Goal: Information Seeking & Learning: Compare options

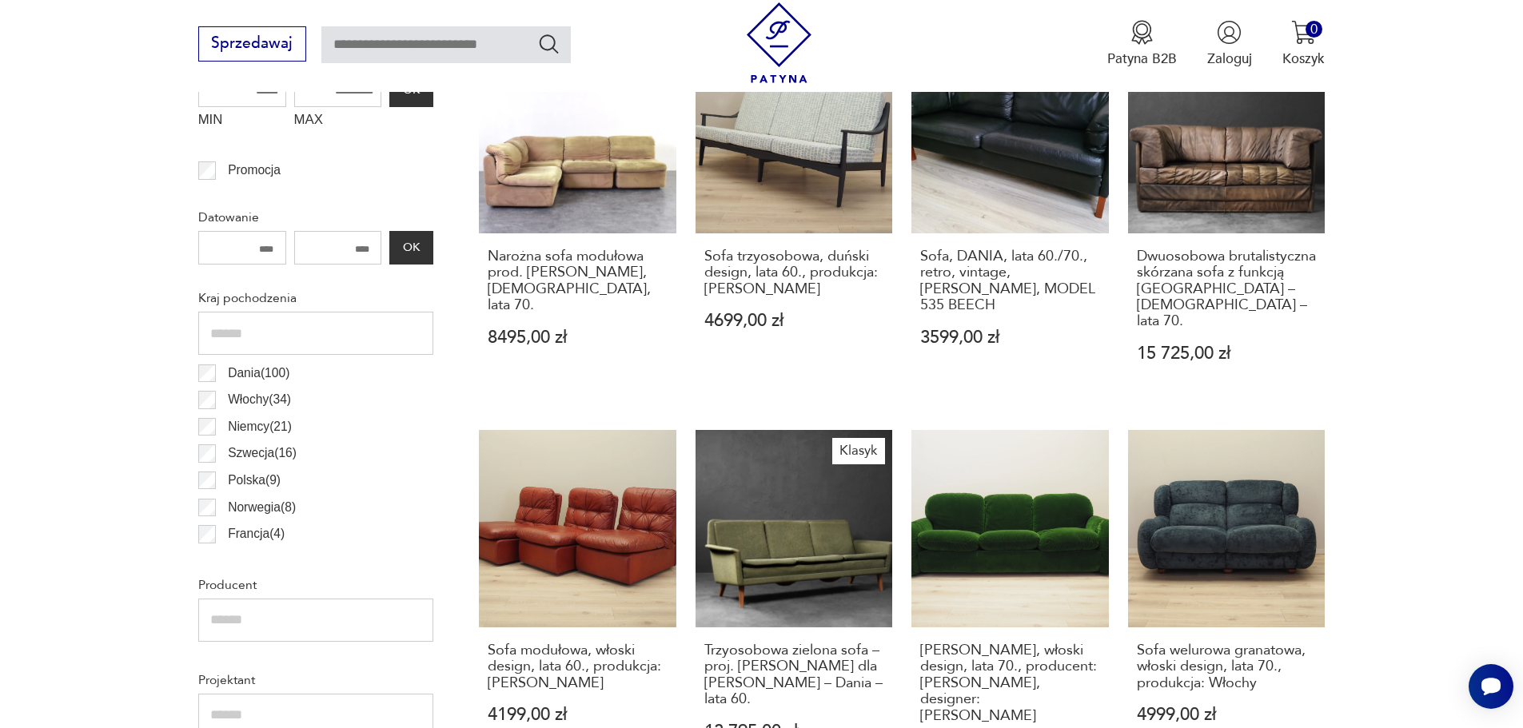
scroll to position [851, 0]
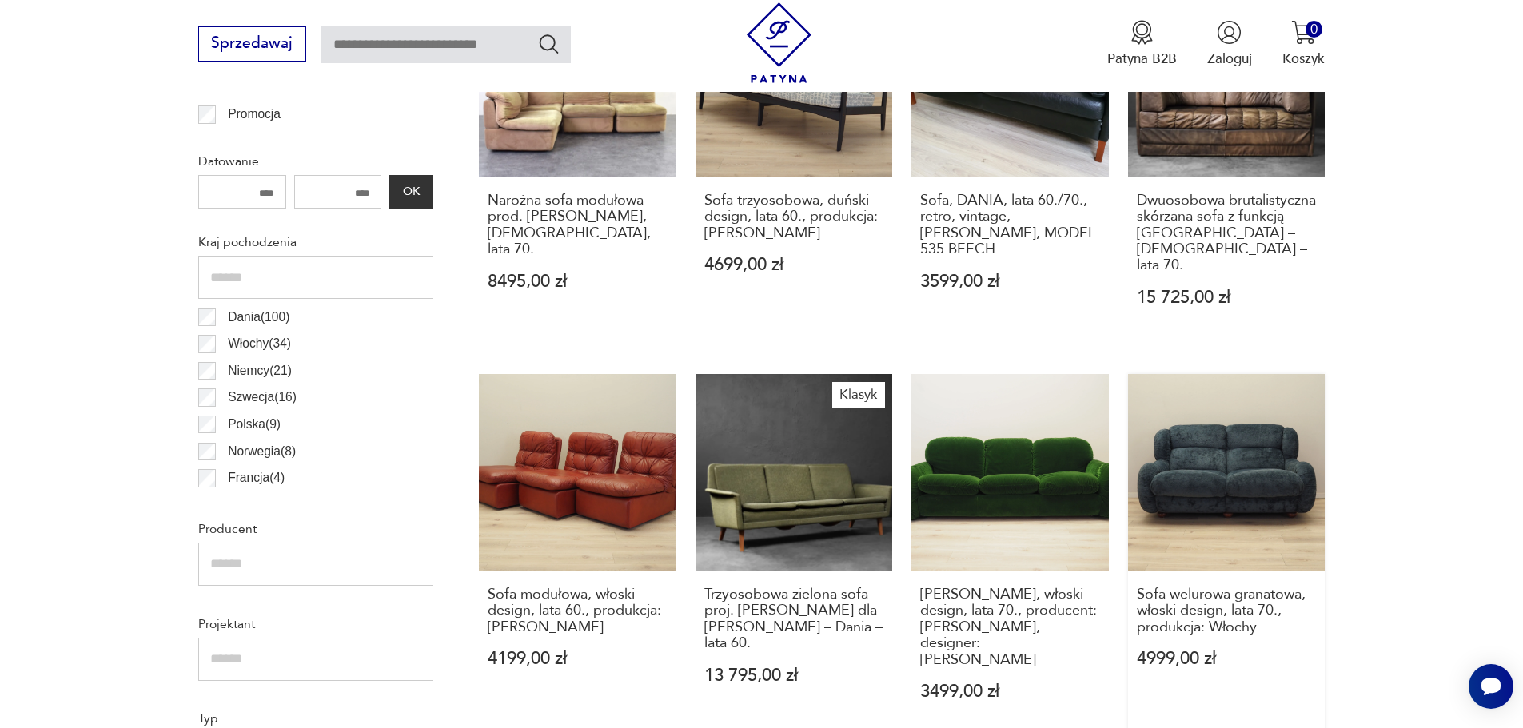
click at [1258, 448] on link "Sofa welurowa granatowa, włoski design, lata 70., produkcja: Włochy 4999,00 zł" at bounding box center [1226, 556] width 197 height 364
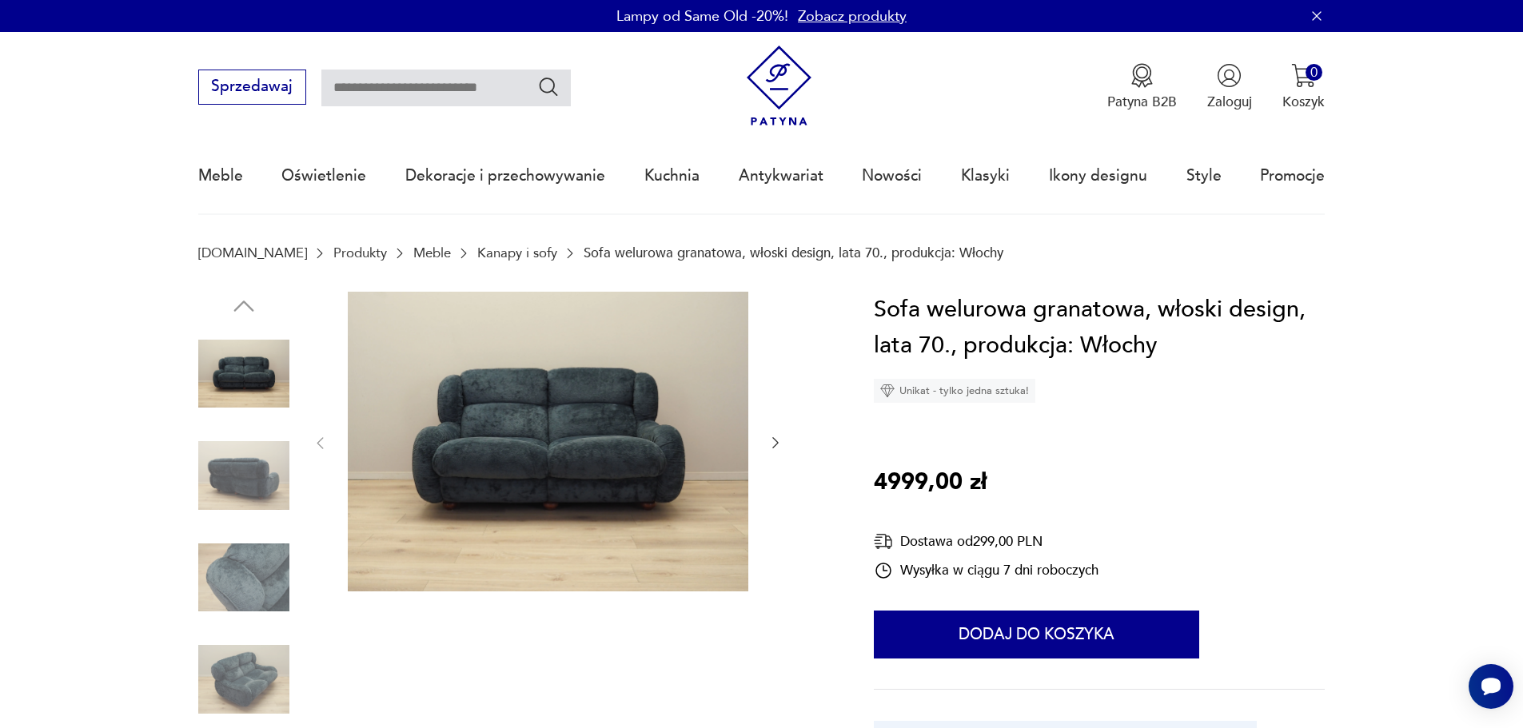
click at [771, 440] on icon "button" at bounding box center [775, 443] width 16 height 16
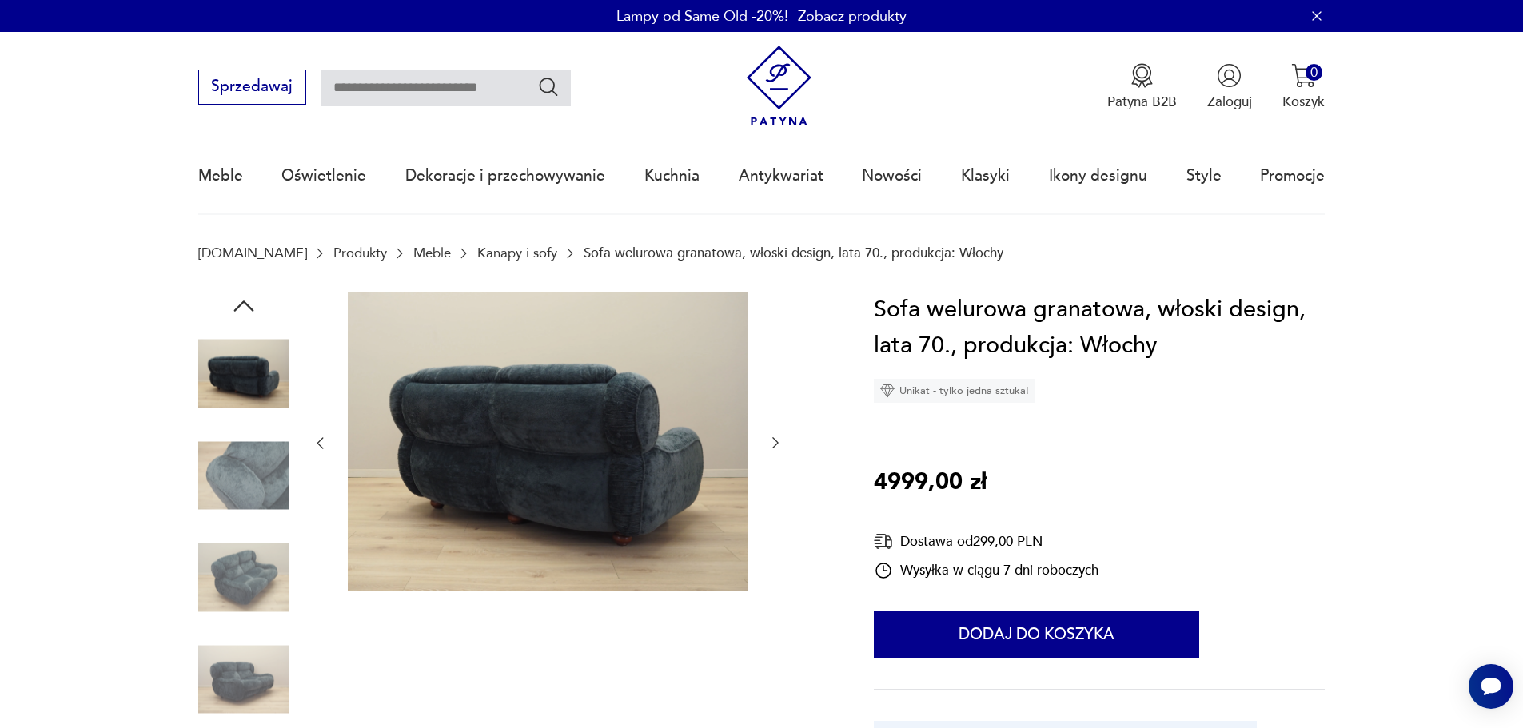
click at [771, 440] on icon "button" at bounding box center [775, 443] width 16 height 16
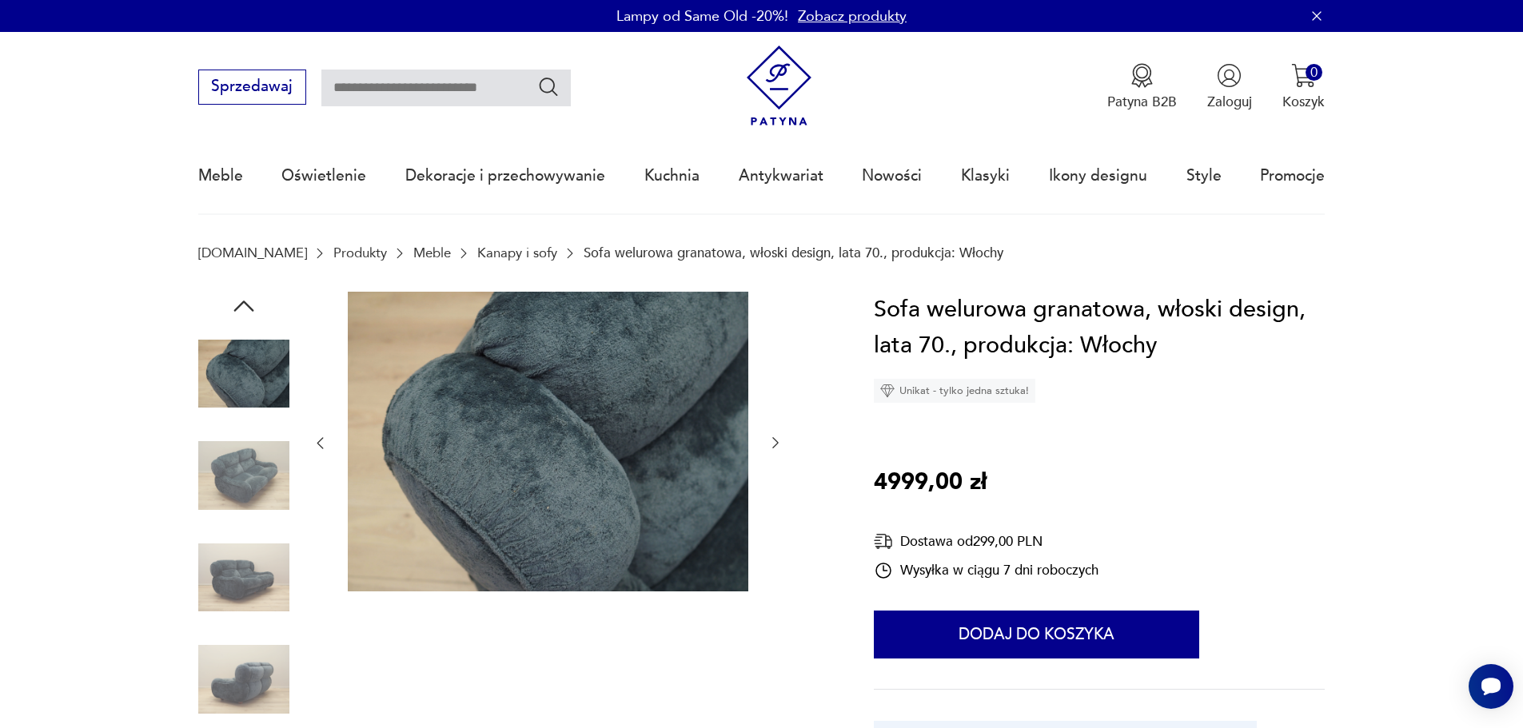
click at [771, 440] on icon "button" at bounding box center [775, 443] width 16 height 16
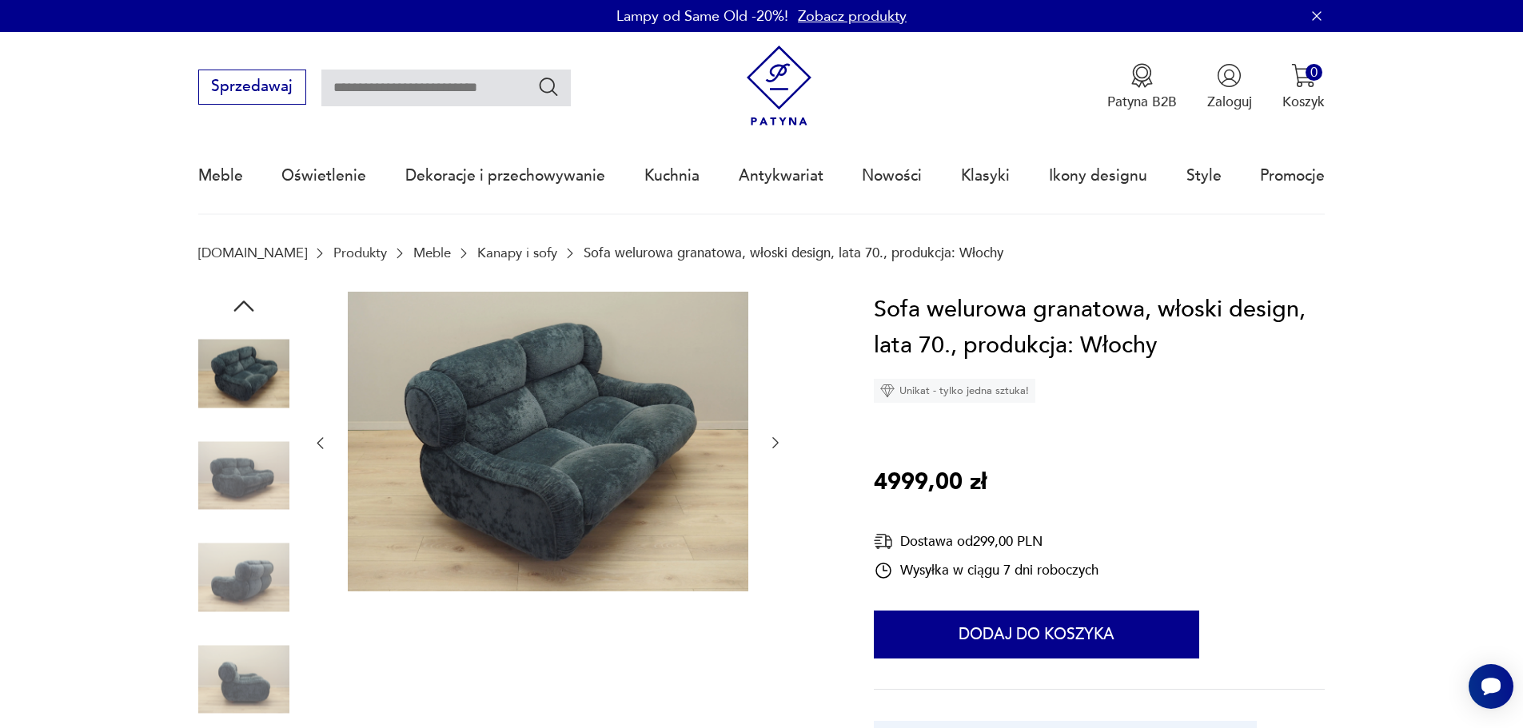
click at [771, 440] on icon "button" at bounding box center [775, 443] width 16 height 16
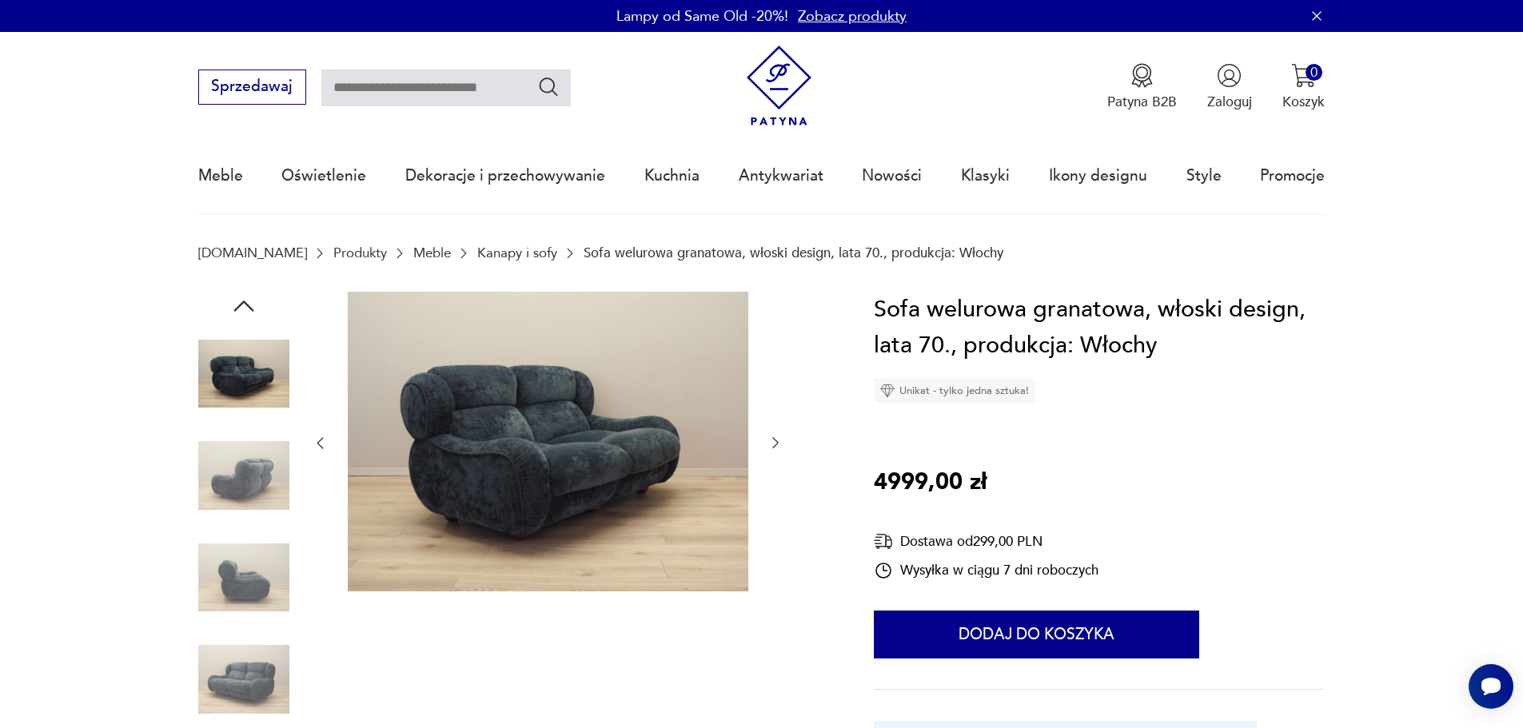
click at [771, 440] on icon "button" at bounding box center [775, 443] width 16 height 16
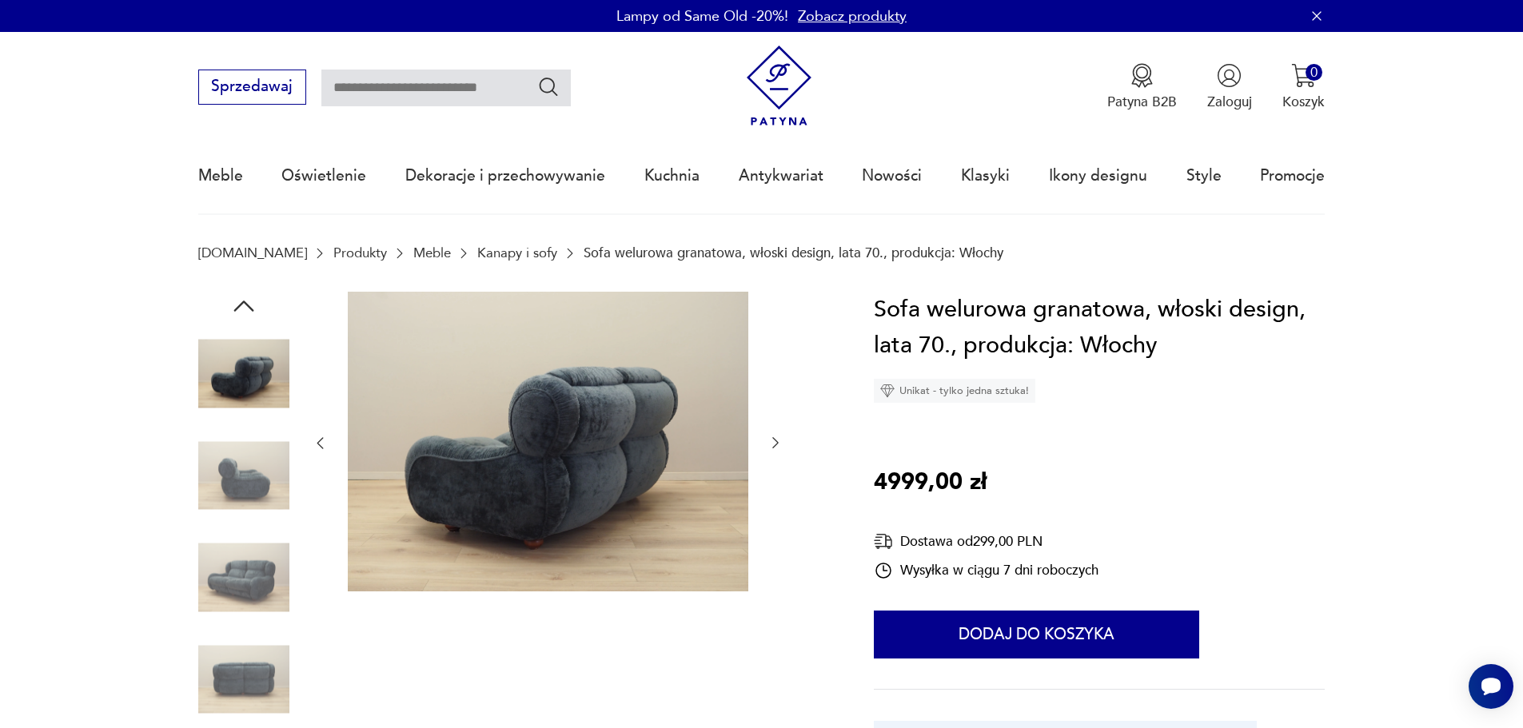
click at [771, 440] on icon "button" at bounding box center [775, 443] width 16 height 16
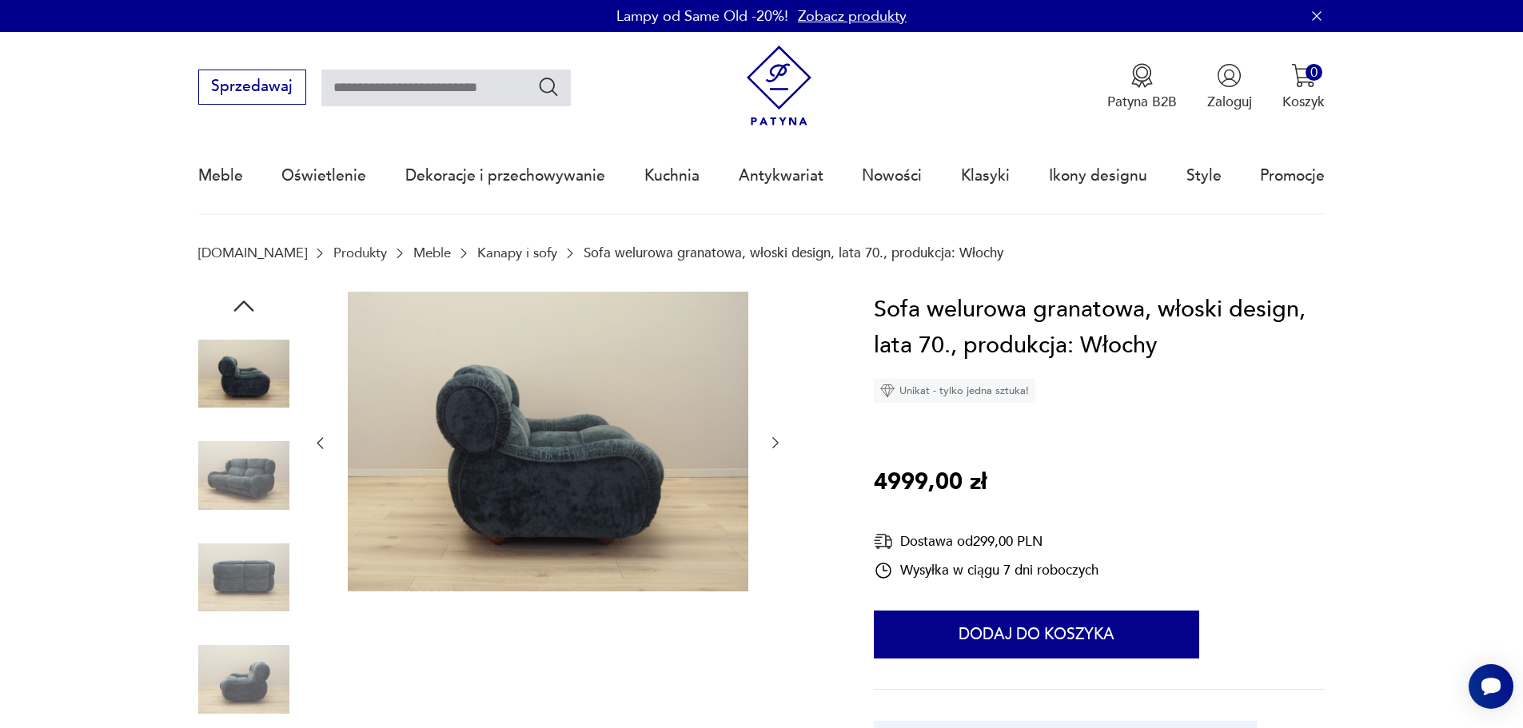
click at [771, 440] on icon "button" at bounding box center [775, 443] width 16 height 16
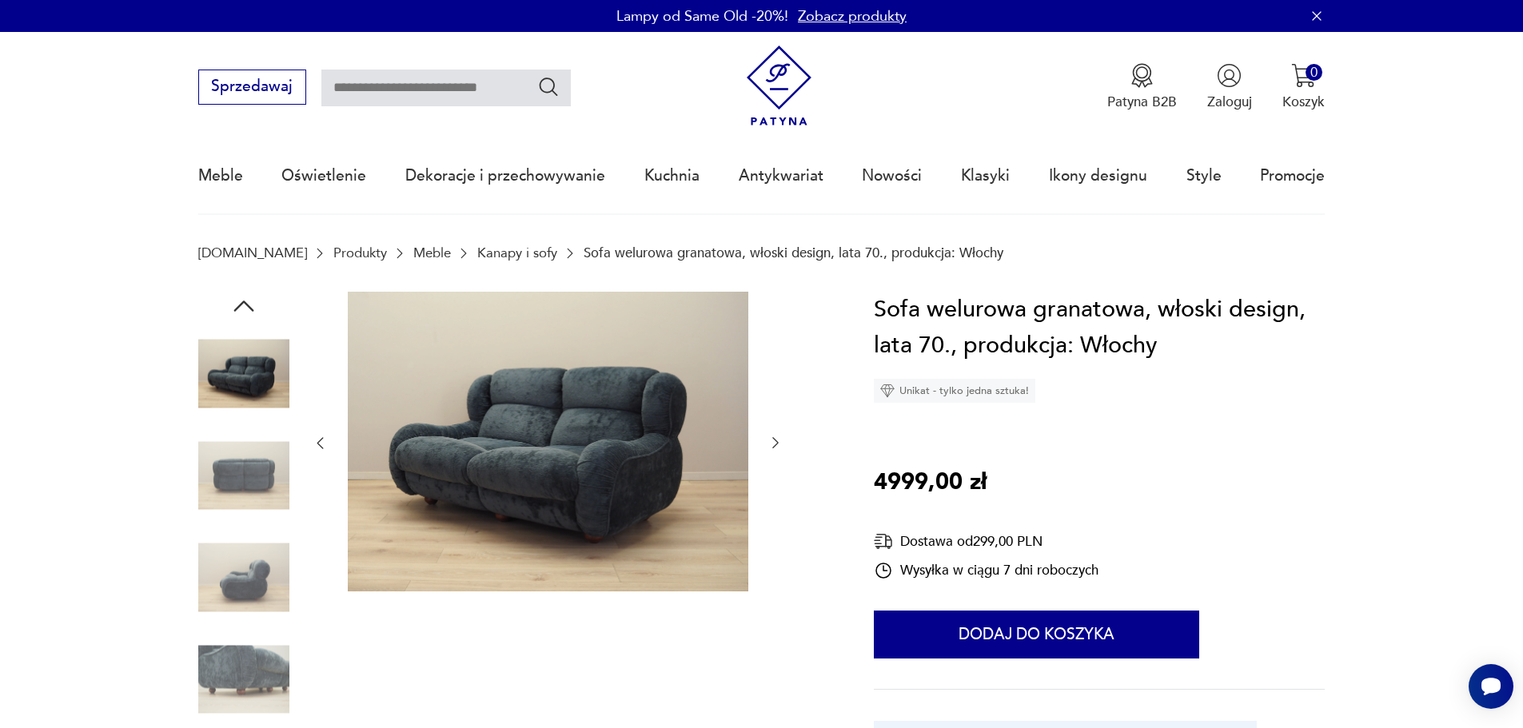
click at [771, 440] on icon "button" at bounding box center [775, 443] width 16 height 16
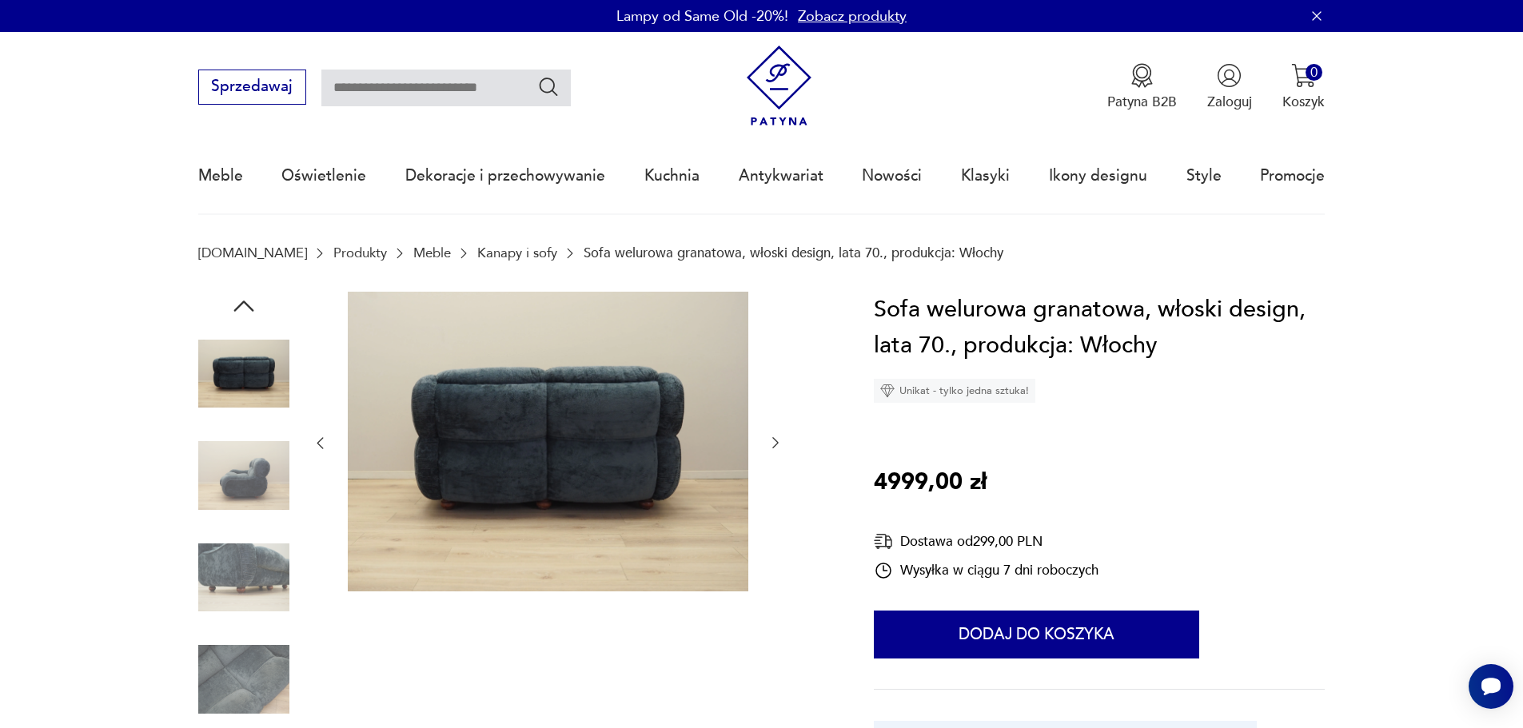
click at [771, 440] on icon "button" at bounding box center [775, 443] width 16 height 16
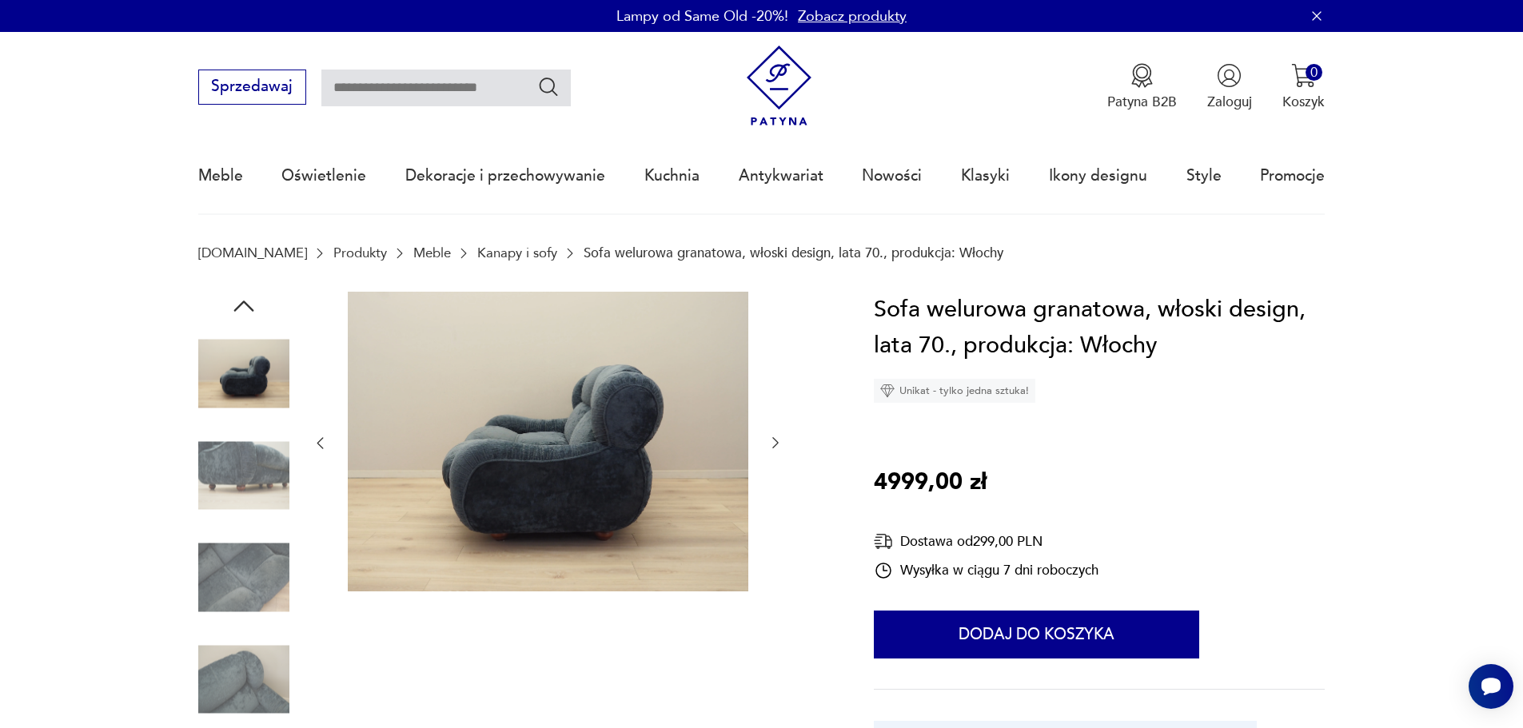
click at [771, 440] on icon "button" at bounding box center [775, 443] width 16 height 16
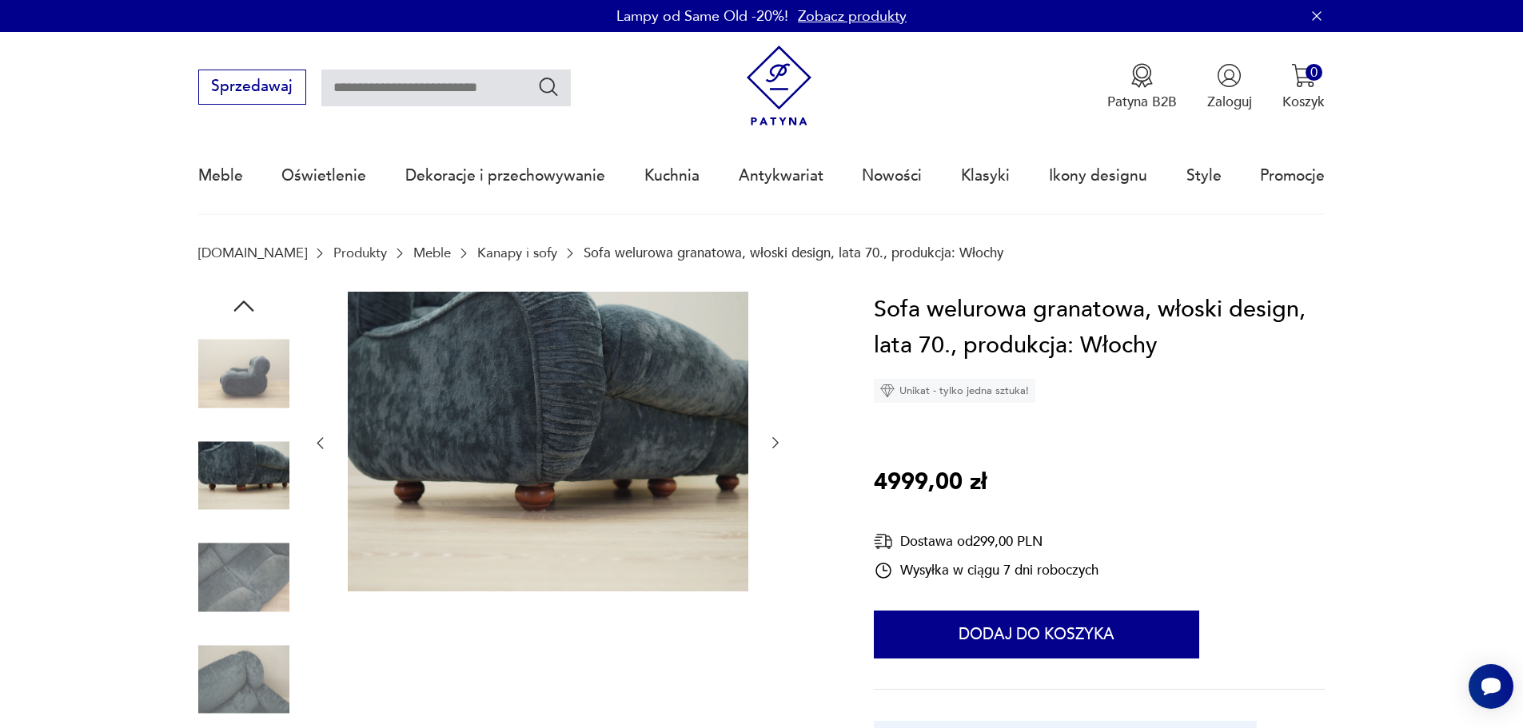
click at [771, 440] on icon "button" at bounding box center [775, 443] width 16 height 16
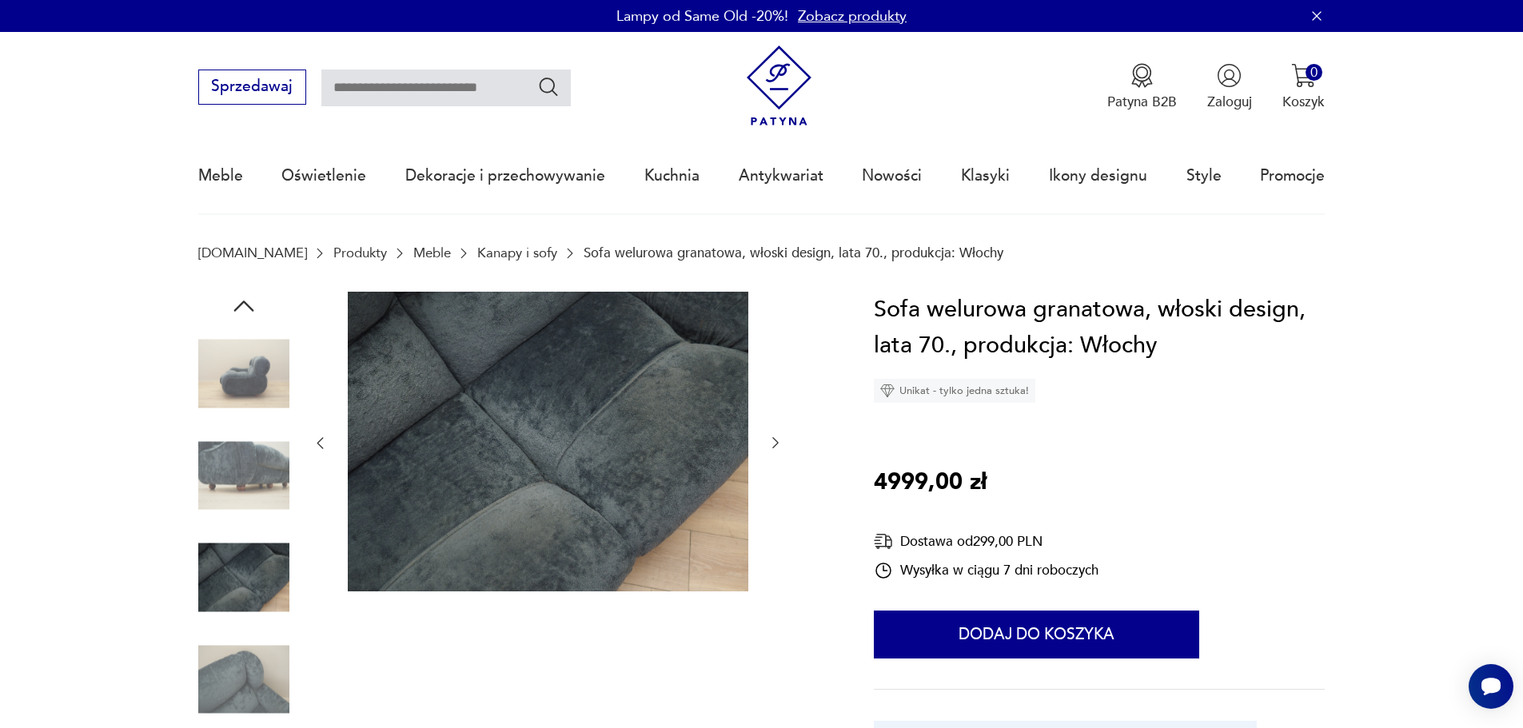
click at [771, 440] on icon "button" at bounding box center [775, 443] width 16 height 16
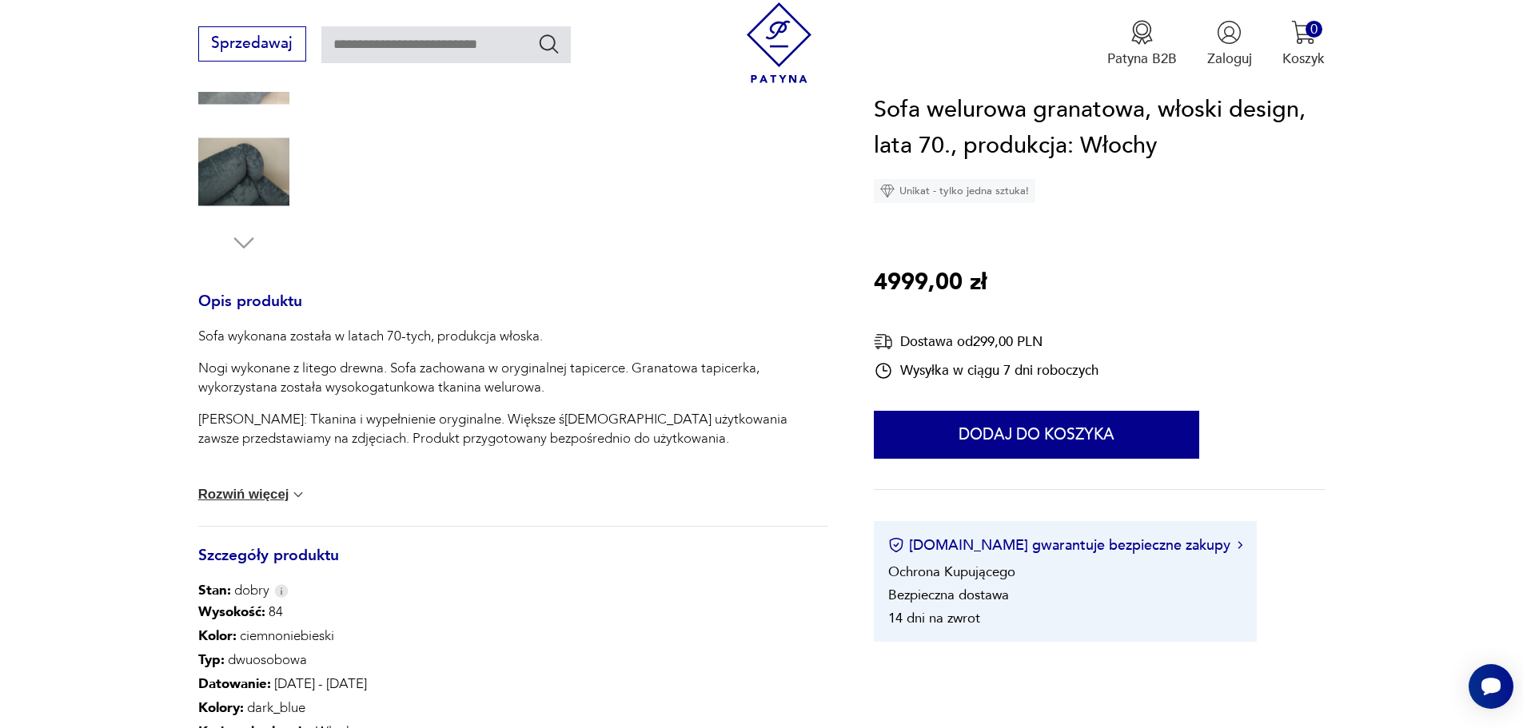
scroll to position [560, 0]
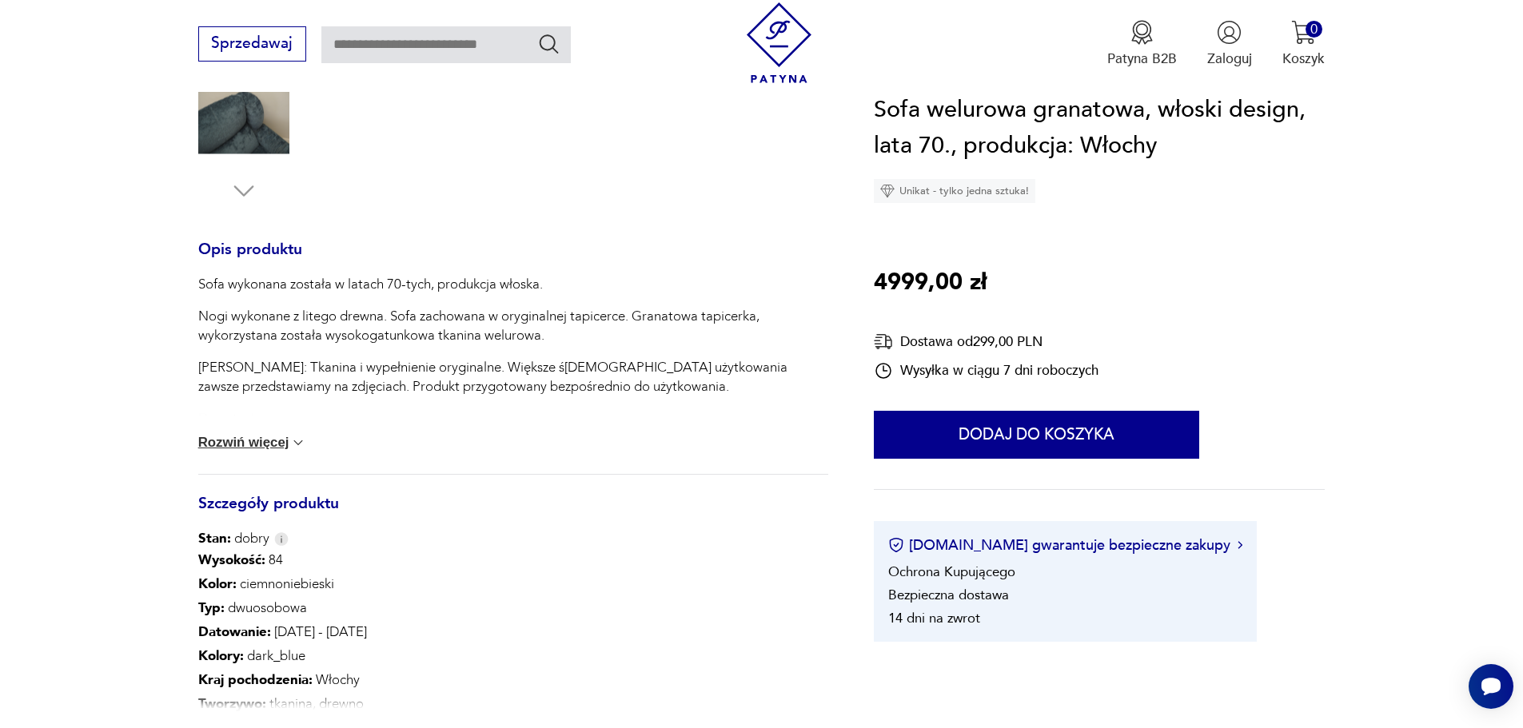
click at [267, 440] on button "Rozwiń więcej" at bounding box center [252, 443] width 109 height 16
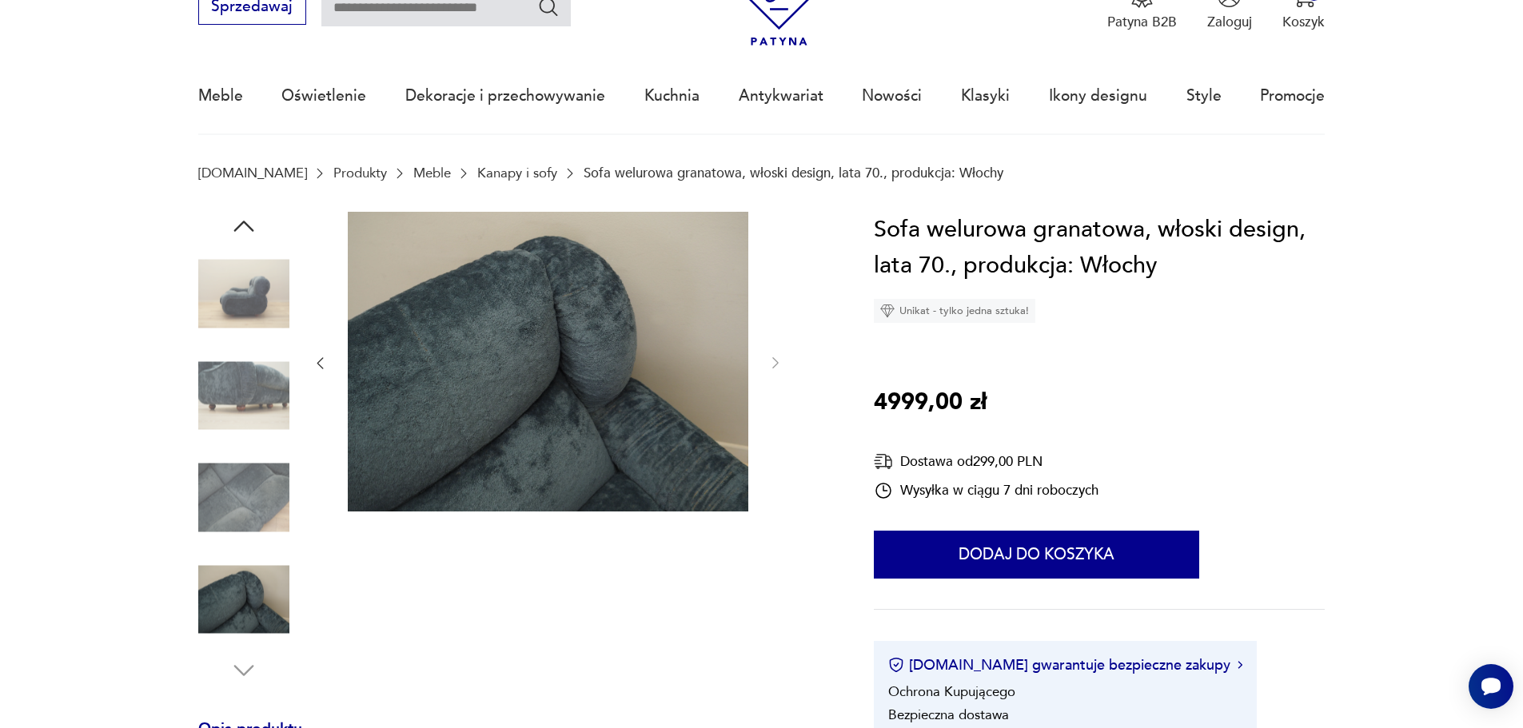
scroll to position [0, 0]
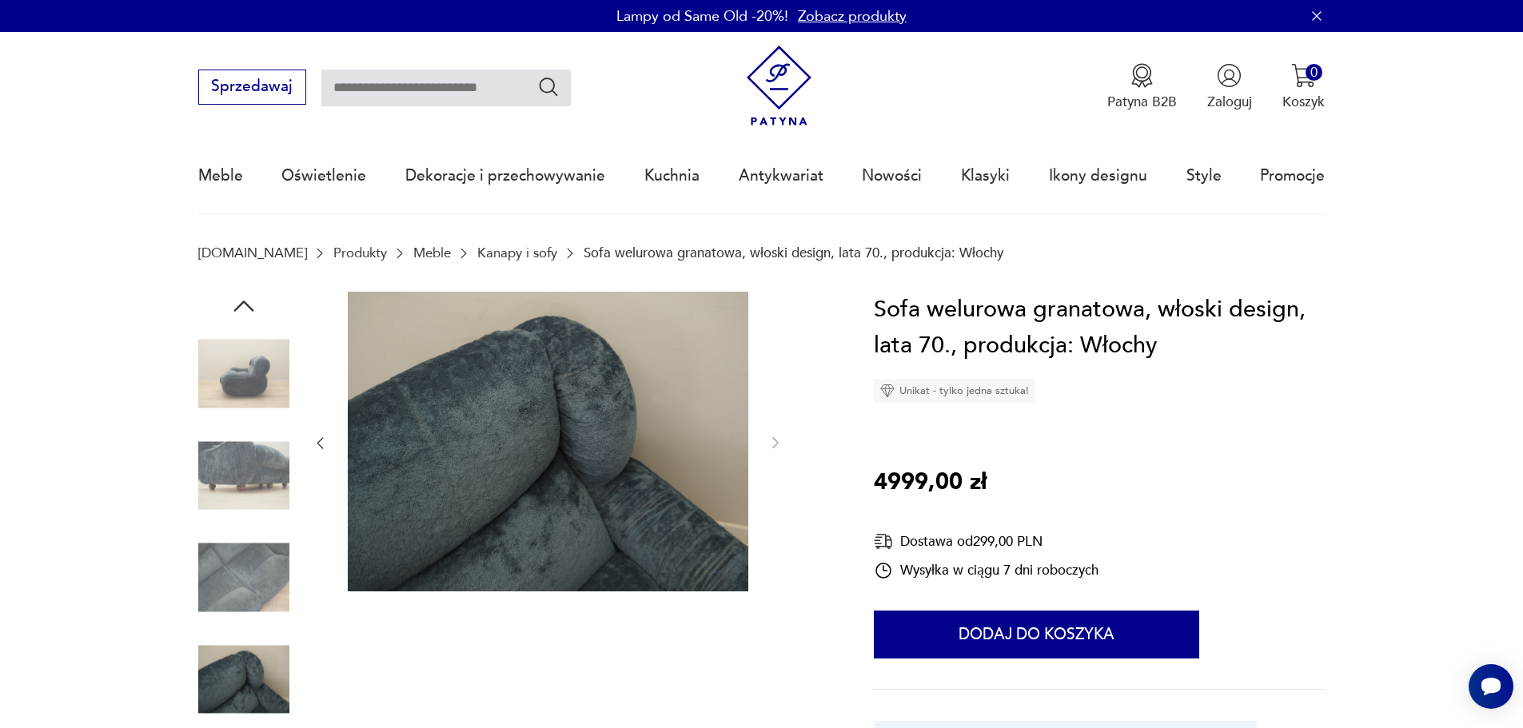
click at [264, 381] on img at bounding box center [243, 374] width 91 height 91
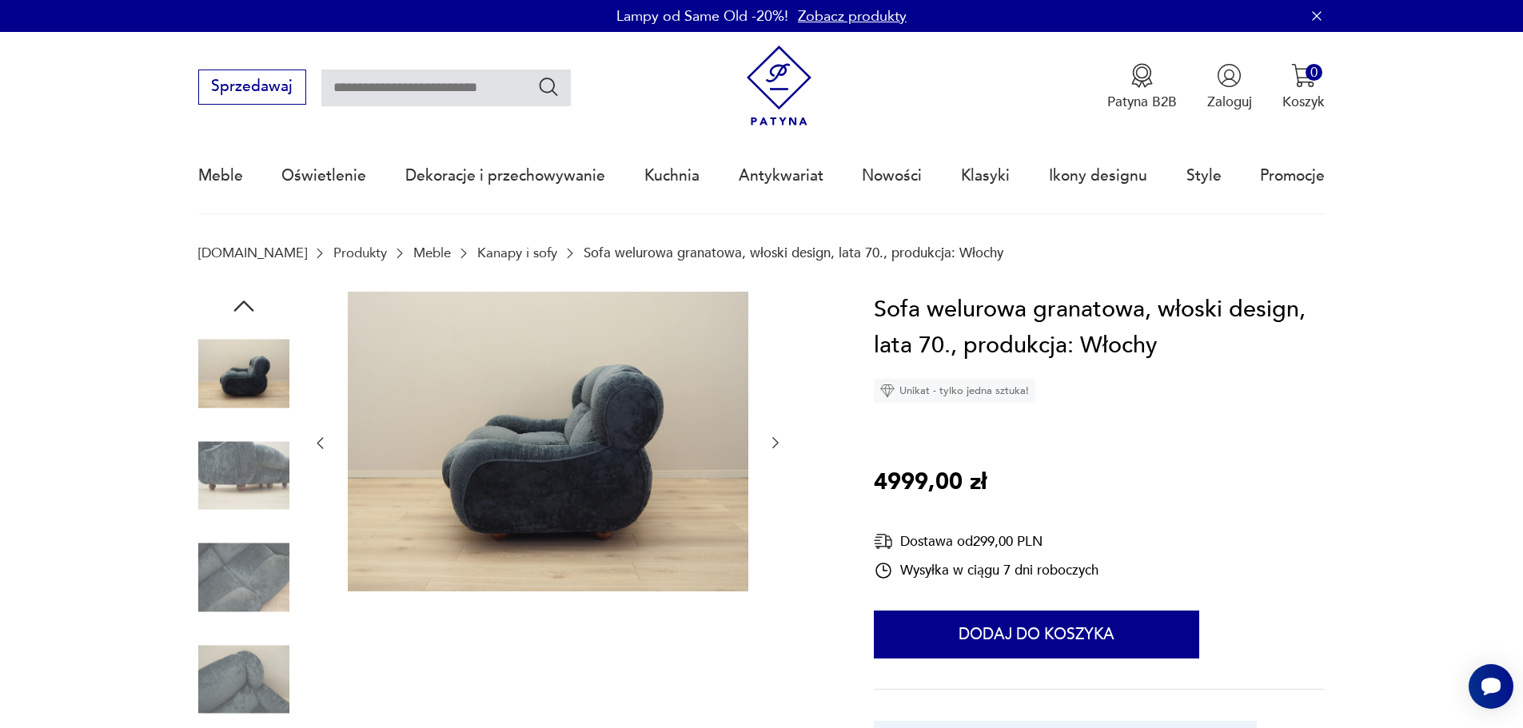
click at [780, 443] on icon "button" at bounding box center [775, 443] width 16 height 16
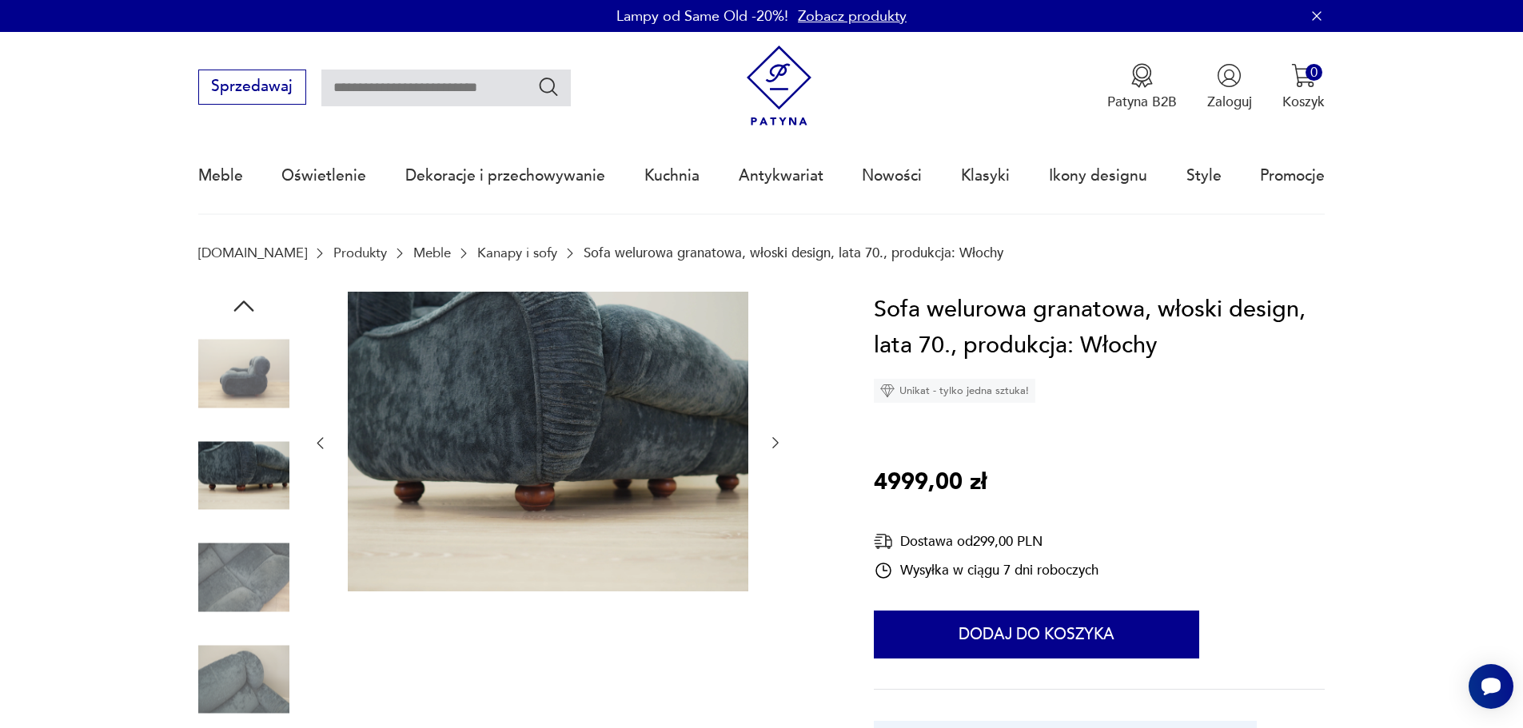
click at [780, 443] on icon "button" at bounding box center [775, 443] width 16 height 16
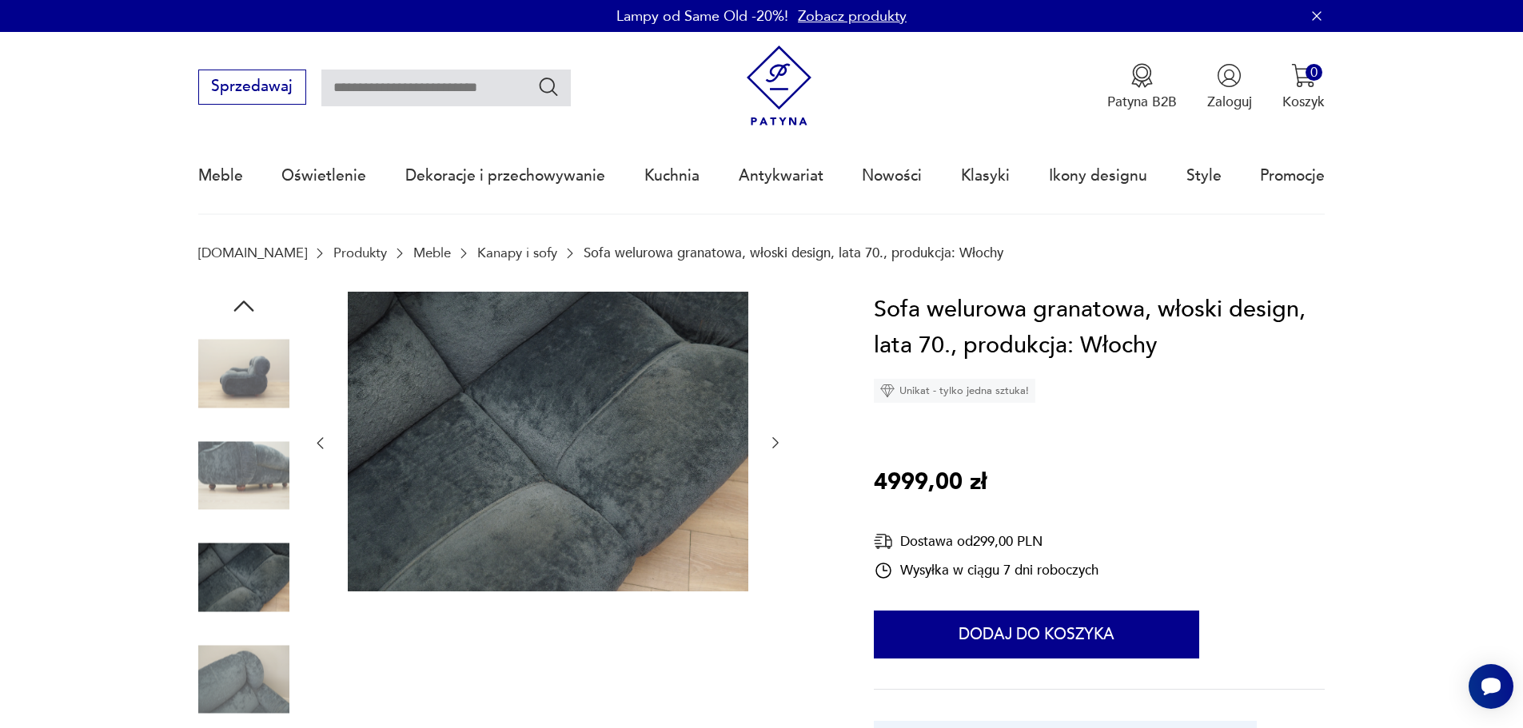
click at [780, 443] on icon "button" at bounding box center [775, 443] width 16 height 16
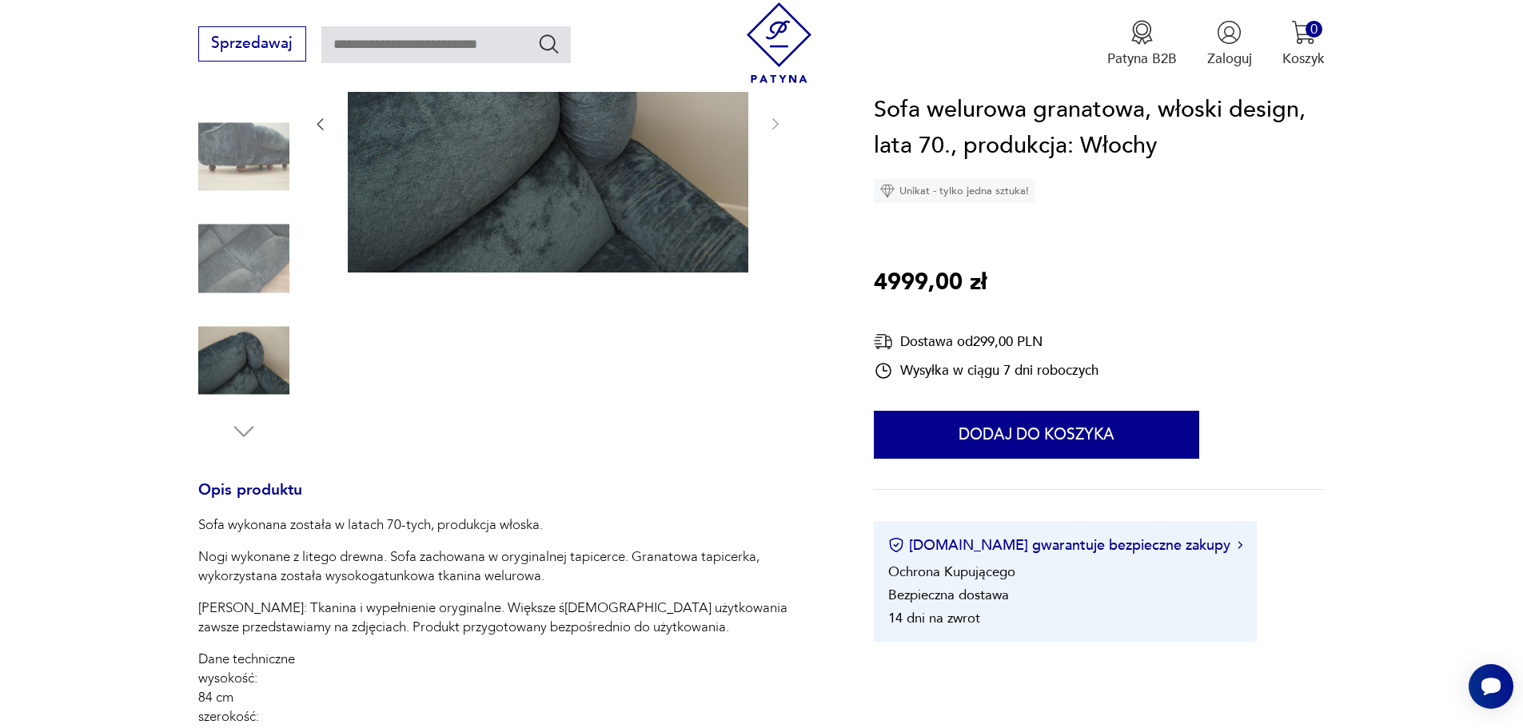
scroll to position [320, 0]
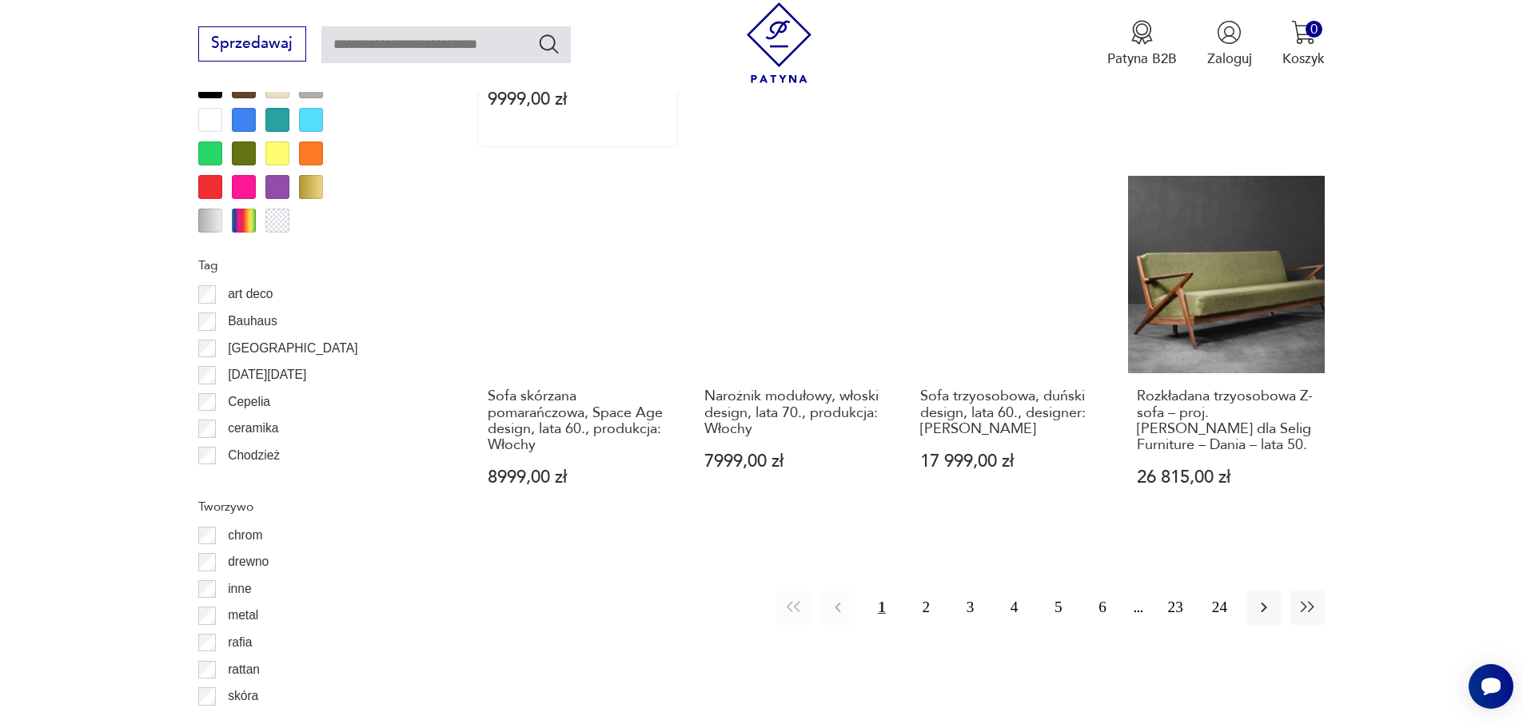
scroll to position [1839, 0]
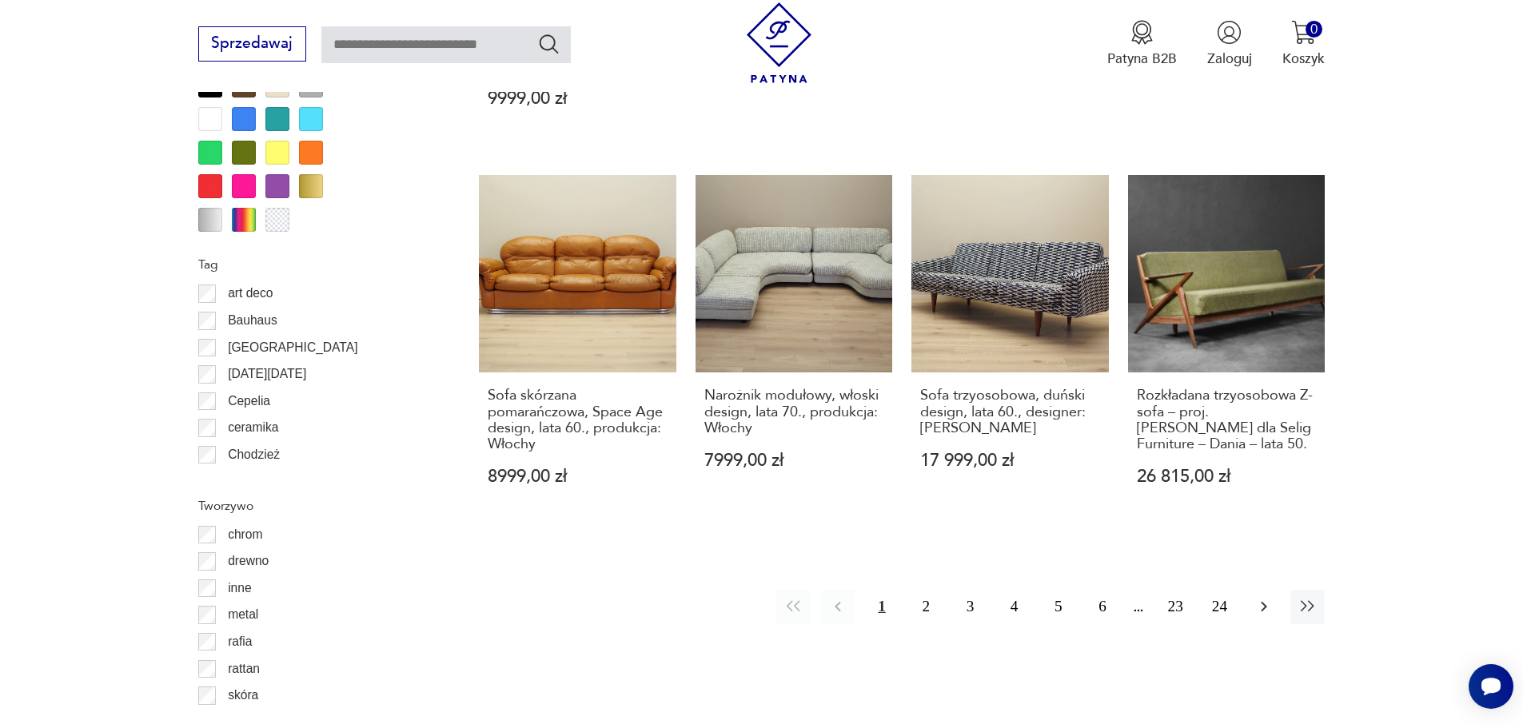
click at [1265, 597] on icon "button" at bounding box center [1263, 606] width 19 height 19
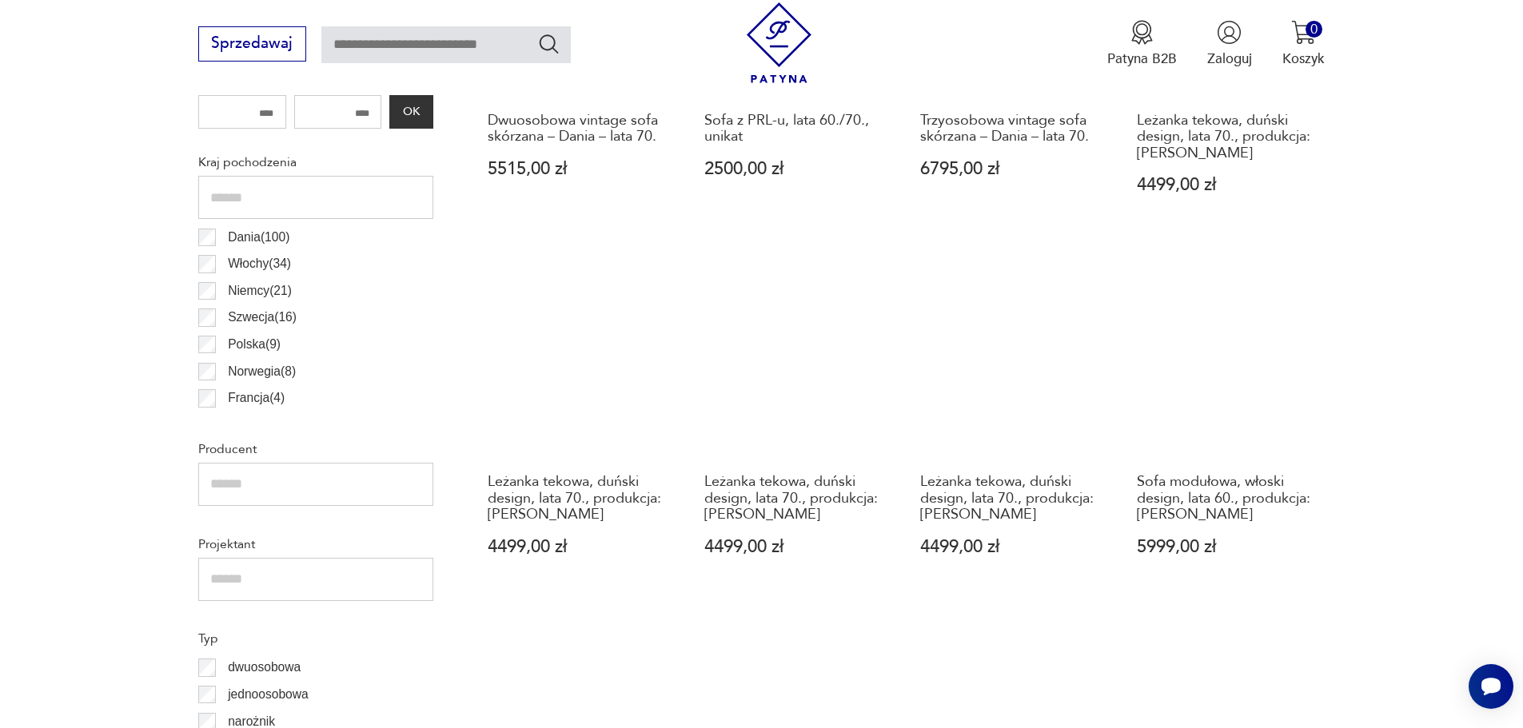
scroll to position [932, 0]
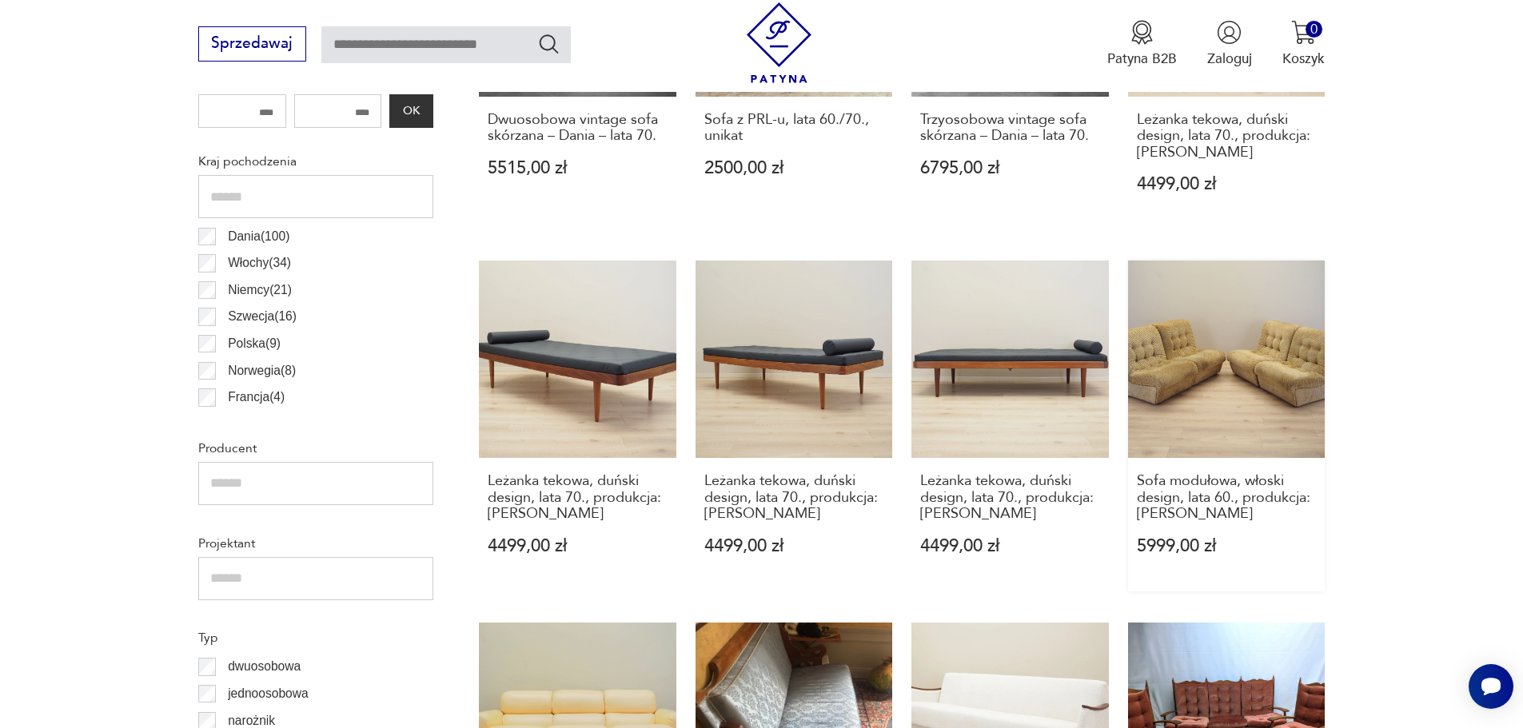
click at [1249, 345] on link "Sofa modułowa, włoski design, lata 60., produkcja: Włochy 5999,00 zł" at bounding box center [1226, 426] width 197 height 331
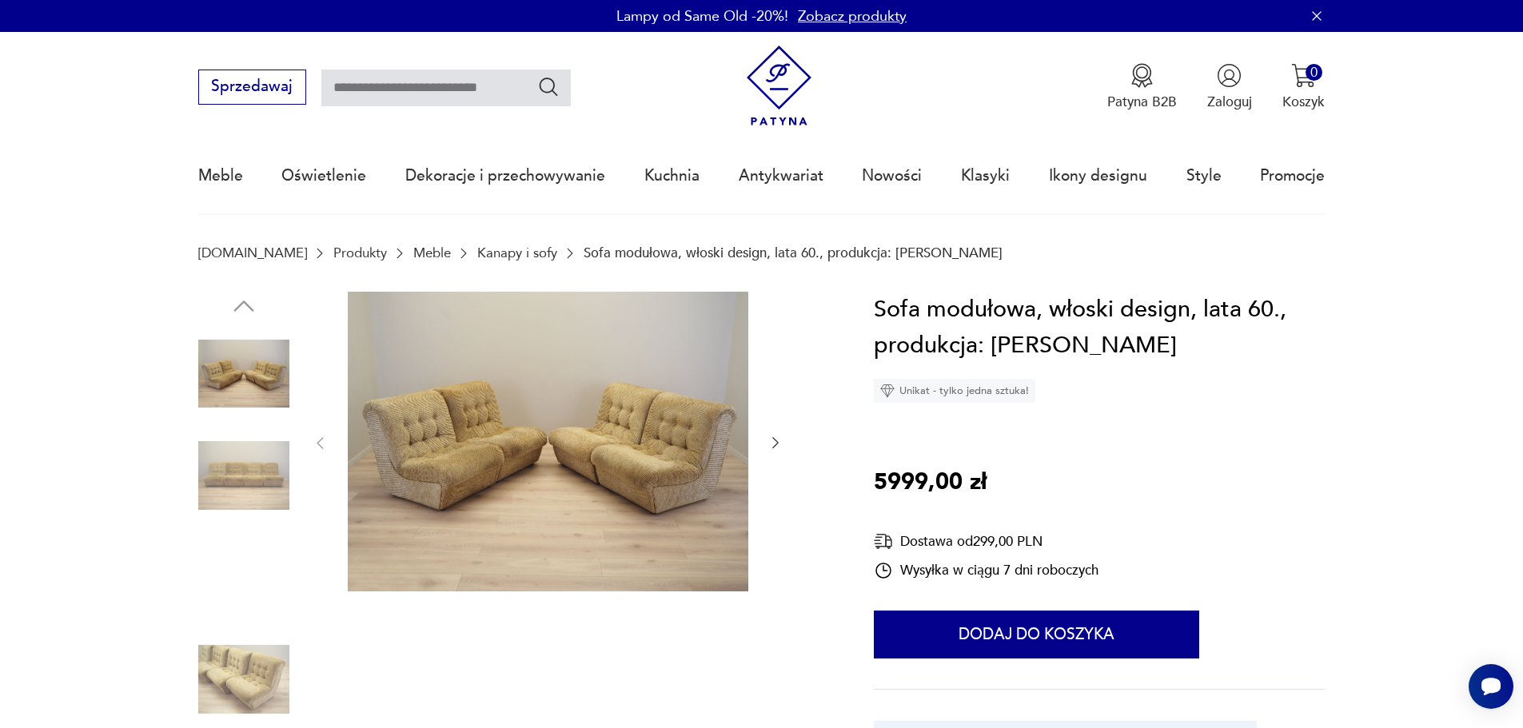
click at [488, 409] on img at bounding box center [548, 442] width 400 height 301
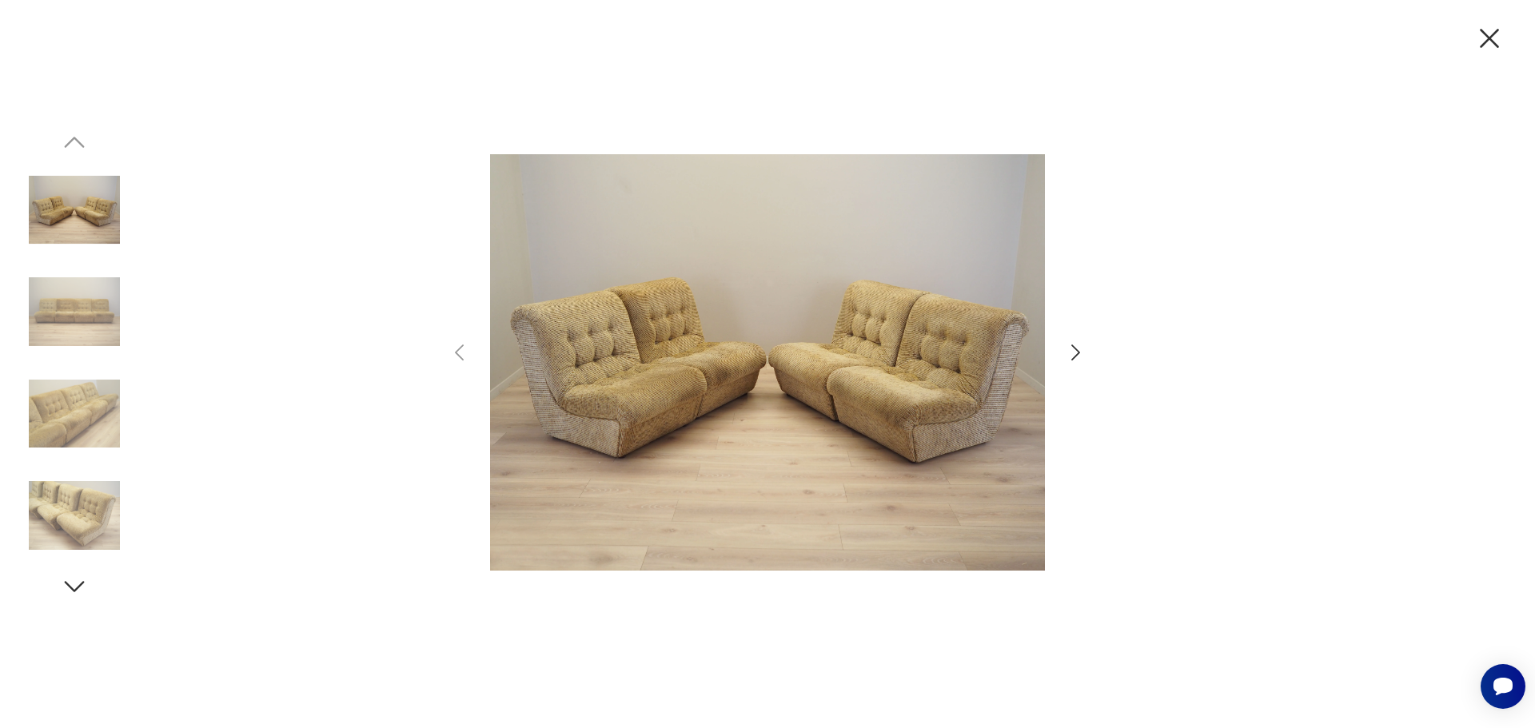
click at [1083, 350] on icon "button" at bounding box center [1075, 352] width 23 height 23
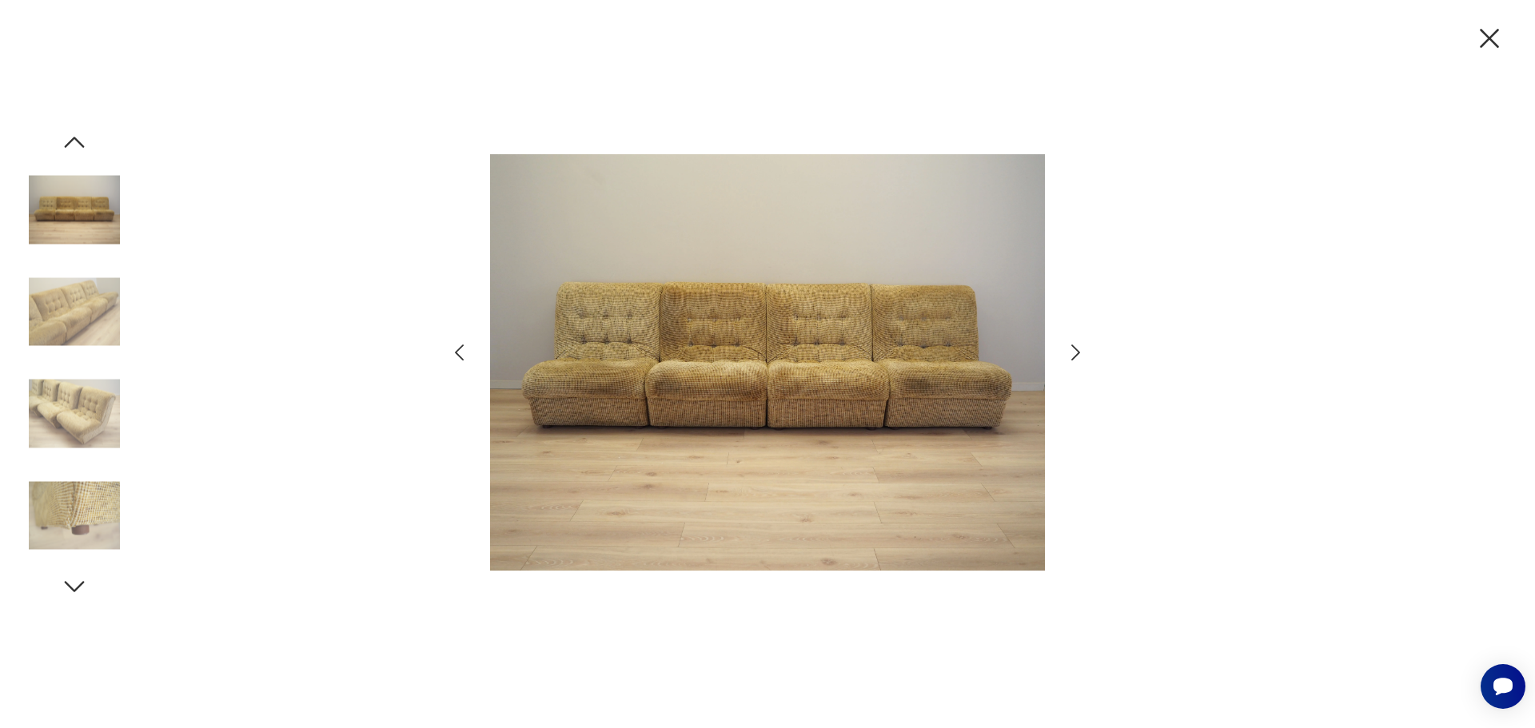
click at [1083, 350] on icon "button" at bounding box center [1075, 352] width 23 height 23
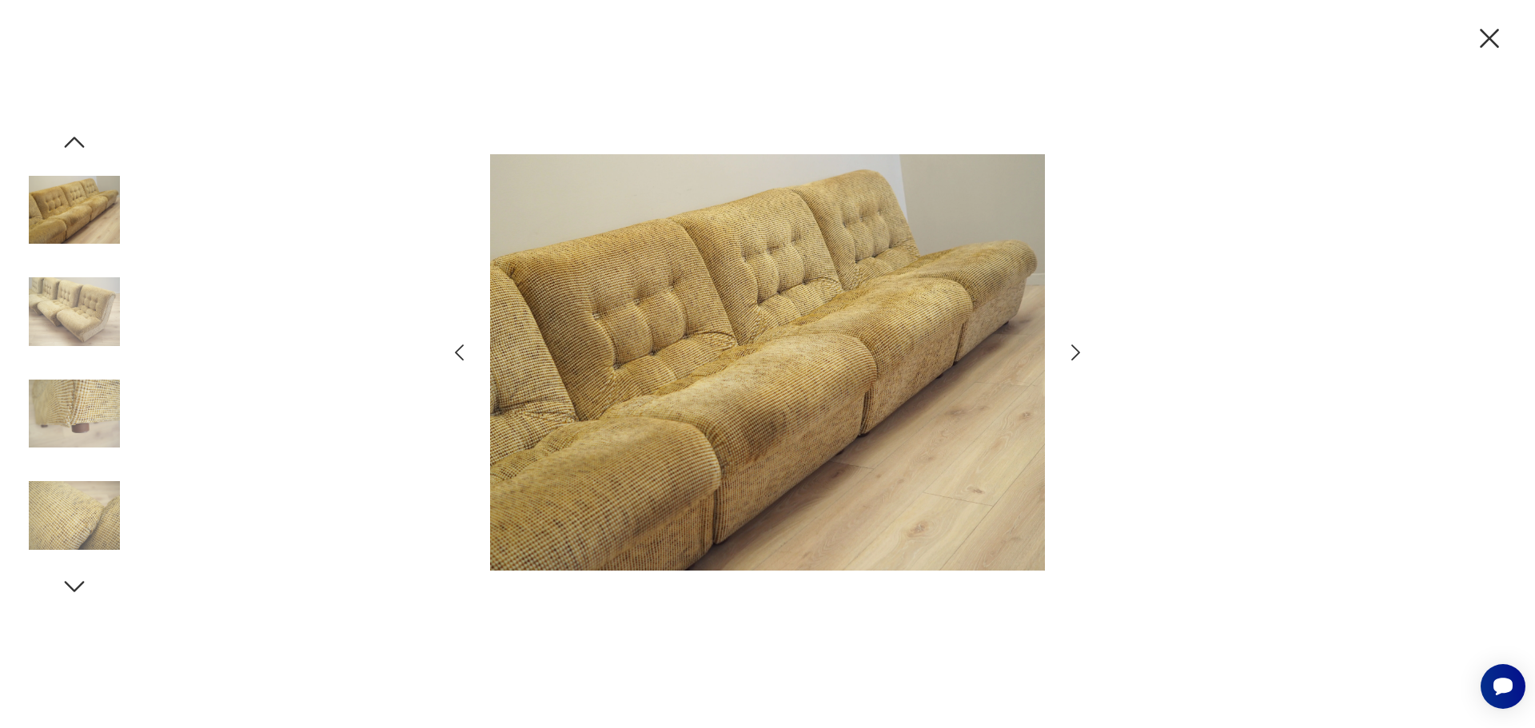
click at [1083, 350] on icon "button" at bounding box center [1075, 352] width 23 height 23
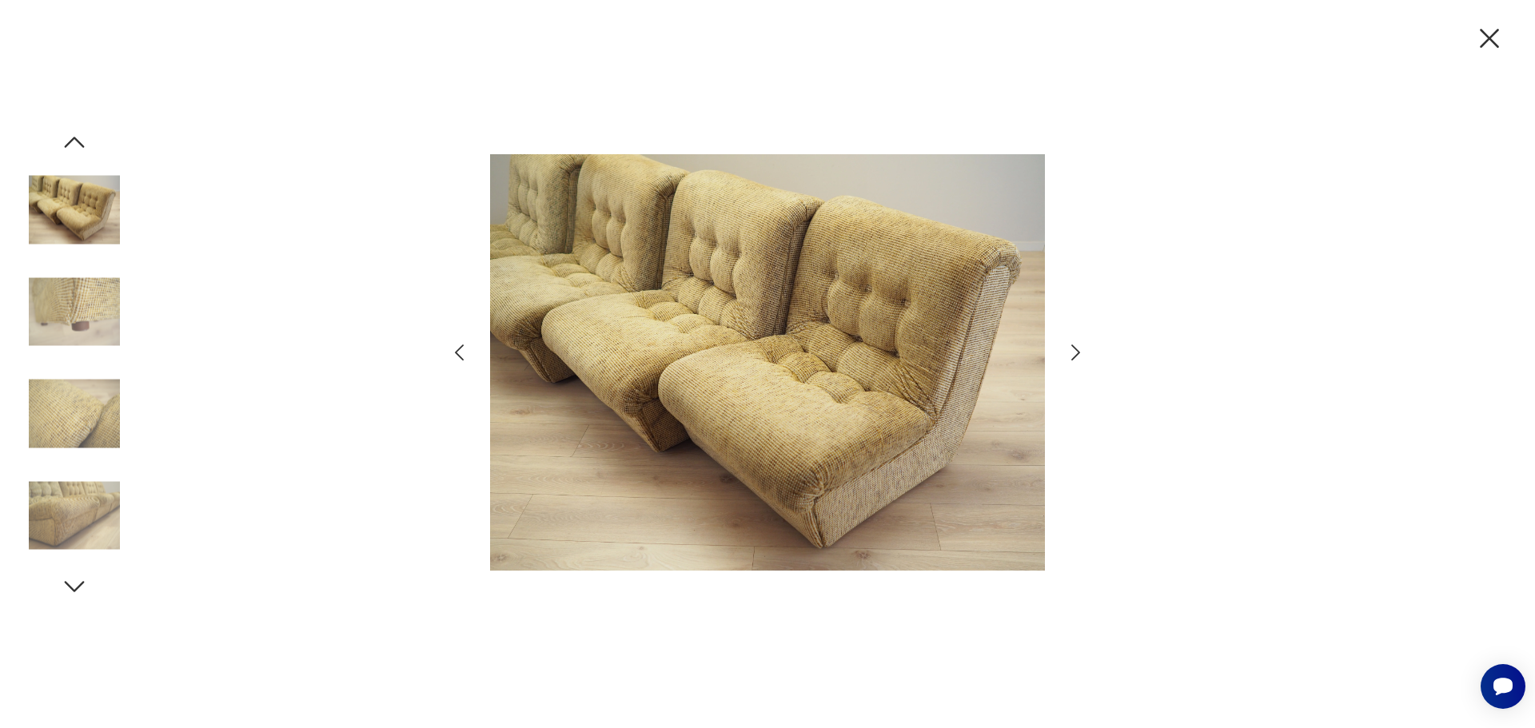
click at [1083, 350] on icon "button" at bounding box center [1075, 352] width 23 height 23
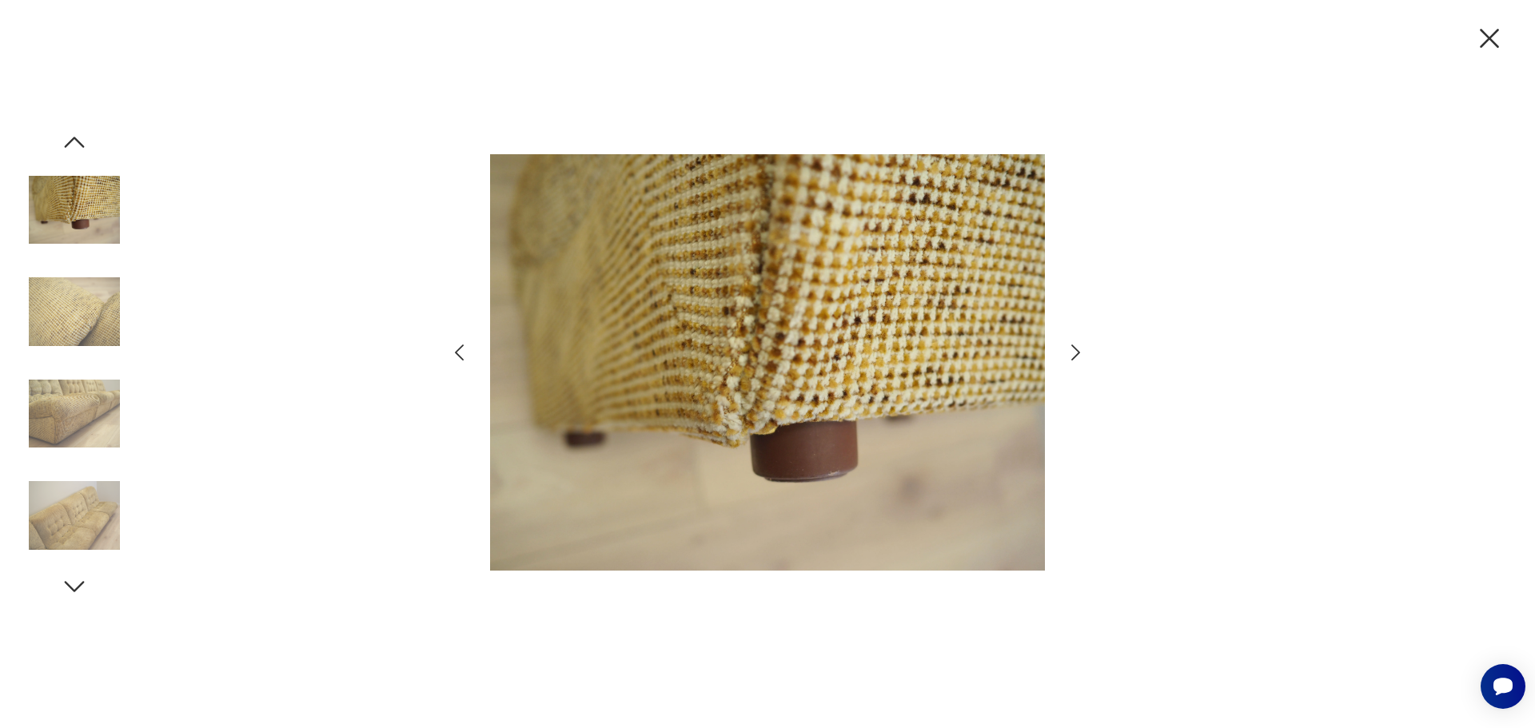
click at [1083, 350] on icon "button" at bounding box center [1075, 352] width 23 height 23
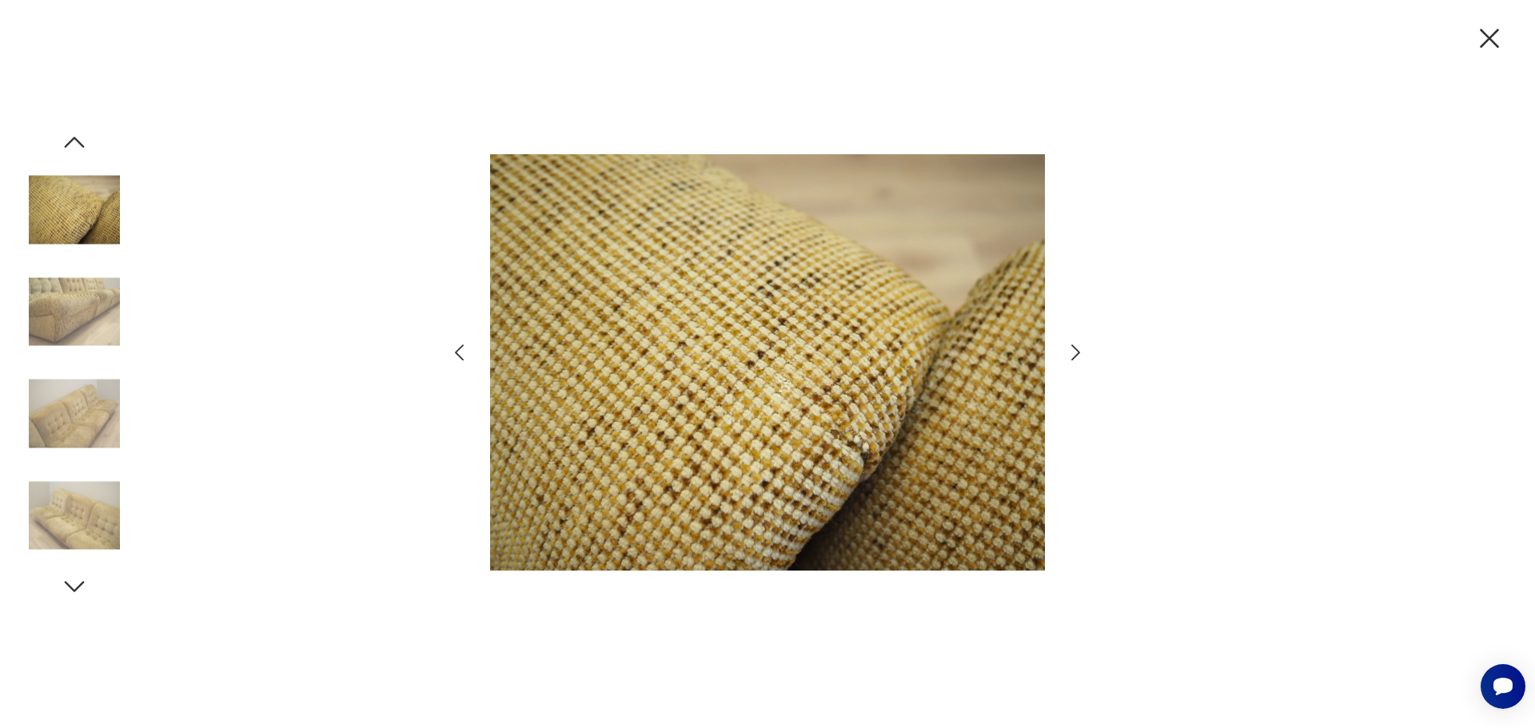
click at [1083, 350] on icon "button" at bounding box center [1075, 352] width 23 height 23
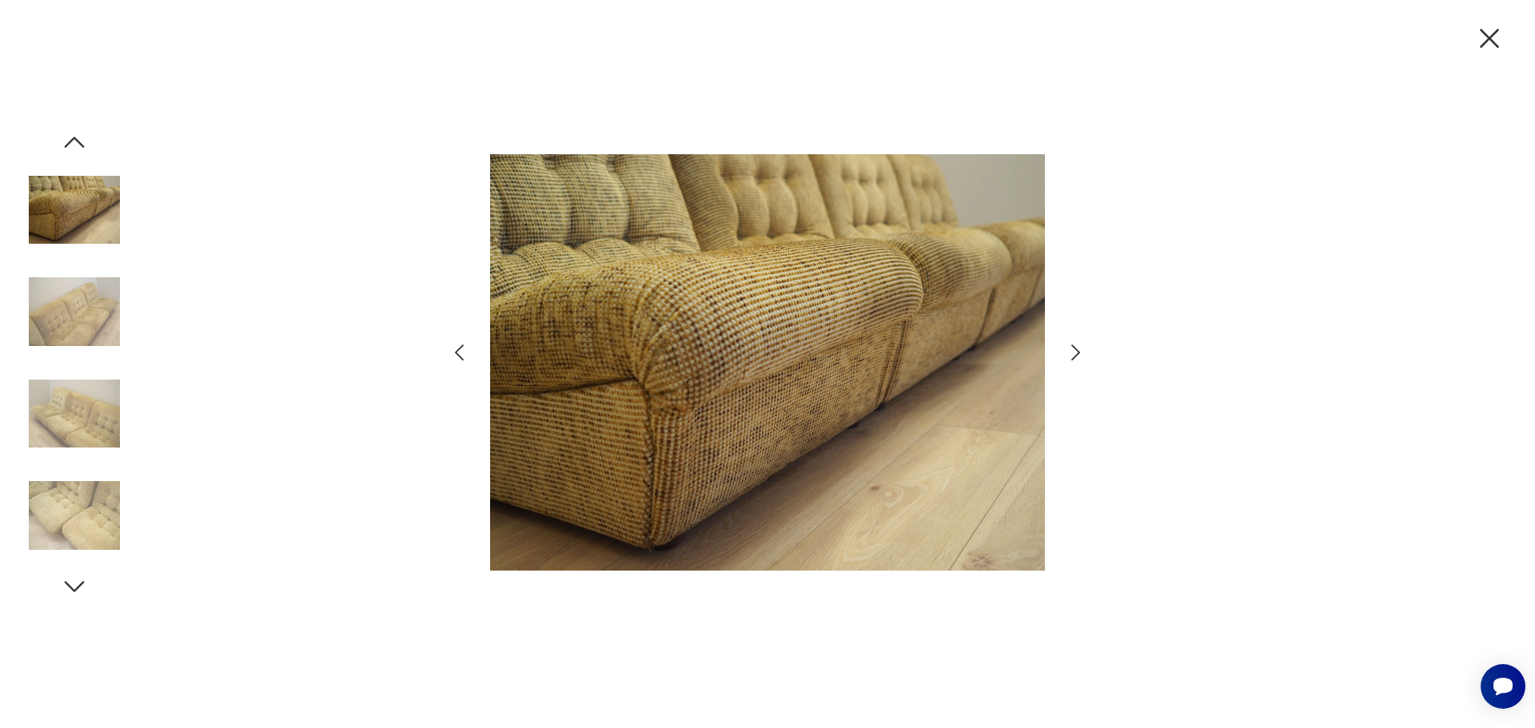
click at [1083, 350] on icon "button" at bounding box center [1075, 352] width 23 height 23
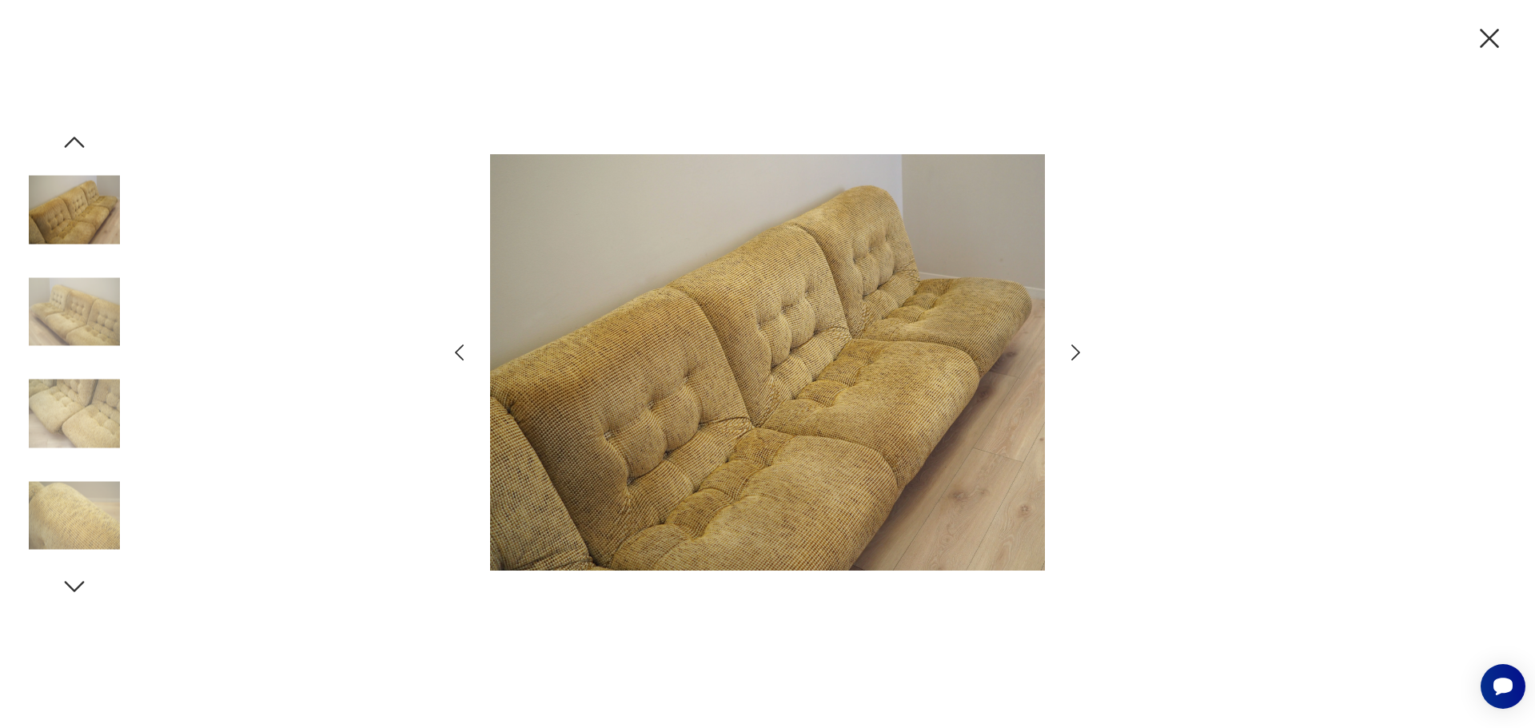
click at [1083, 350] on icon "button" at bounding box center [1075, 352] width 23 height 23
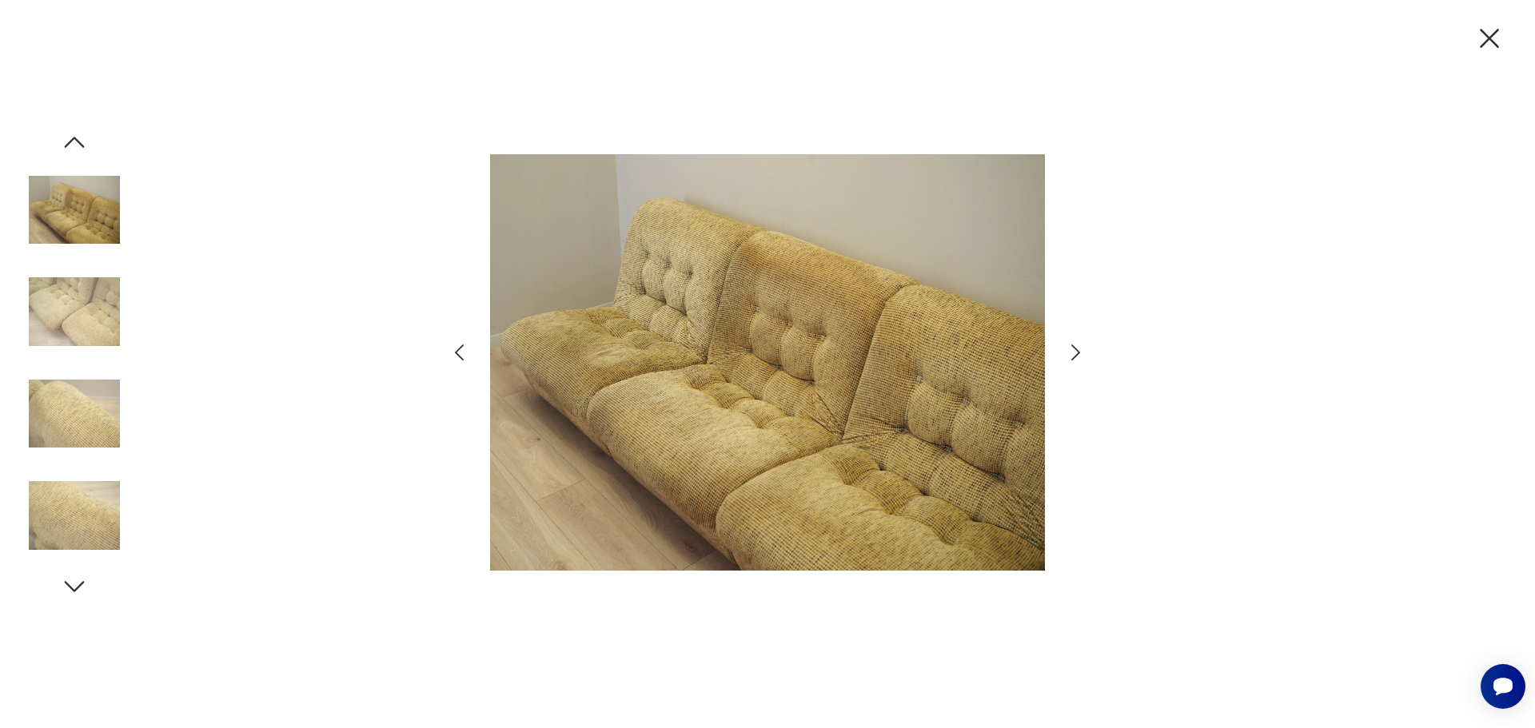
click at [1083, 350] on icon "button" at bounding box center [1075, 352] width 23 height 23
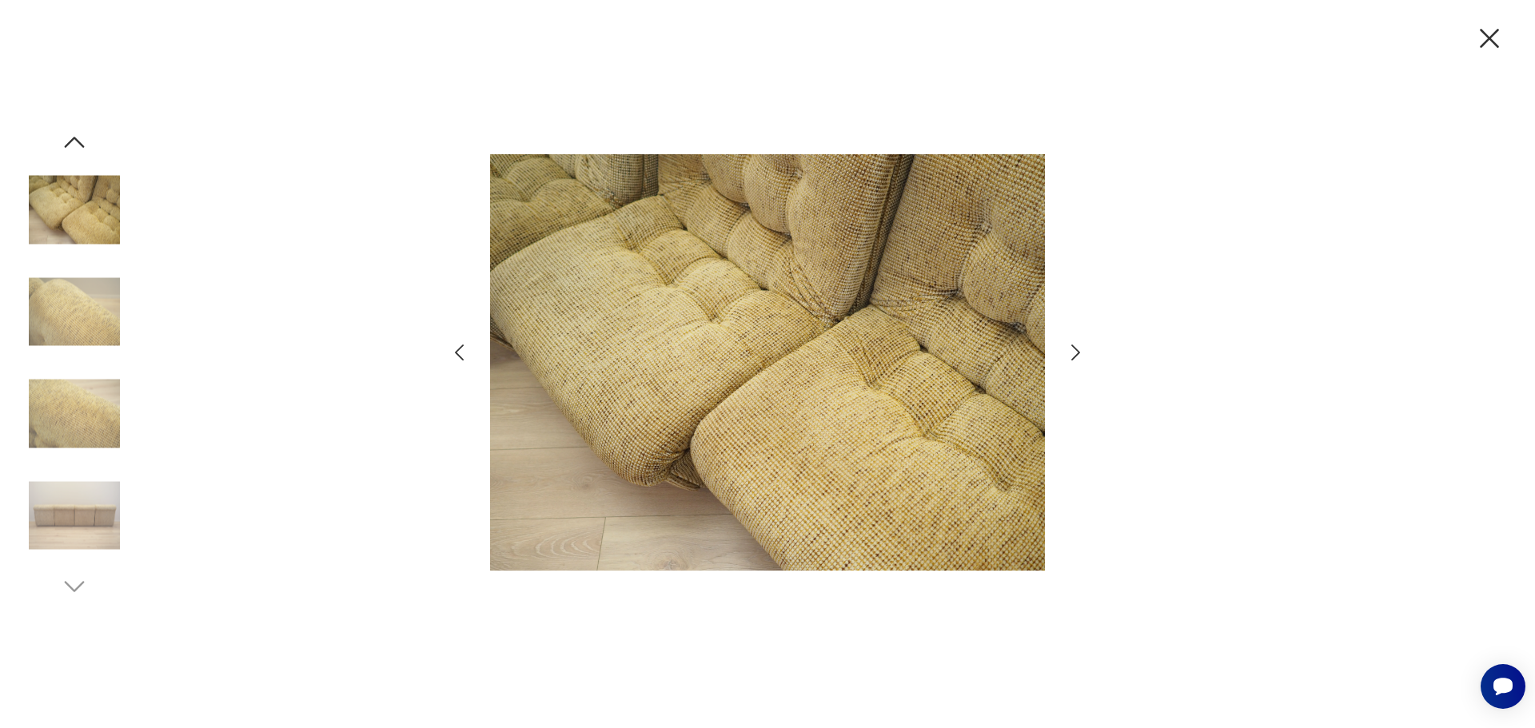
click at [1084, 351] on icon "button" at bounding box center [1075, 352] width 23 height 23
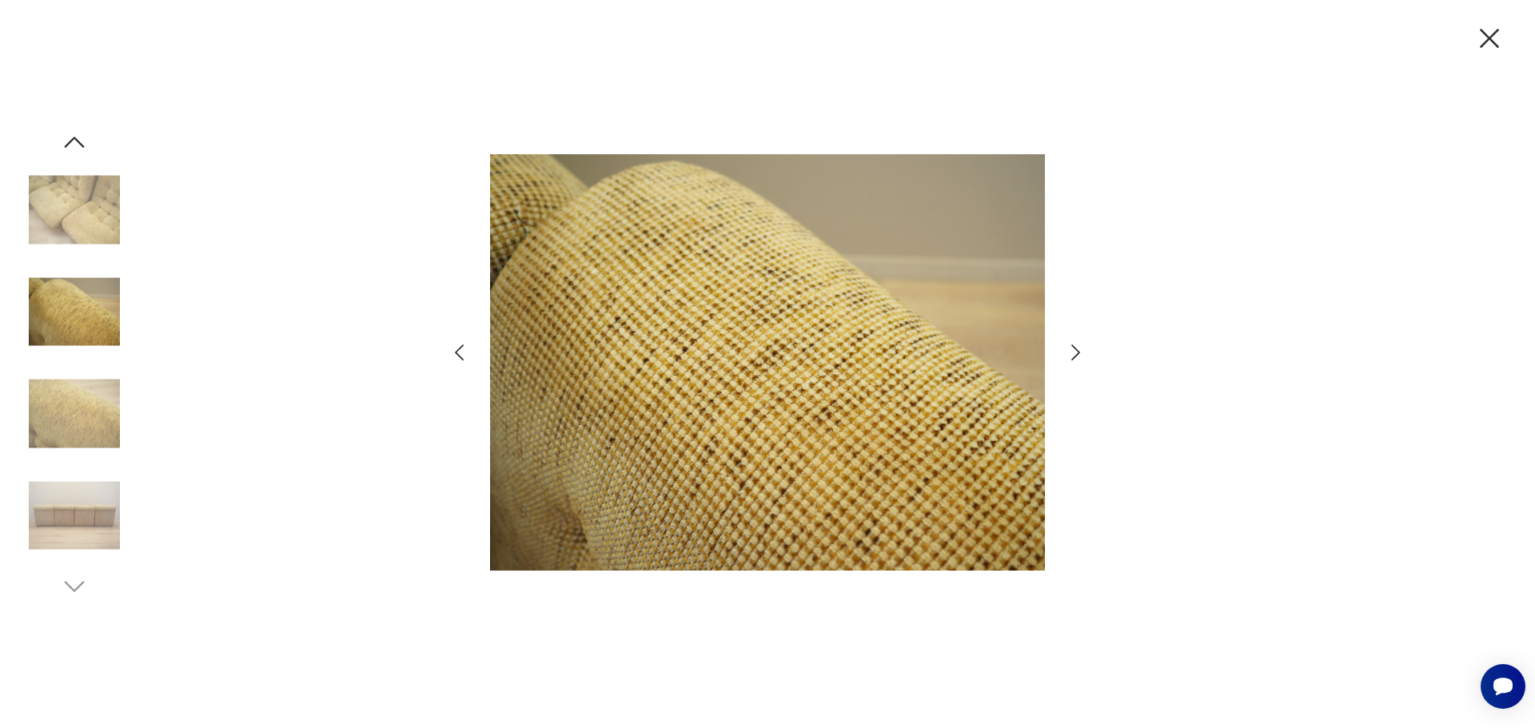
click at [1084, 351] on icon "button" at bounding box center [1075, 352] width 23 height 23
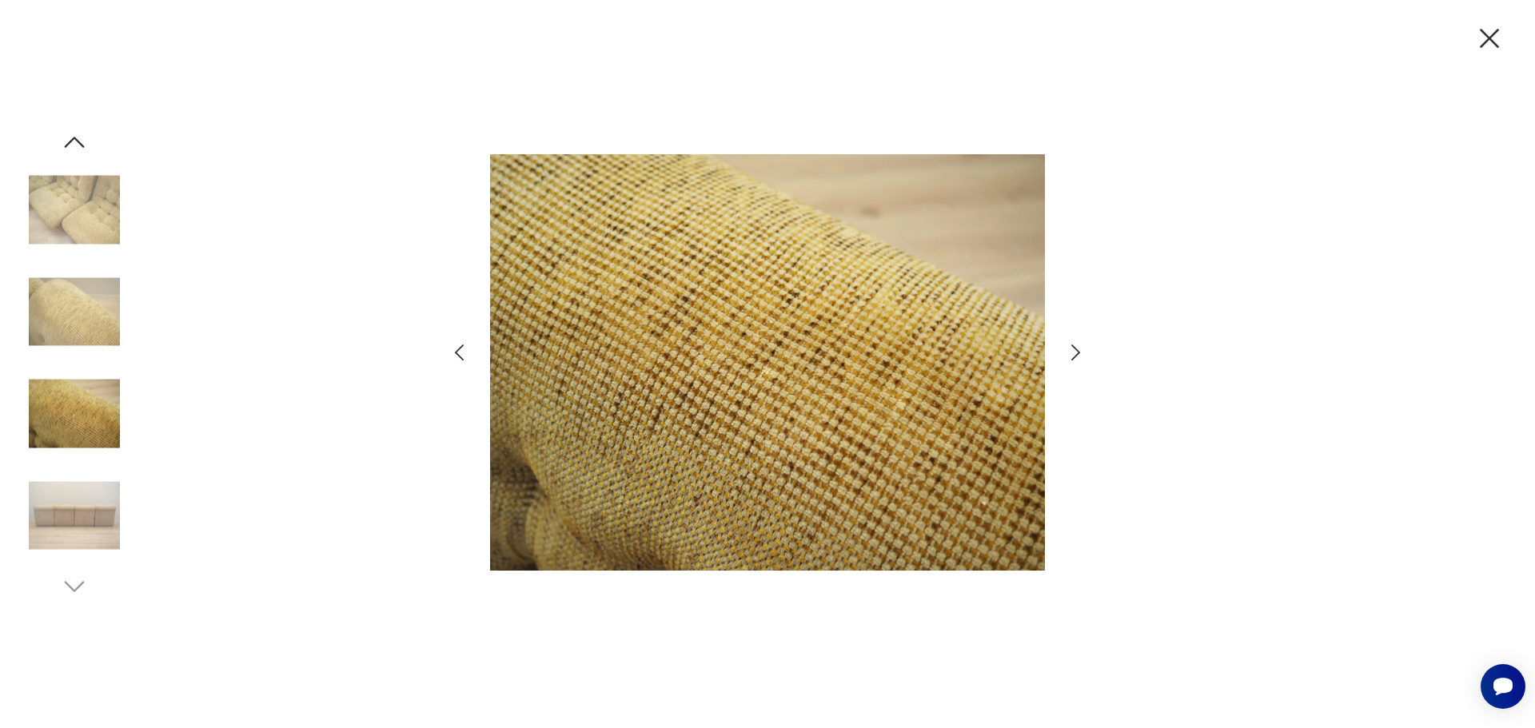
click at [1084, 351] on icon "button" at bounding box center [1075, 352] width 23 height 23
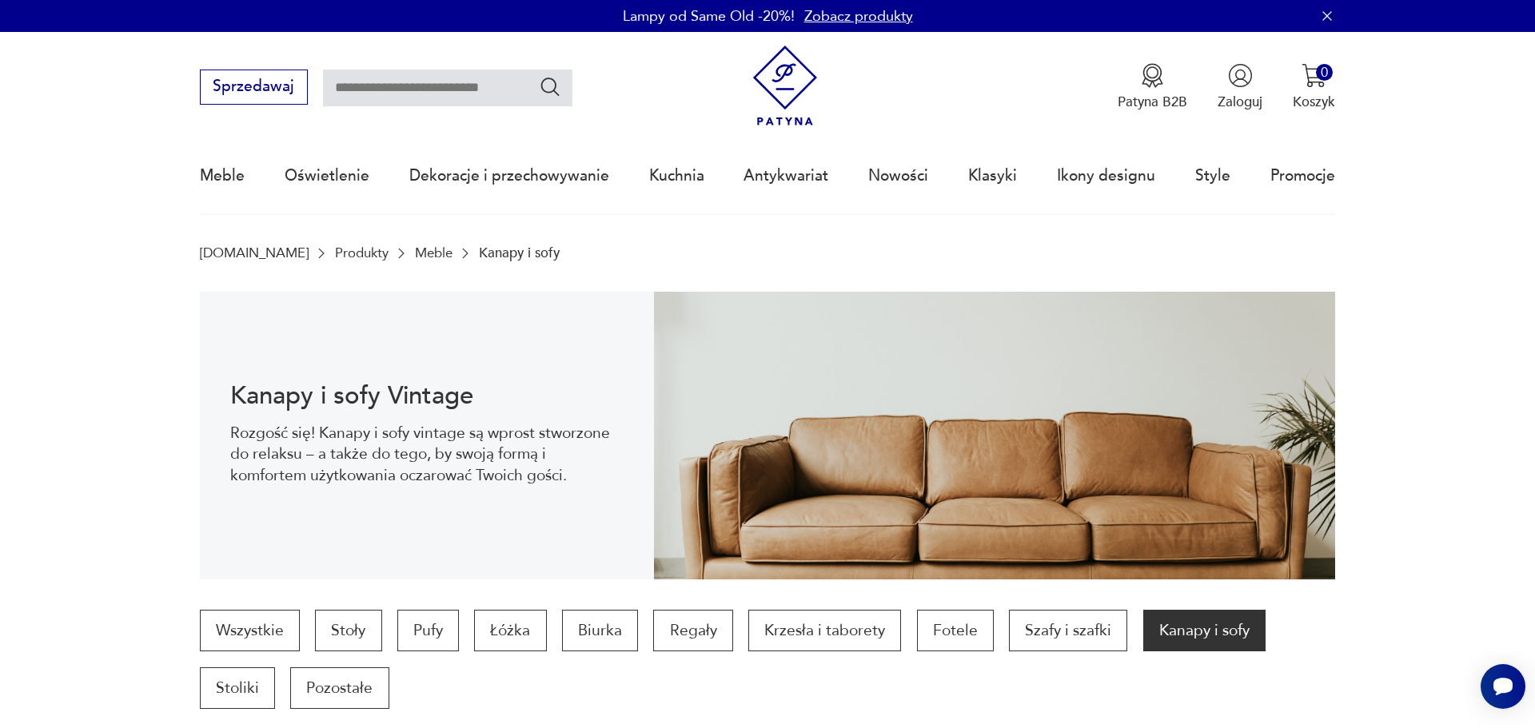
scroll to position [932, 0]
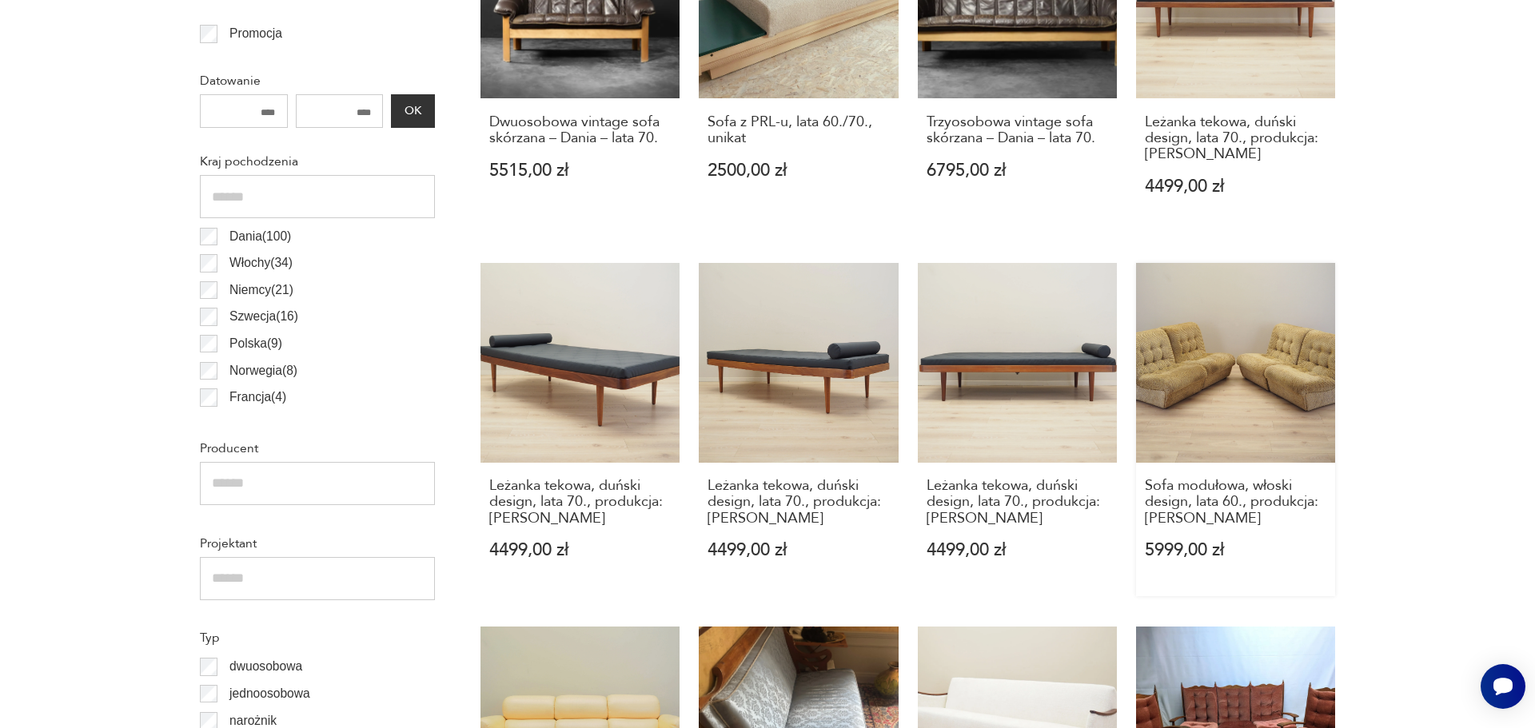
click at [1228, 361] on link "Sofa modułowa, włoski design, lata 60., produkcja: Włochy 5999,00 zł" at bounding box center [1235, 429] width 199 height 333
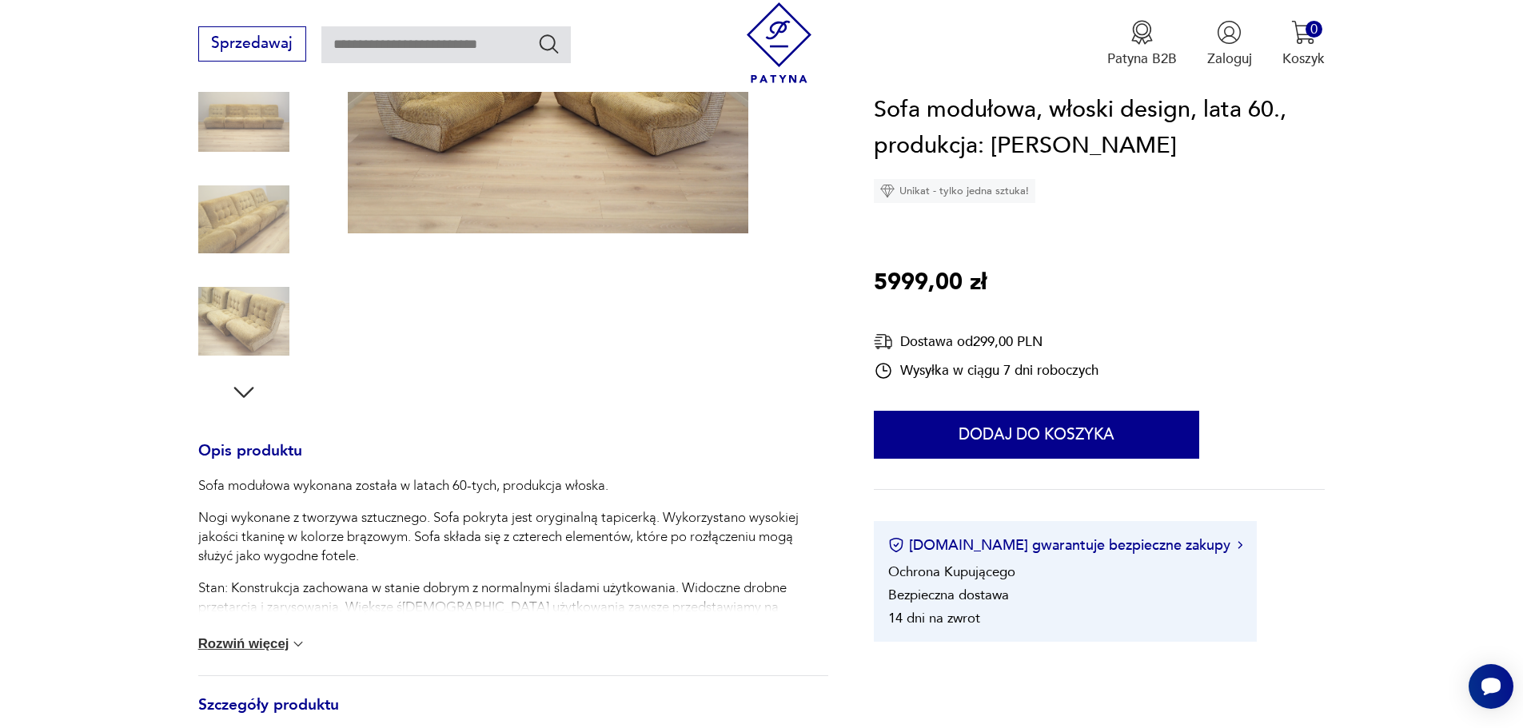
scroll to position [400, 0]
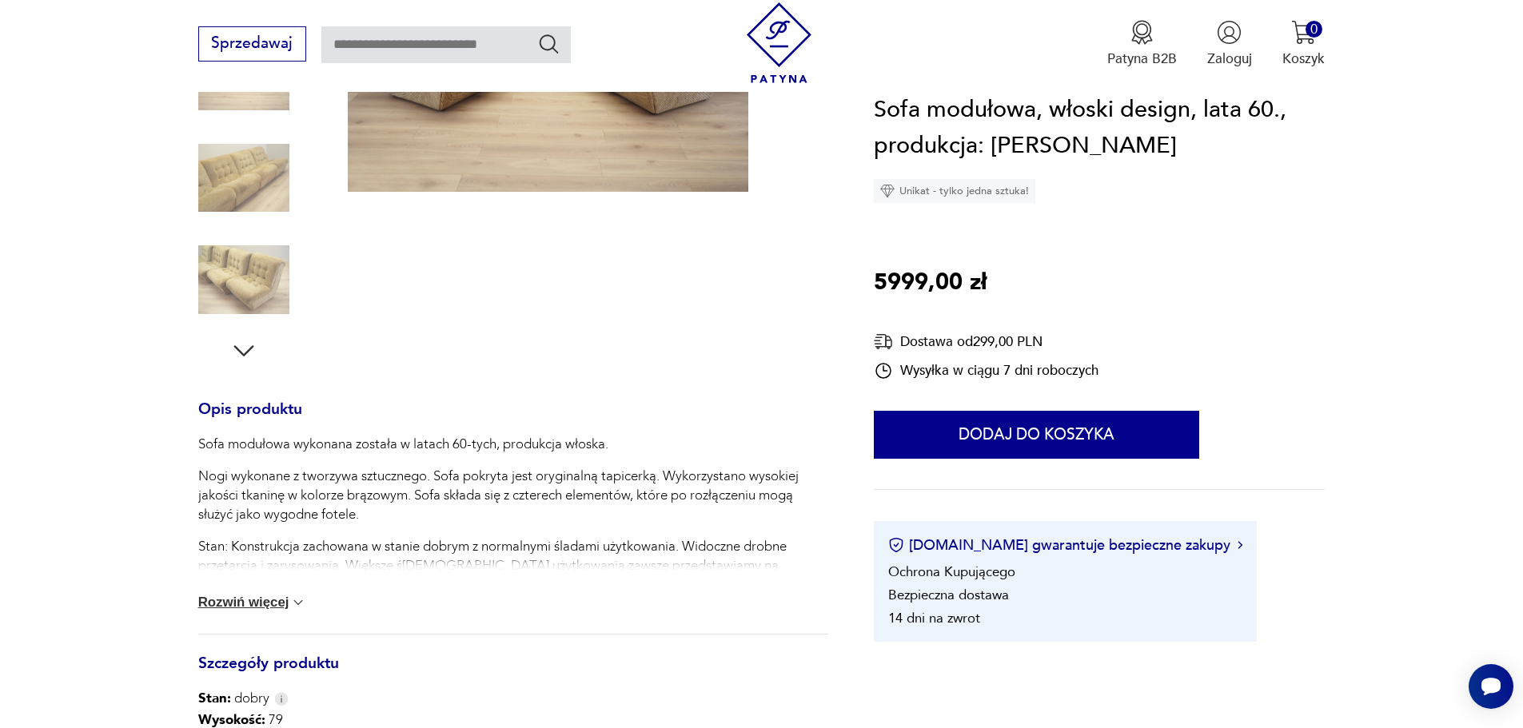
click at [258, 600] on button "Rozwiń więcej" at bounding box center [252, 603] width 109 height 16
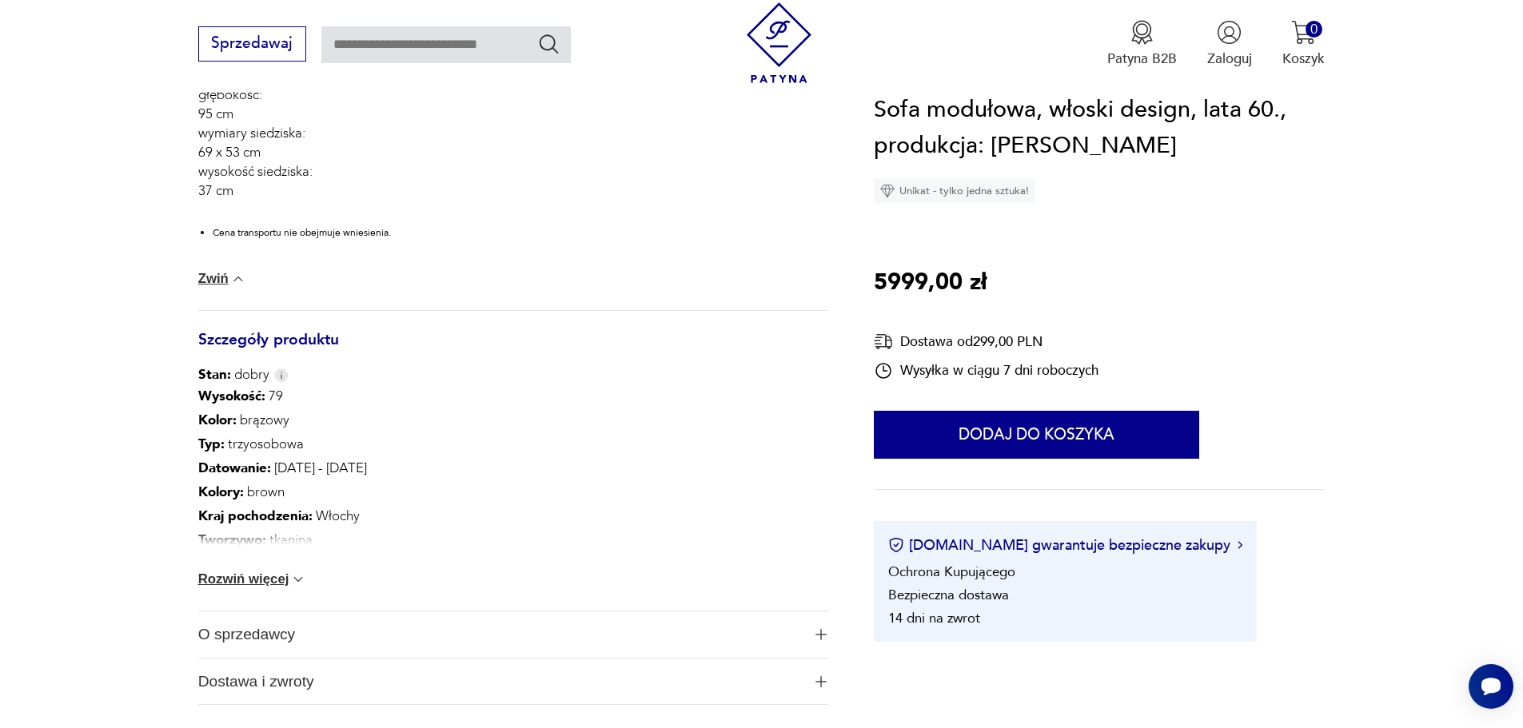
scroll to position [1119, 0]
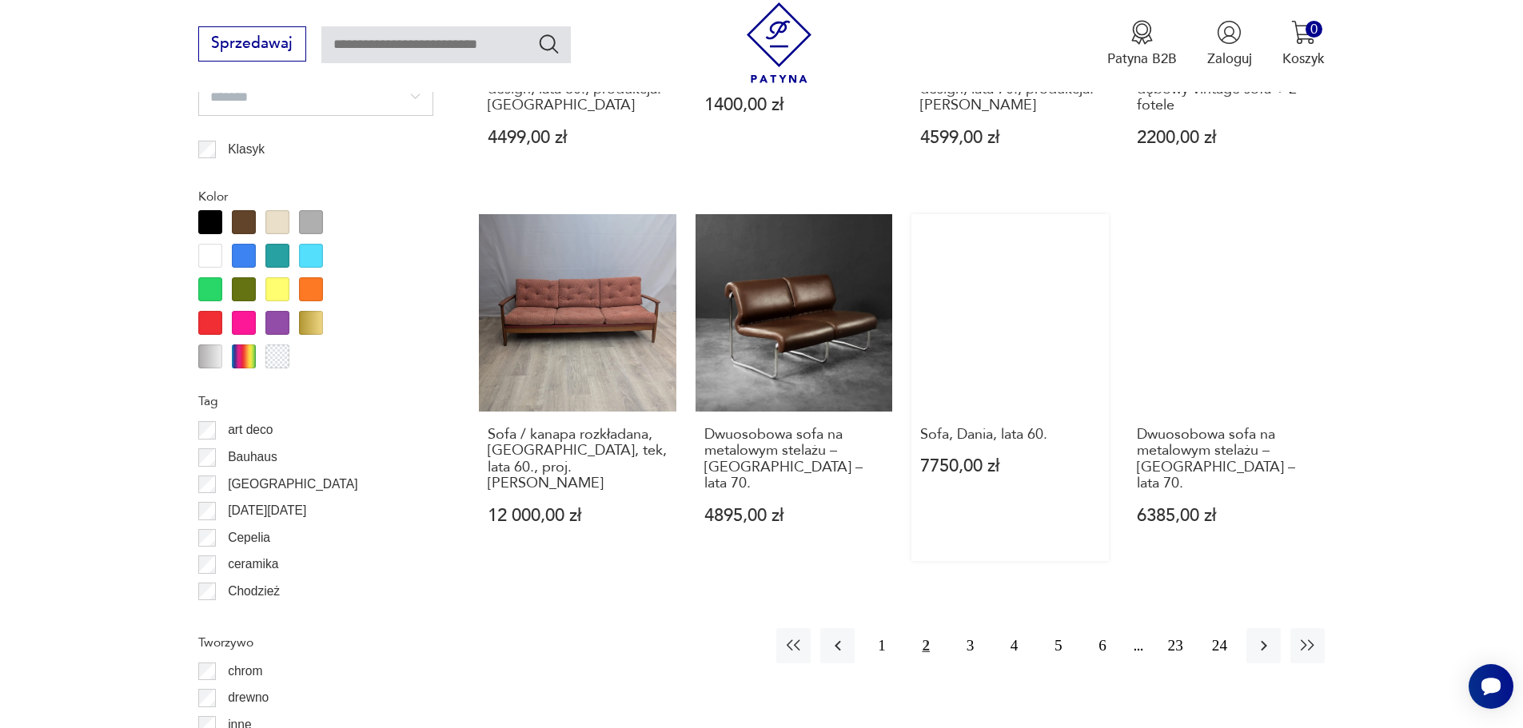
scroll to position [1730, 0]
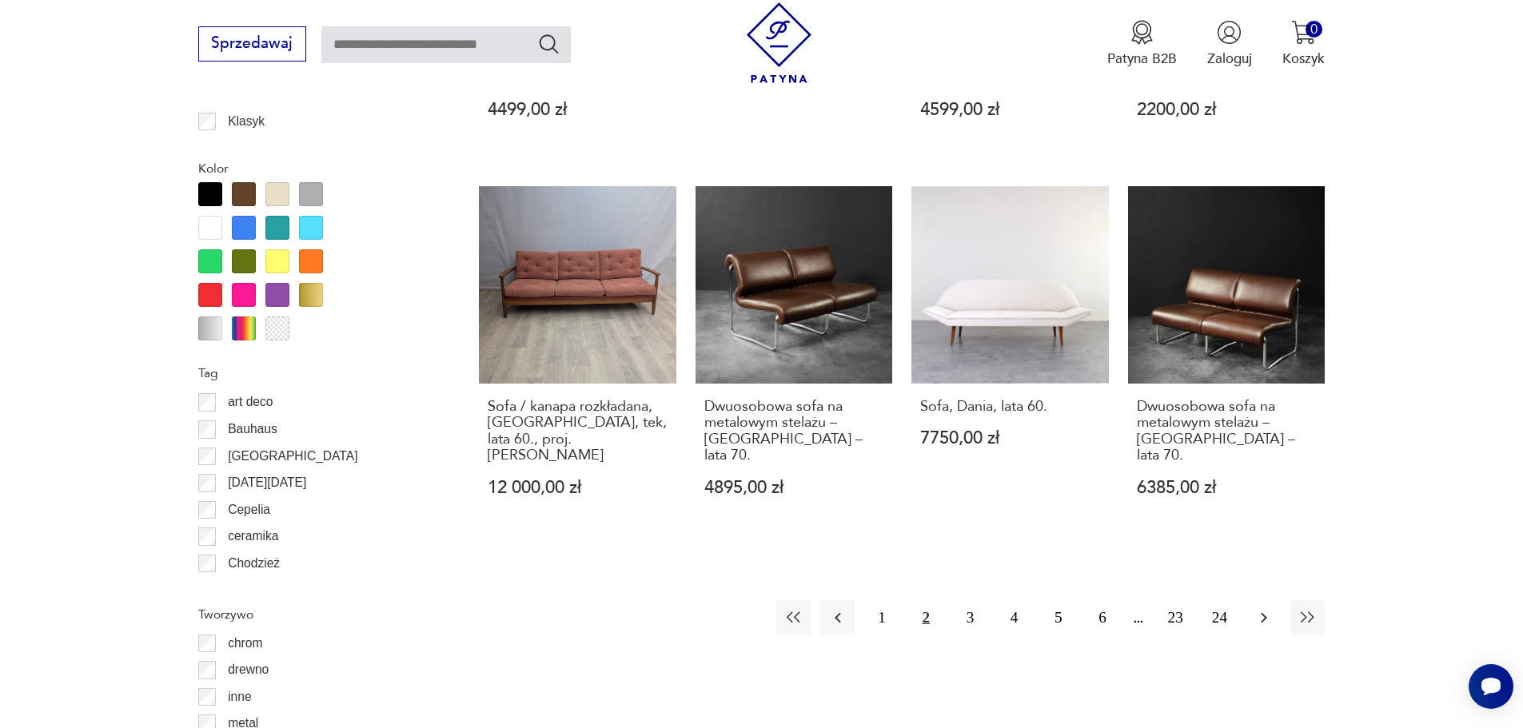
click at [1255, 612] on button "button" at bounding box center [1263, 617] width 34 height 34
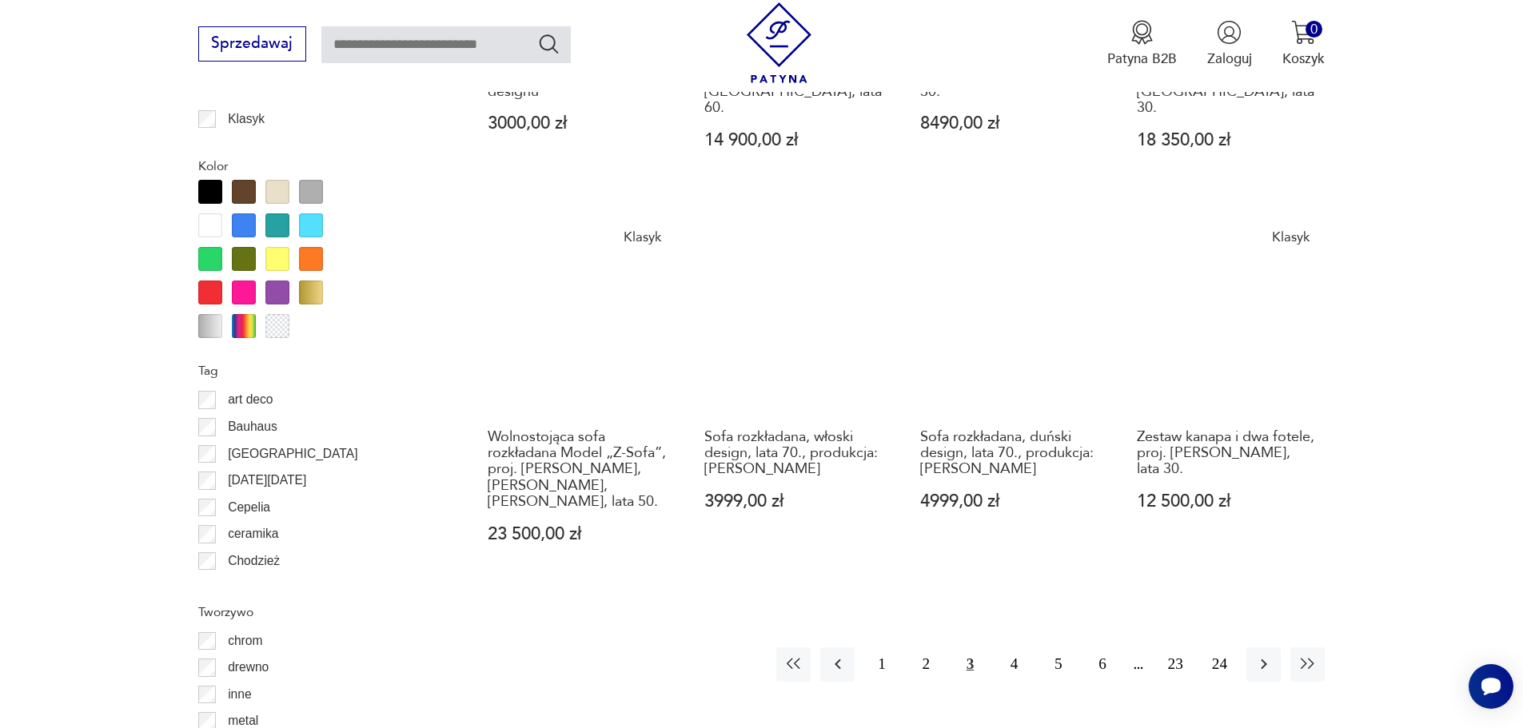
scroll to position [1891, 0]
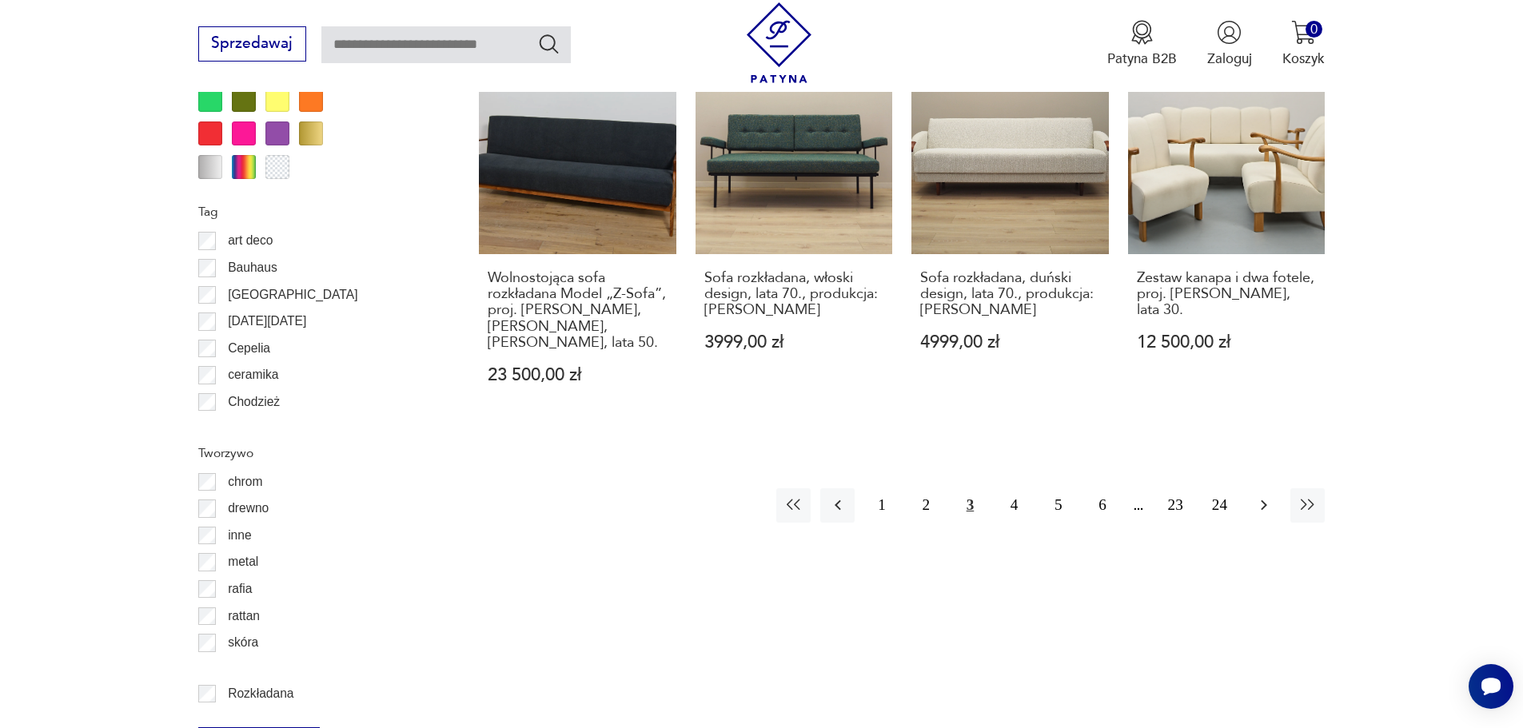
click at [1265, 496] on icon "button" at bounding box center [1263, 505] width 19 height 19
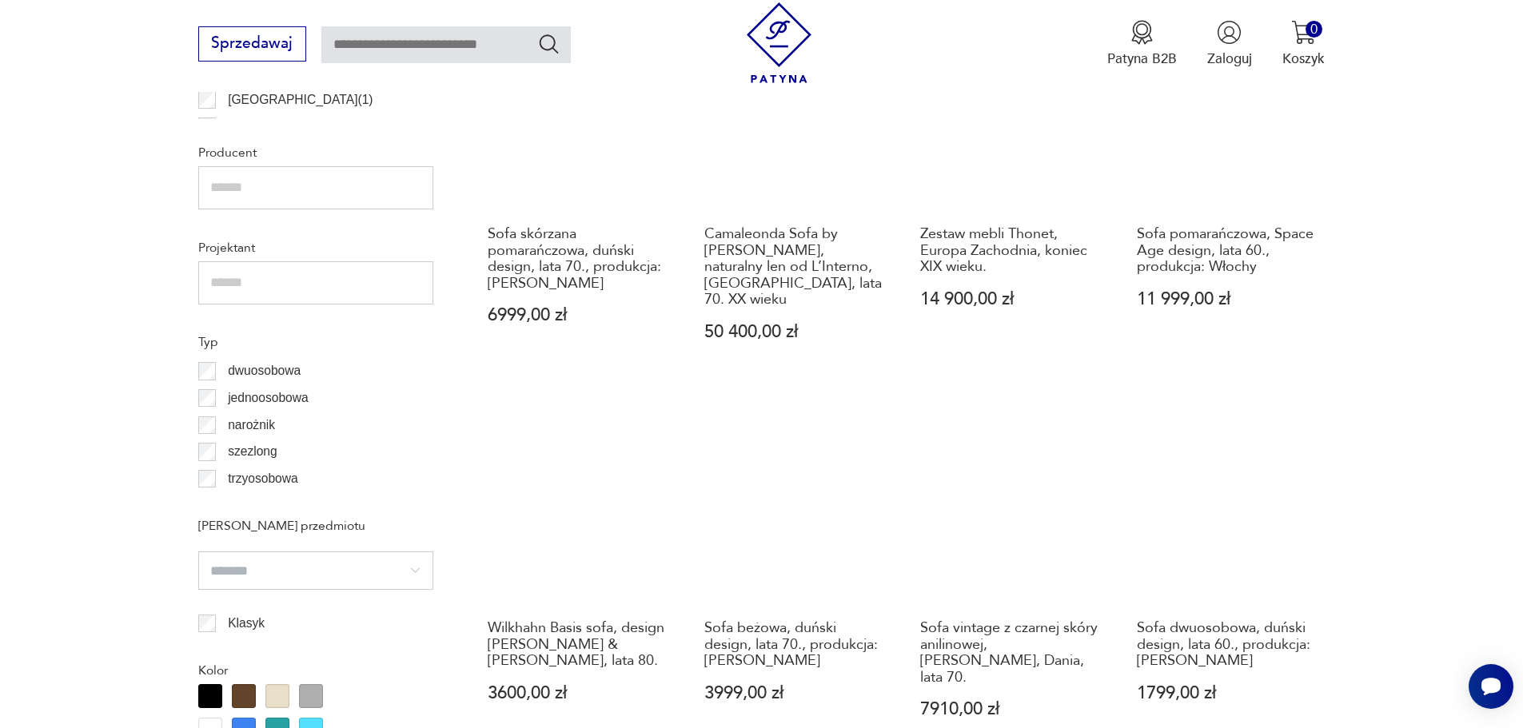
scroll to position [1252, 0]
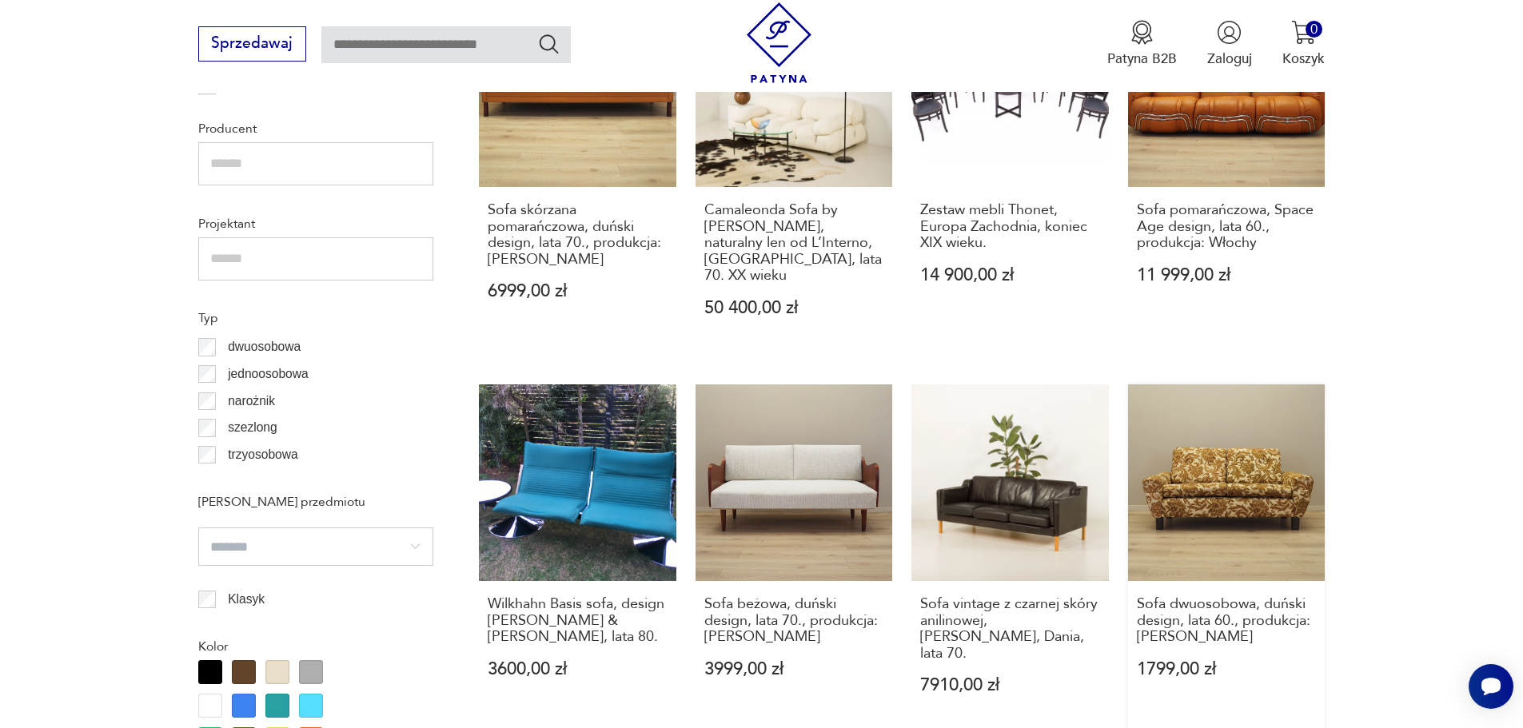
click at [1225, 460] on link "Sofa dwuosobowa, duński design, lata 60., produkcja: [PERSON_NAME] 1799,00 zł" at bounding box center [1226, 558] width 197 height 347
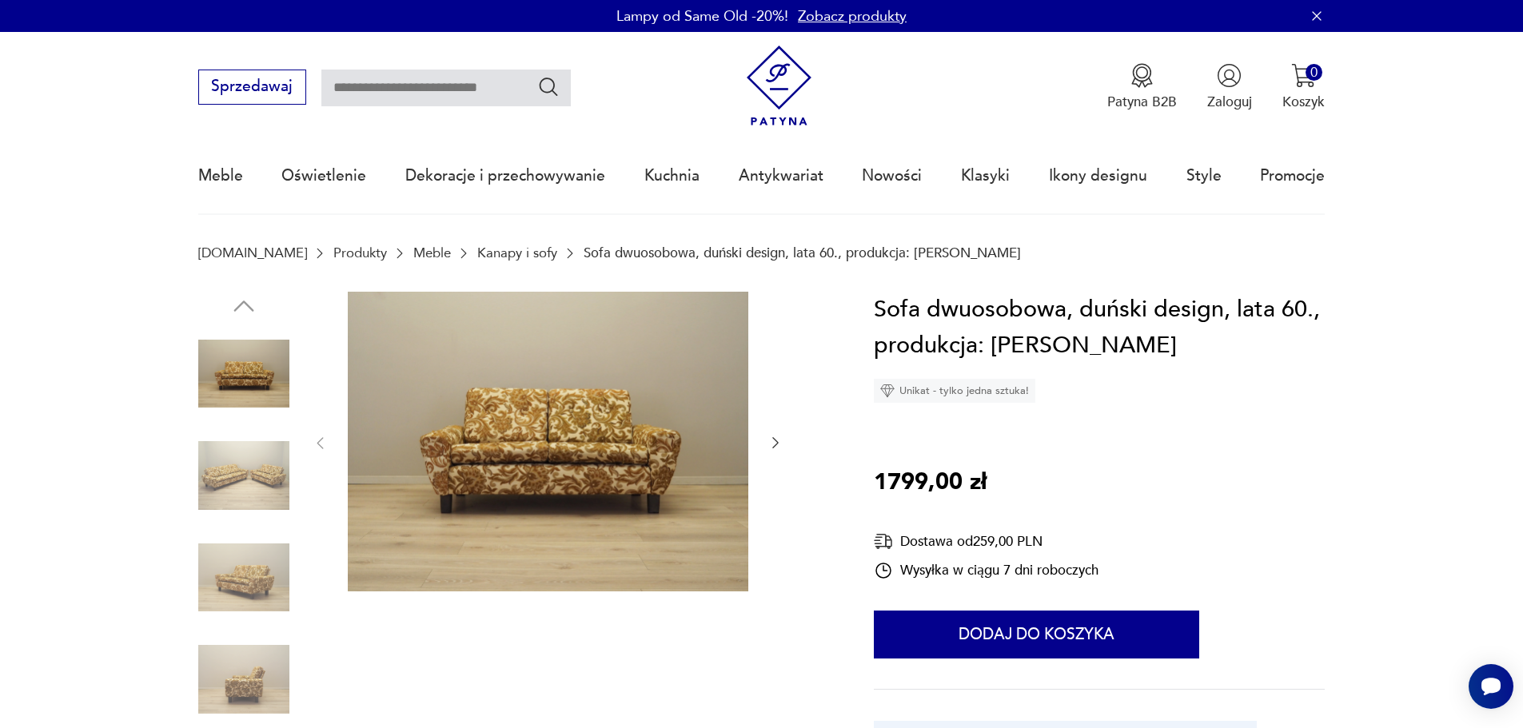
click at [636, 382] on img at bounding box center [548, 442] width 400 height 301
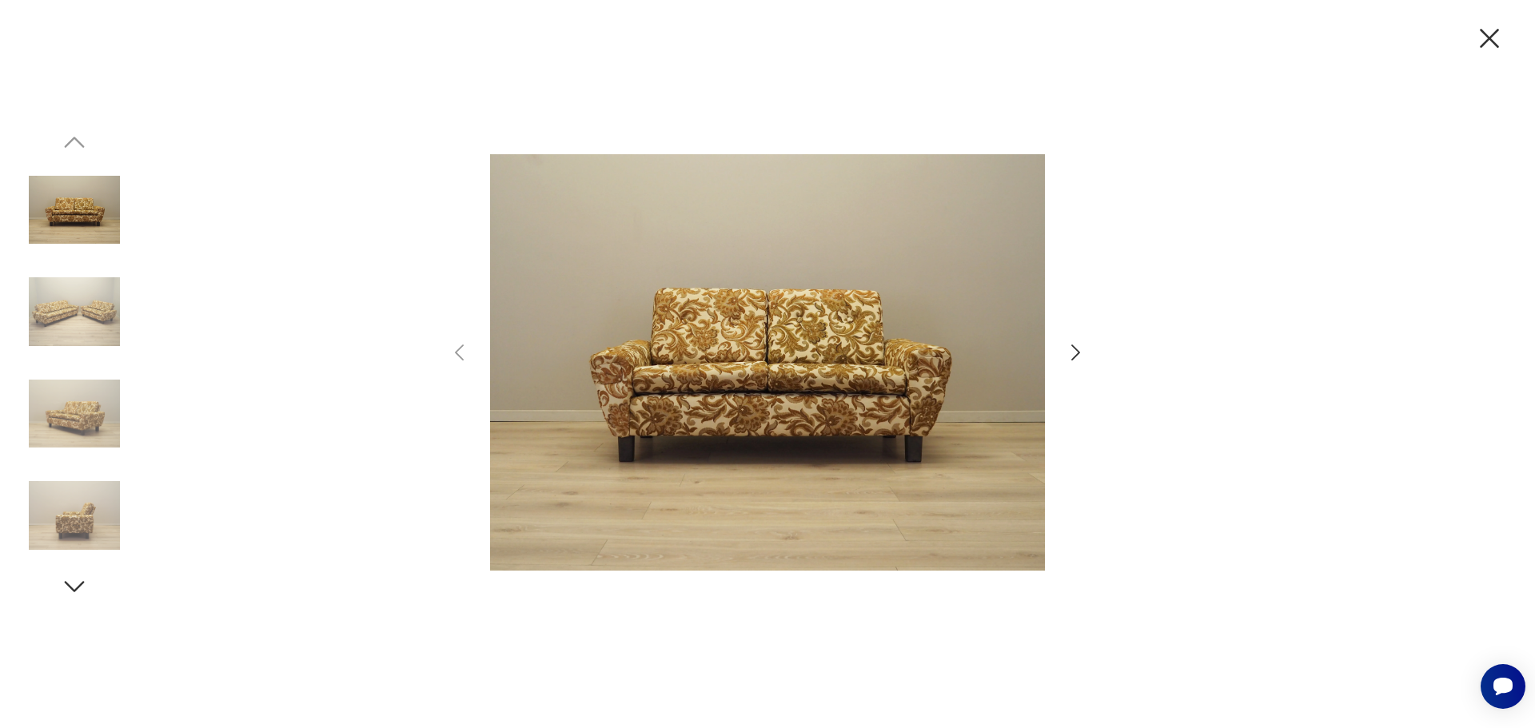
click at [1059, 354] on div at bounding box center [768, 364] width 640 height 586
click at [1070, 354] on icon "button" at bounding box center [1075, 352] width 23 height 23
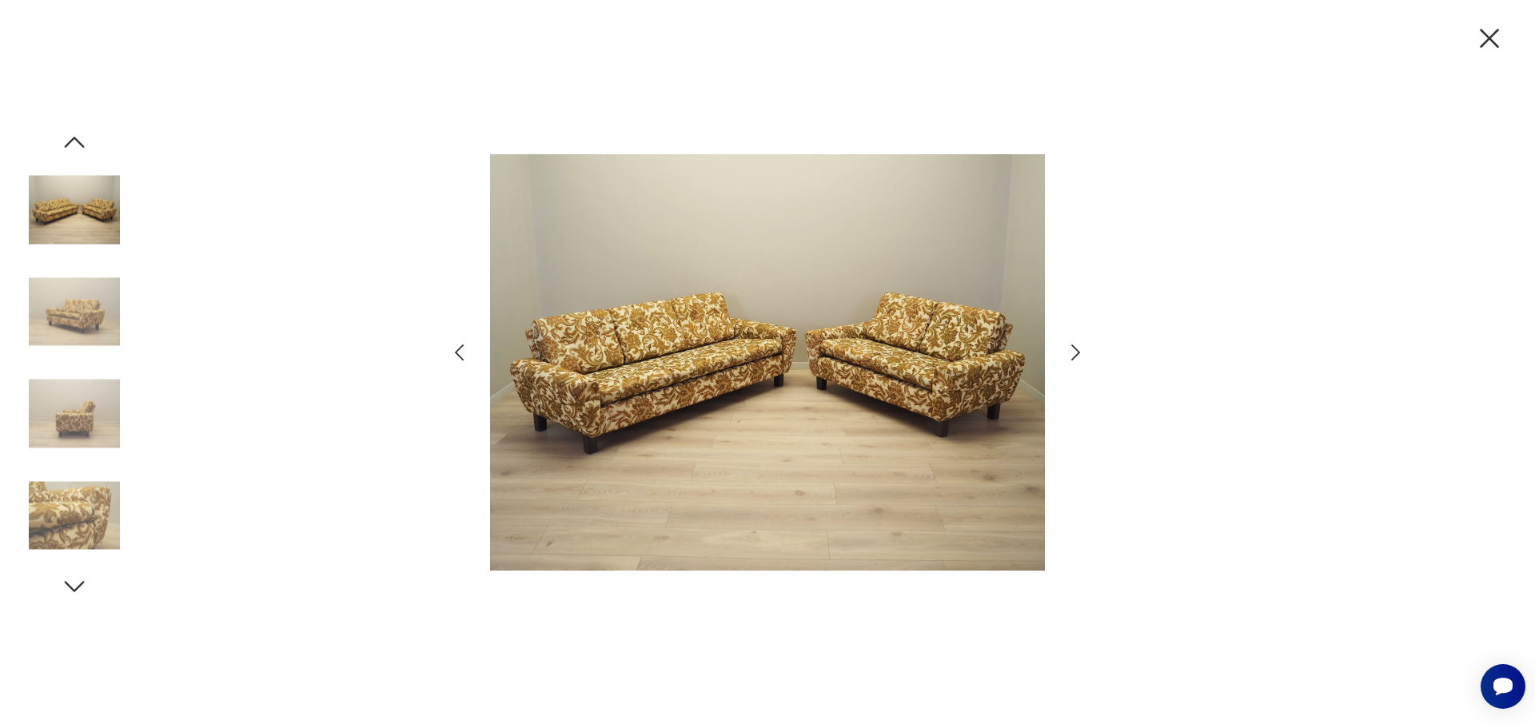
click at [1070, 354] on icon "button" at bounding box center [1075, 352] width 23 height 23
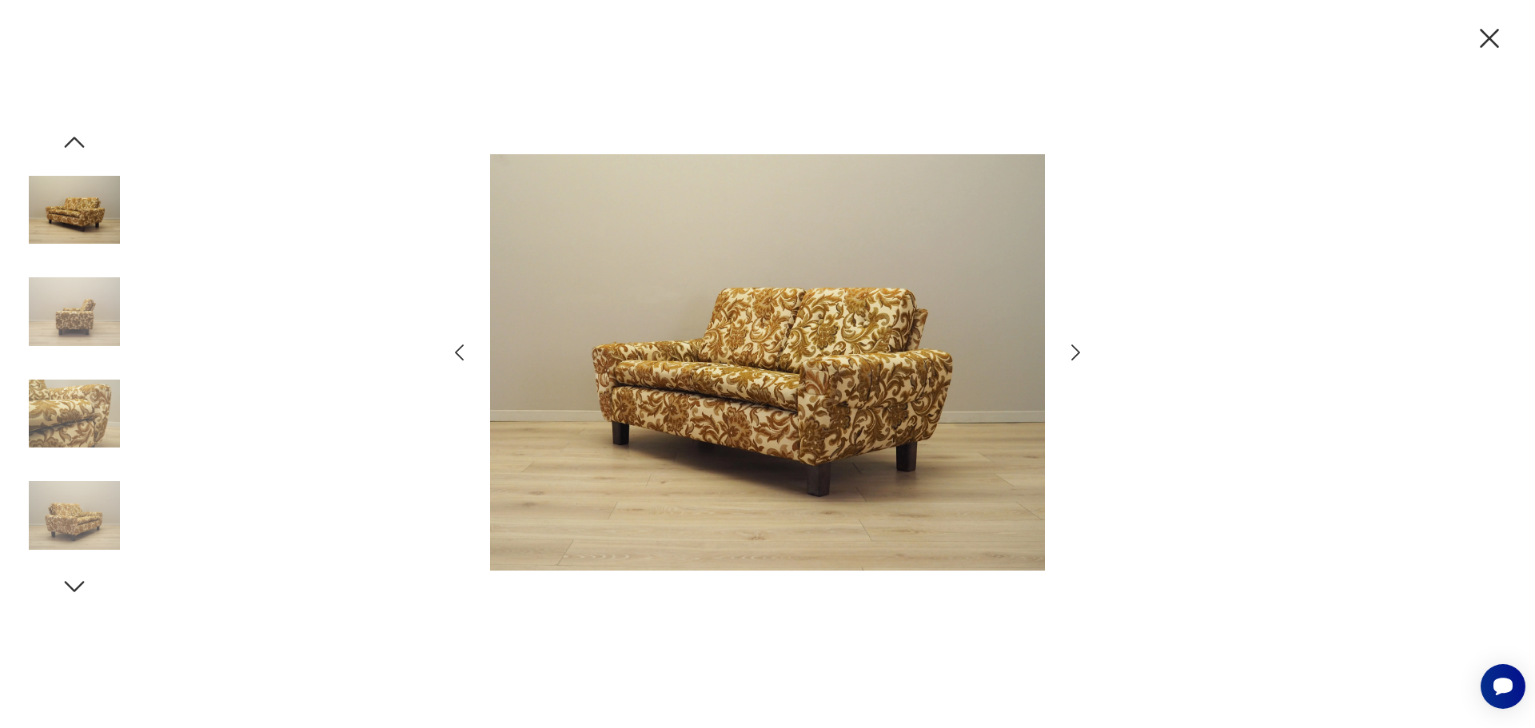
click at [1070, 354] on icon "button" at bounding box center [1075, 352] width 23 height 23
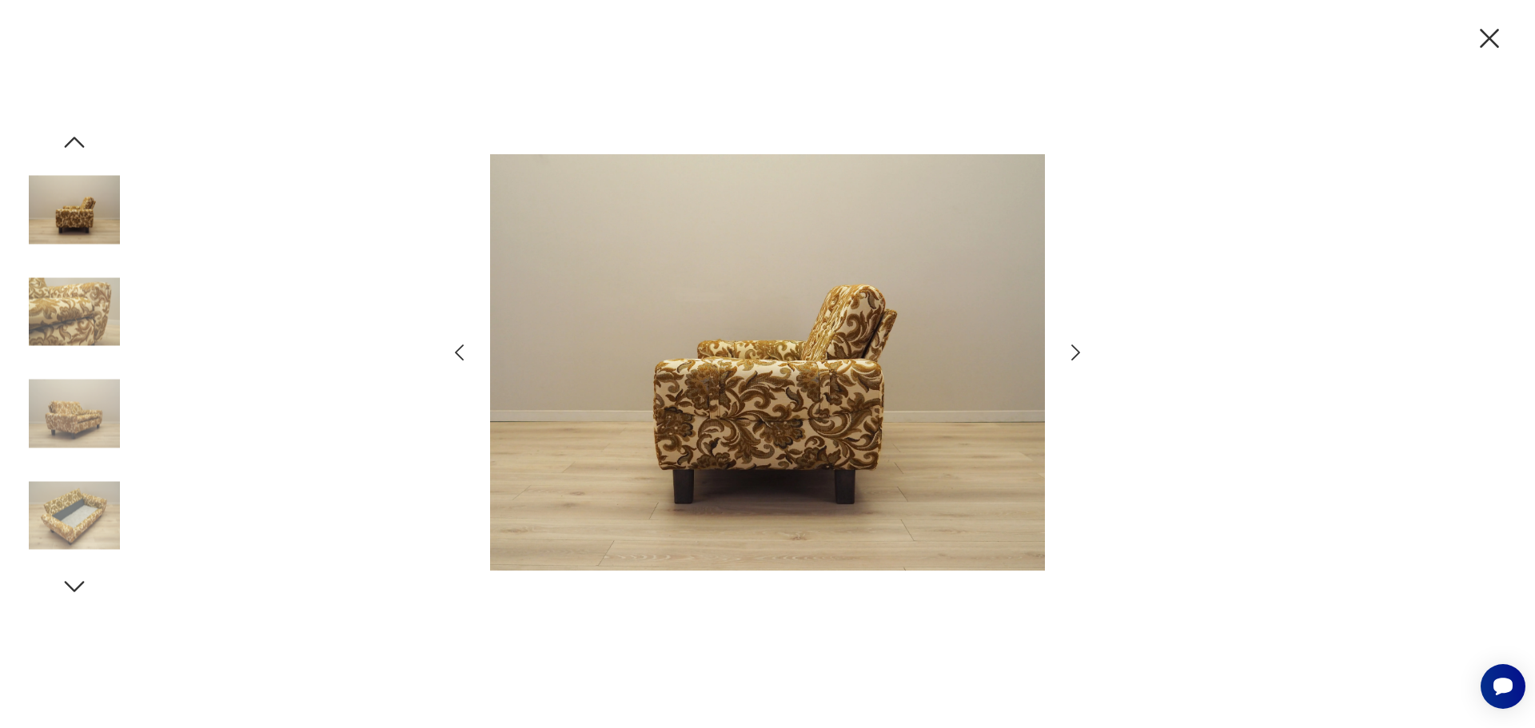
click at [1070, 354] on icon "button" at bounding box center [1075, 352] width 23 height 23
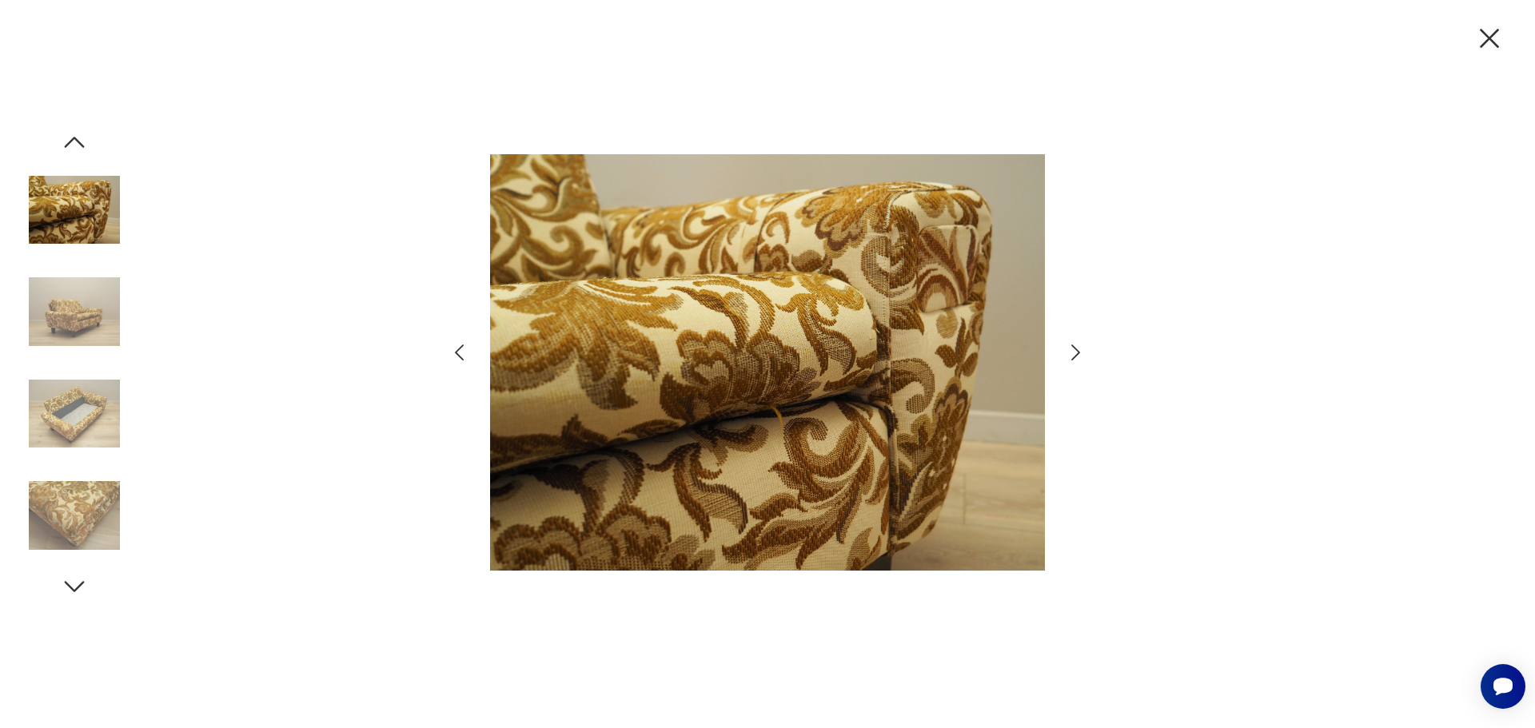
click at [1070, 354] on icon "button" at bounding box center [1075, 352] width 23 height 23
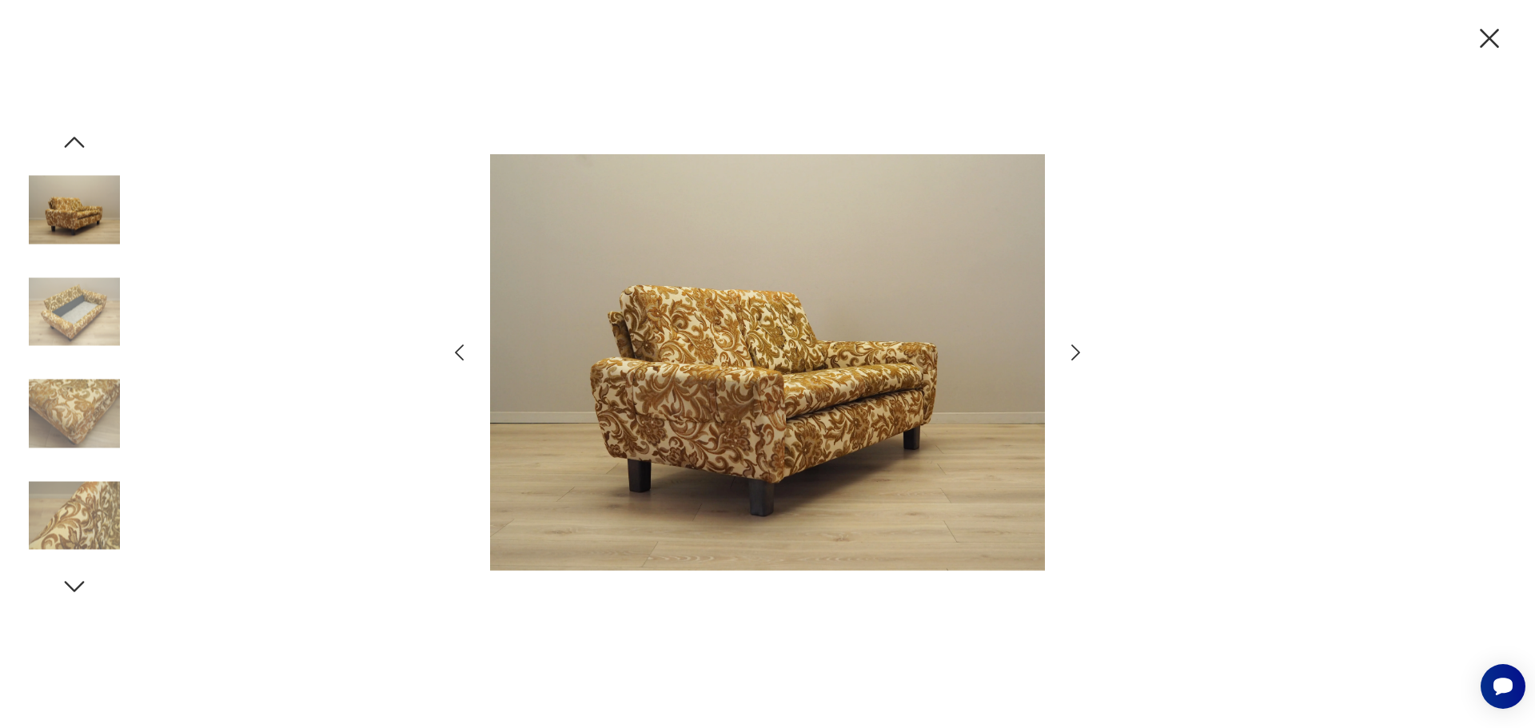
click at [1070, 354] on icon "button" at bounding box center [1075, 352] width 23 height 23
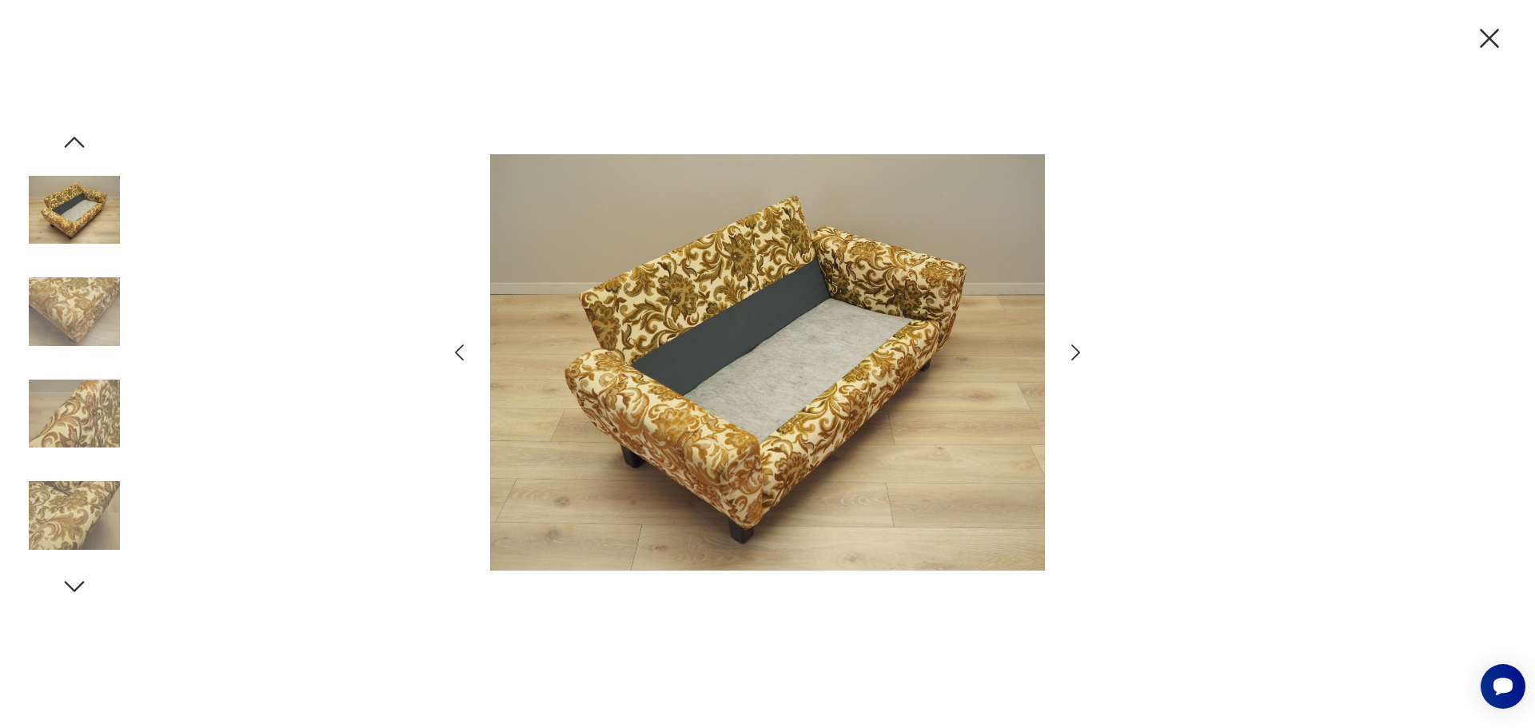
click at [1070, 354] on icon "button" at bounding box center [1075, 352] width 23 height 23
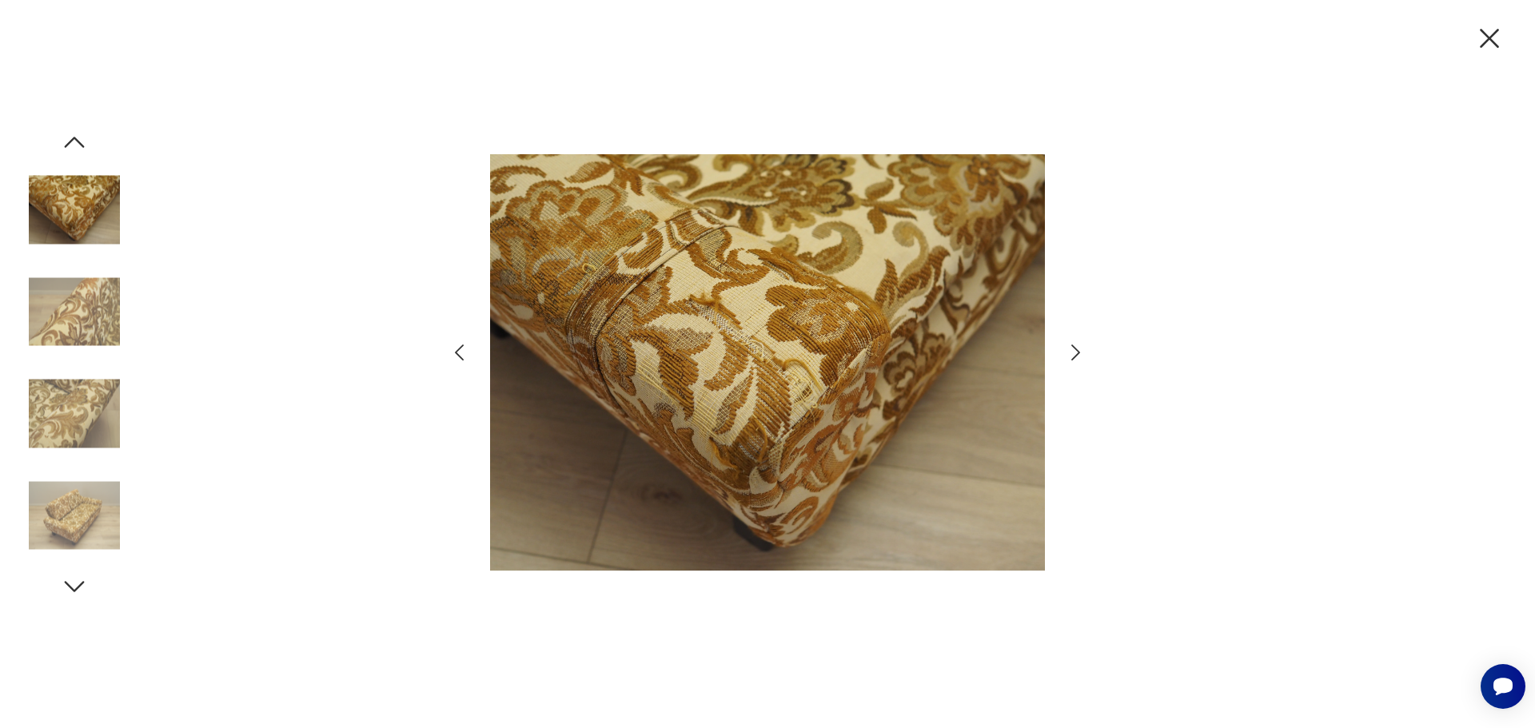
click at [1070, 354] on icon "button" at bounding box center [1075, 352] width 23 height 23
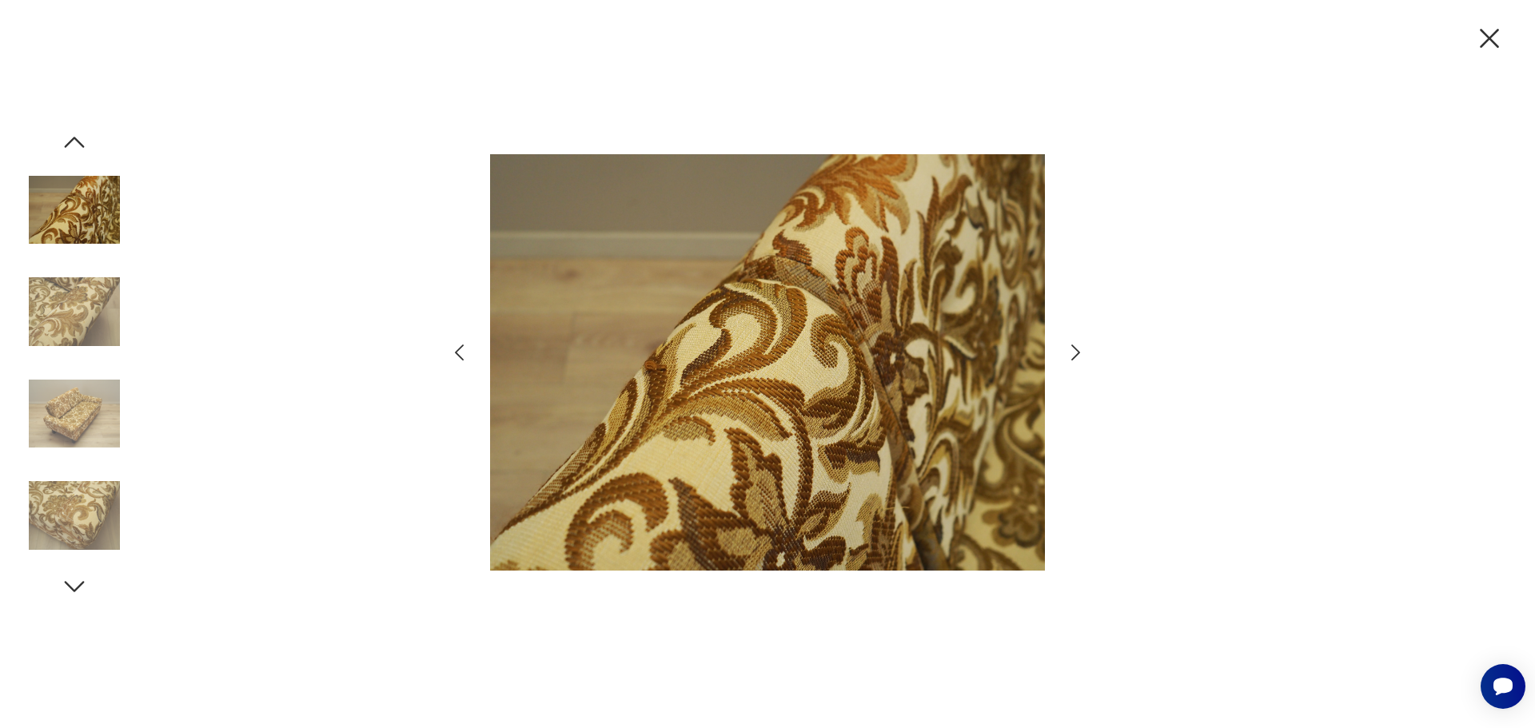
click at [449, 354] on icon "button" at bounding box center [459, 352] width 23 height 23
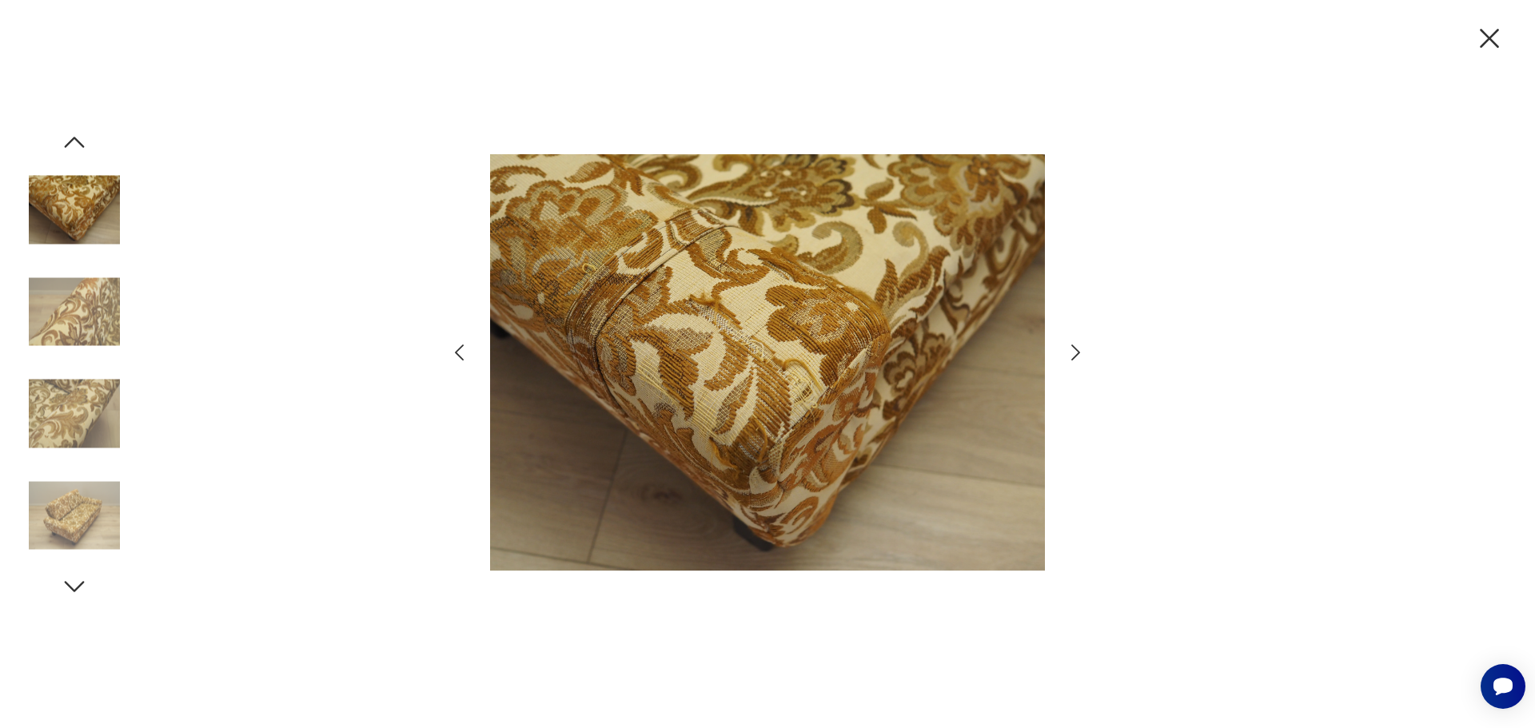
click at [1081, 353] on icon "button" at bounding box center [1075, 352] width 23 height 23
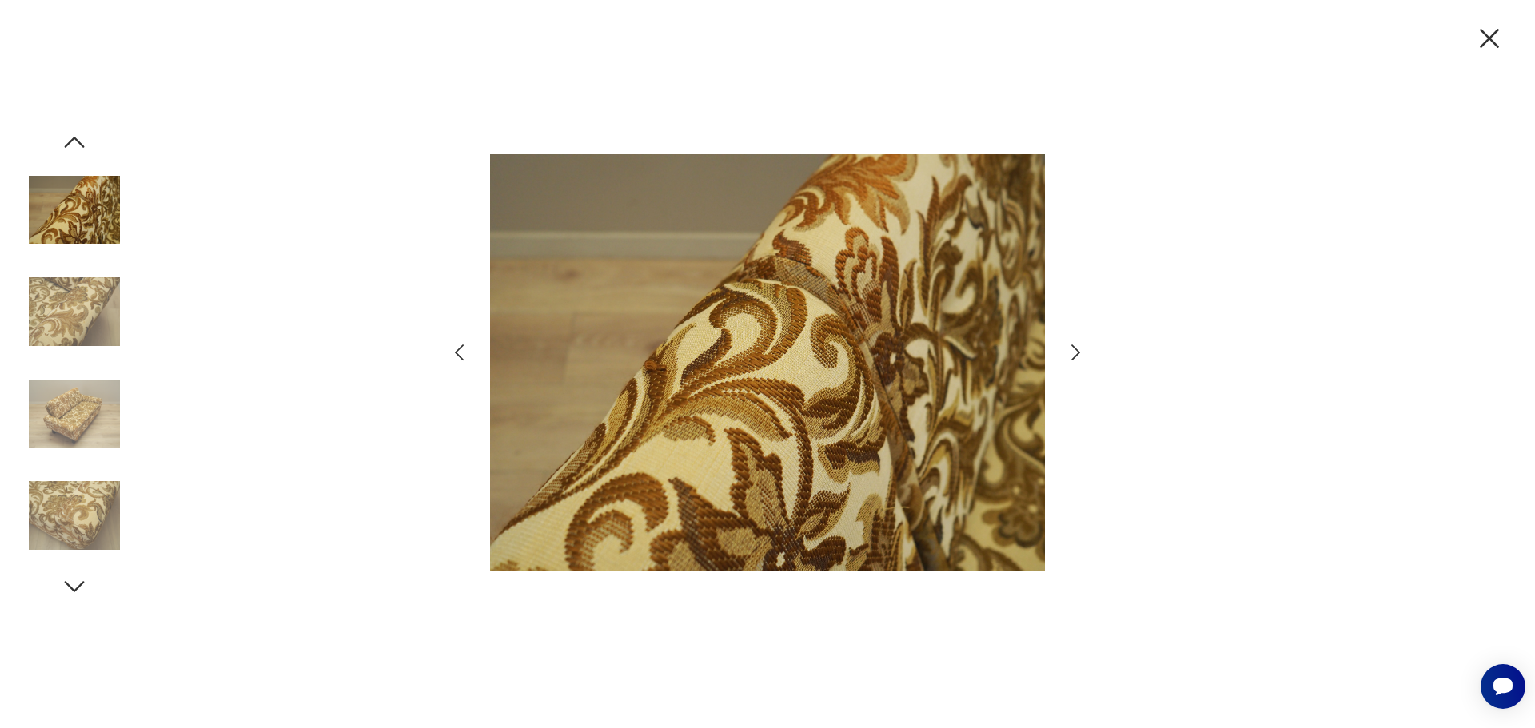
click at [1081, 353] on icon "button" at bounding box center [1075, 352] width 23 height 23
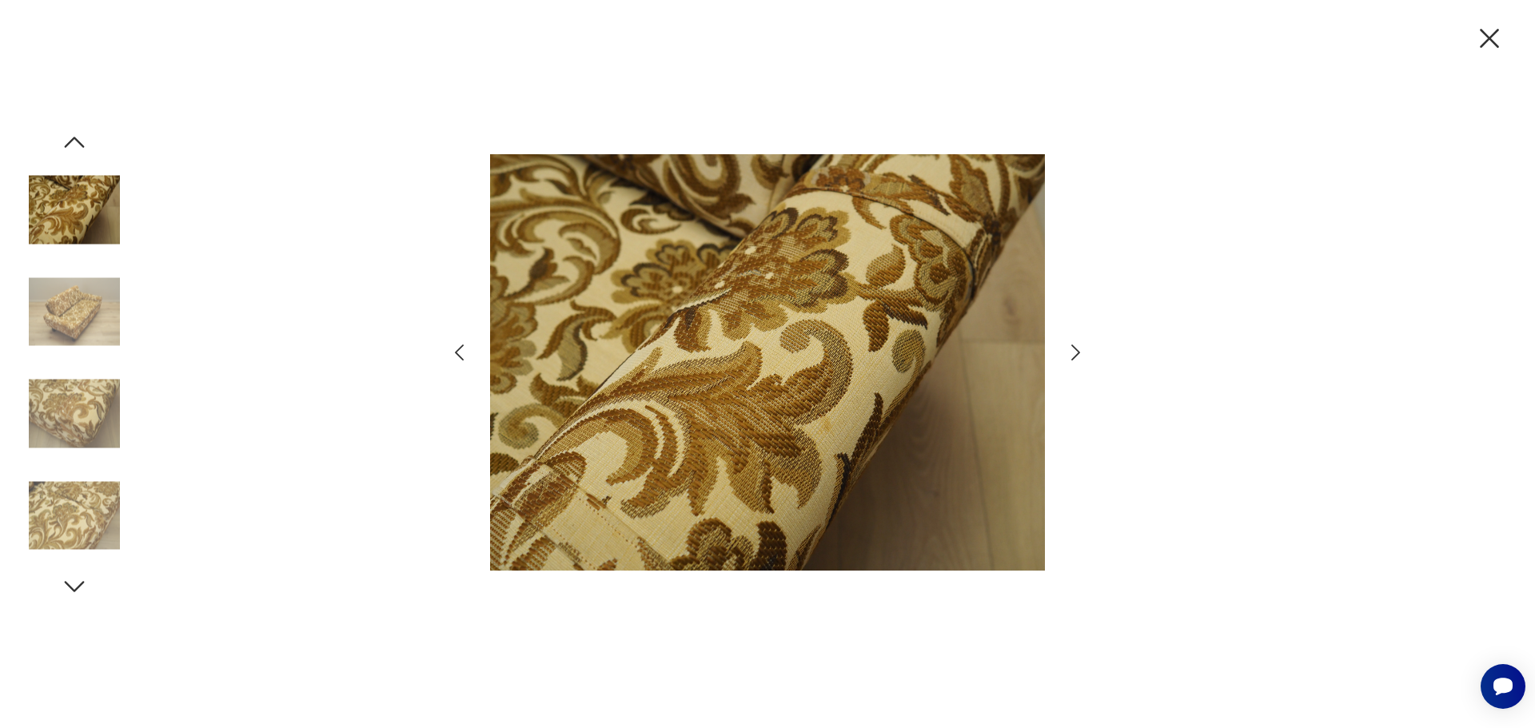
click at [1081, 353] on icon "button" at bounding box center [1075, 352] width 23 height 23
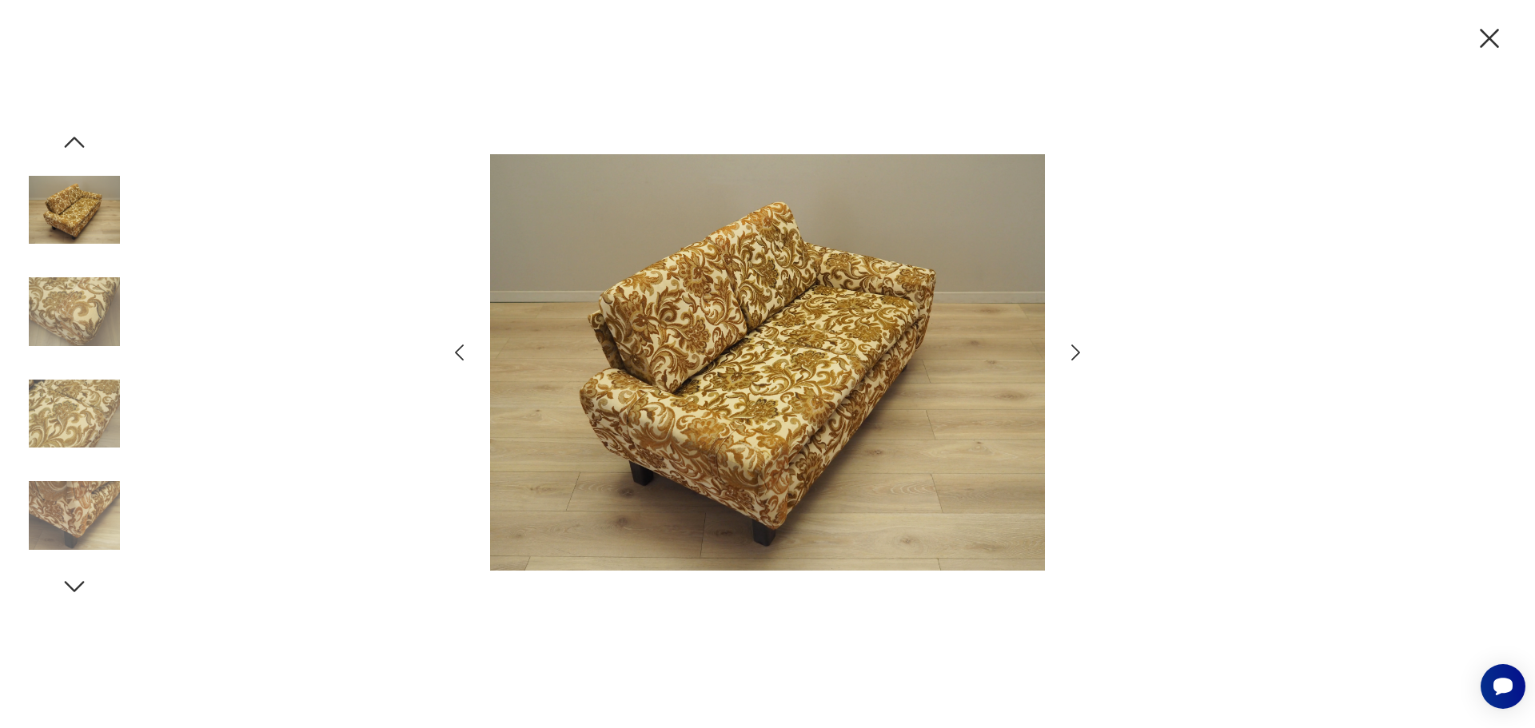
click at [1081, 353] on icon "button" at bounding box center [1075, 352] width 23 height 23
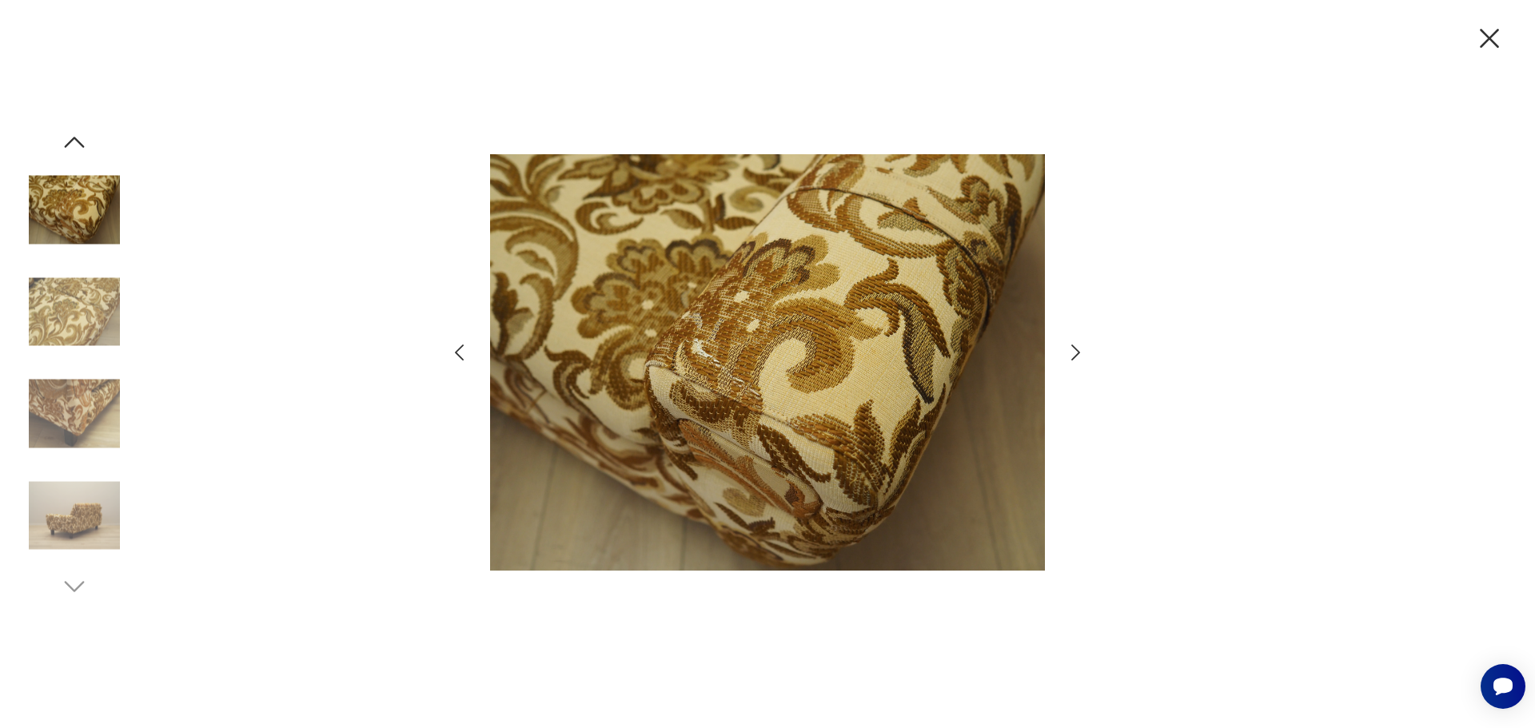
click at [1081, 353] on icon "button" at bounding box center [1075, 352] width 23 height 23
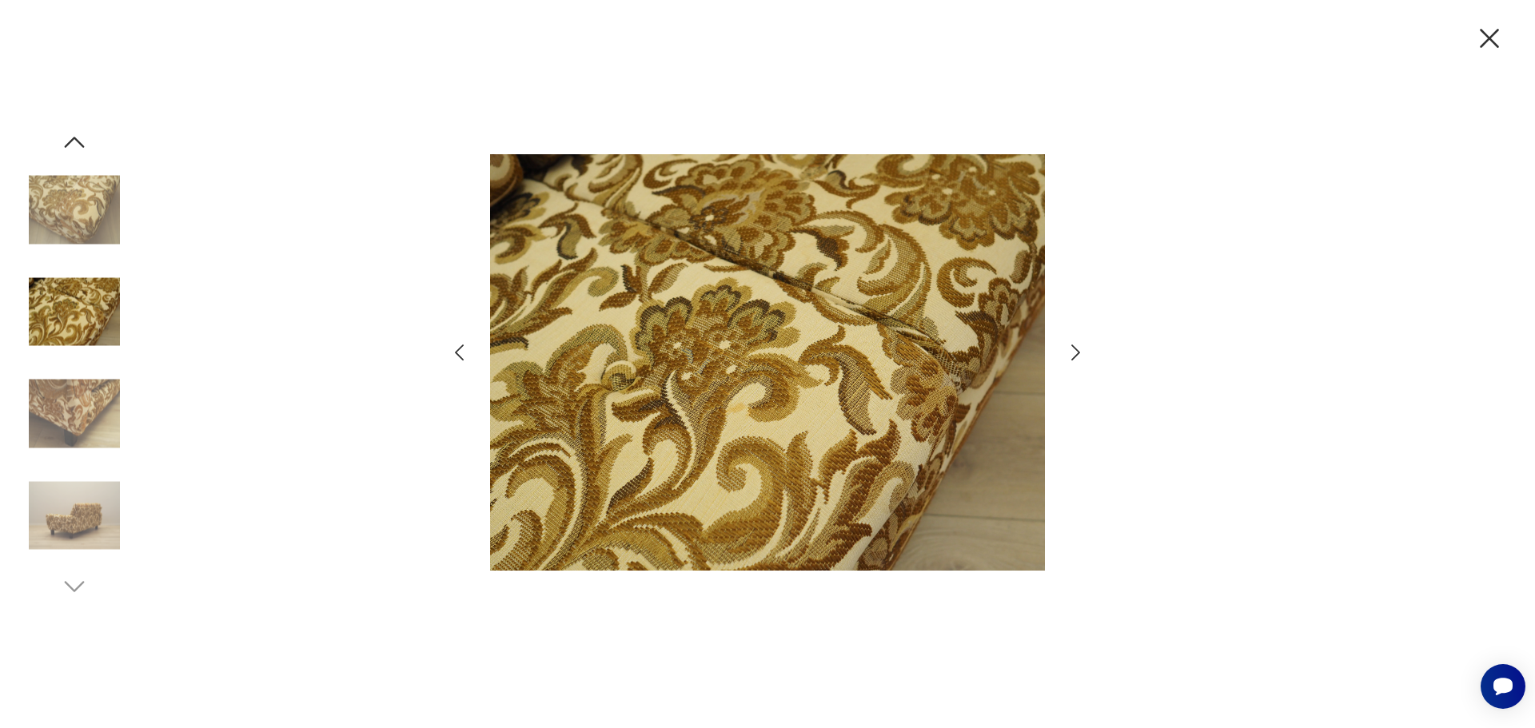
click at [1081, 353] on icon "button" at bounding box center [1075, 352] width 23 height 23
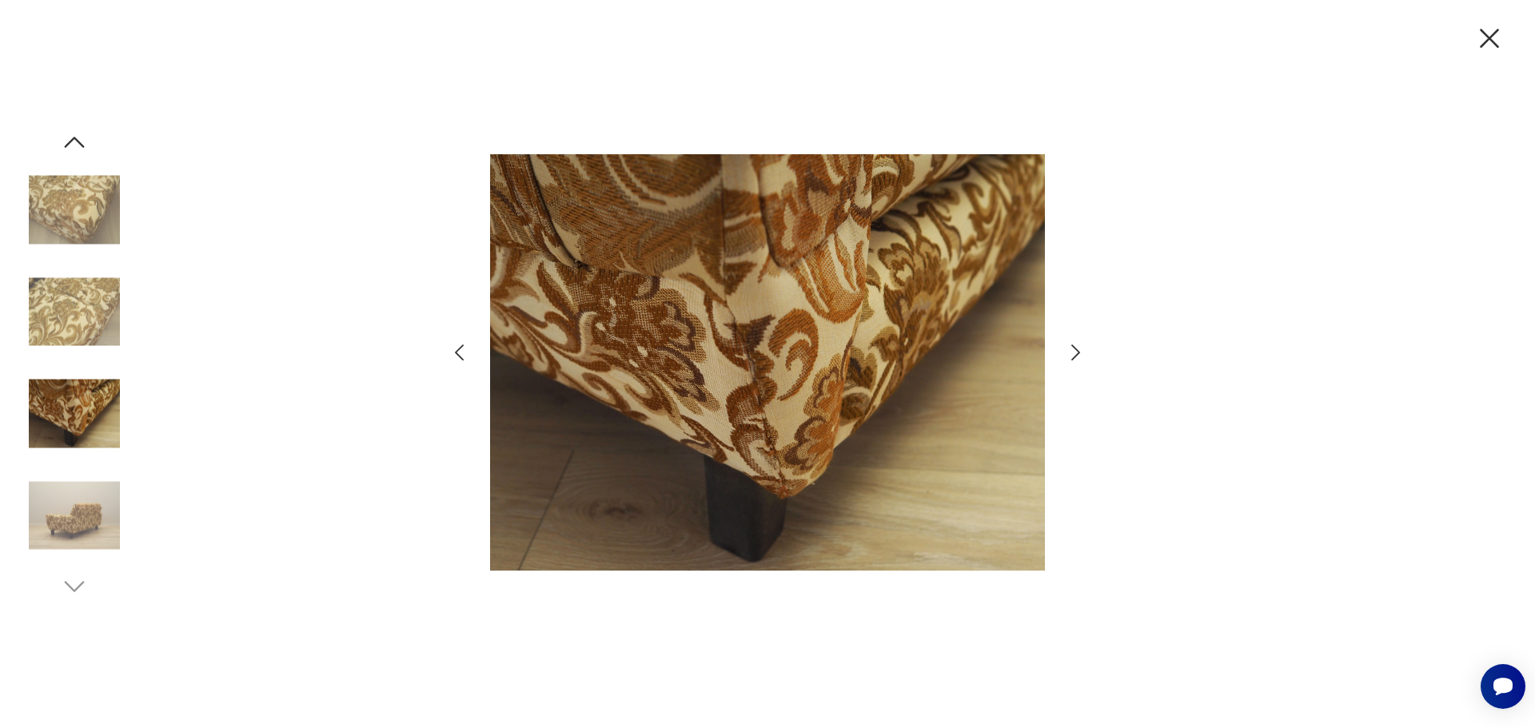
click at [1081, 353] on icon "button" at bounding box center [1075, 352] width 23 height 23
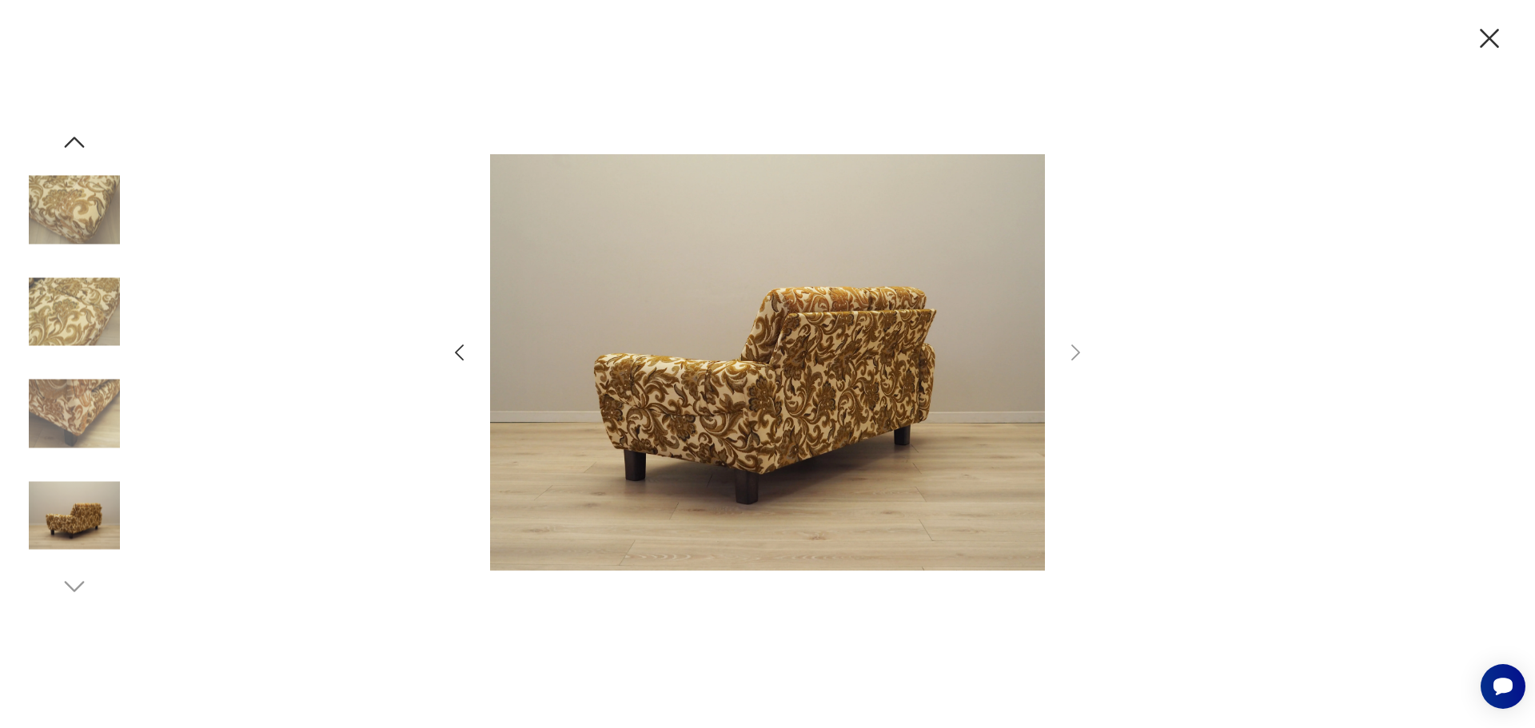
click at [1500, 34] on icon "button" at bounding box center [1489, 39] width 34 height 34
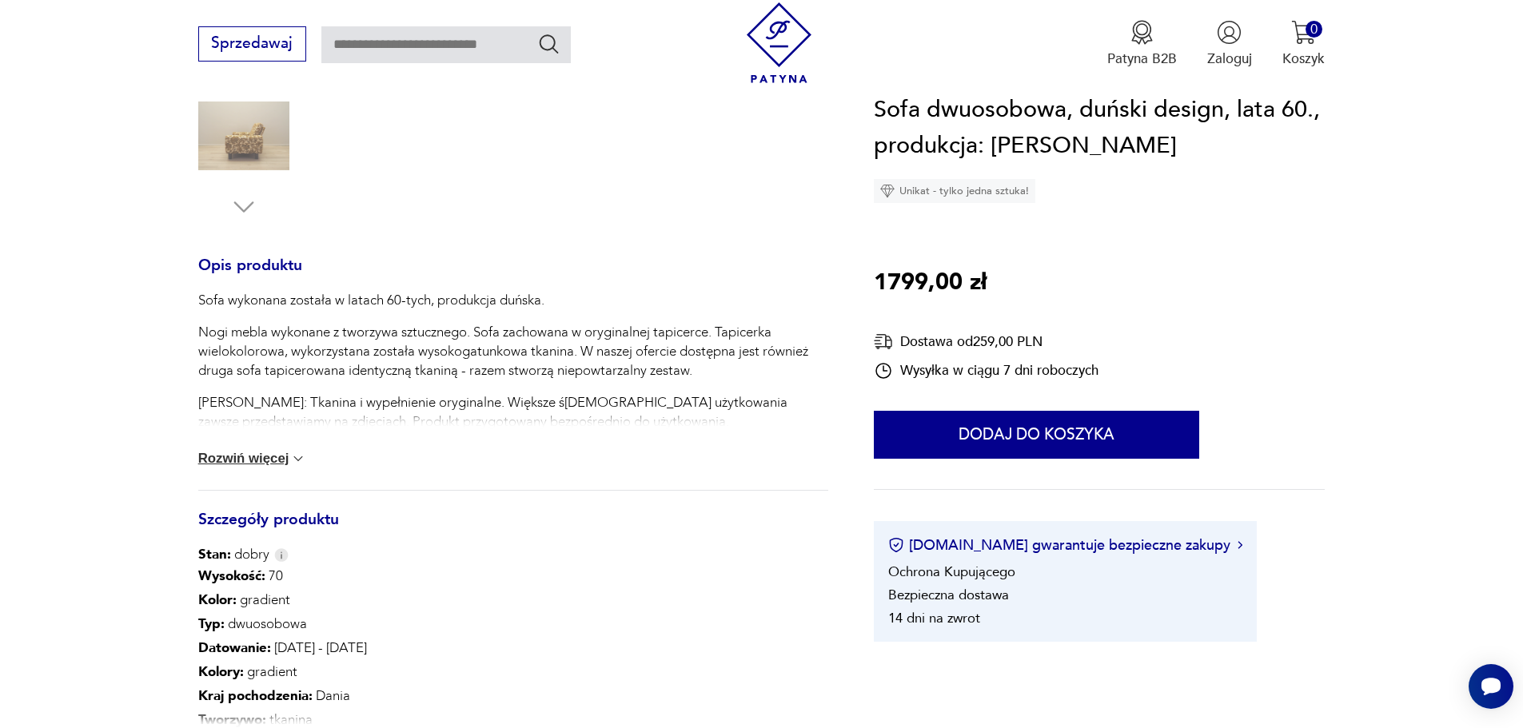
scroll to position [560, 0]
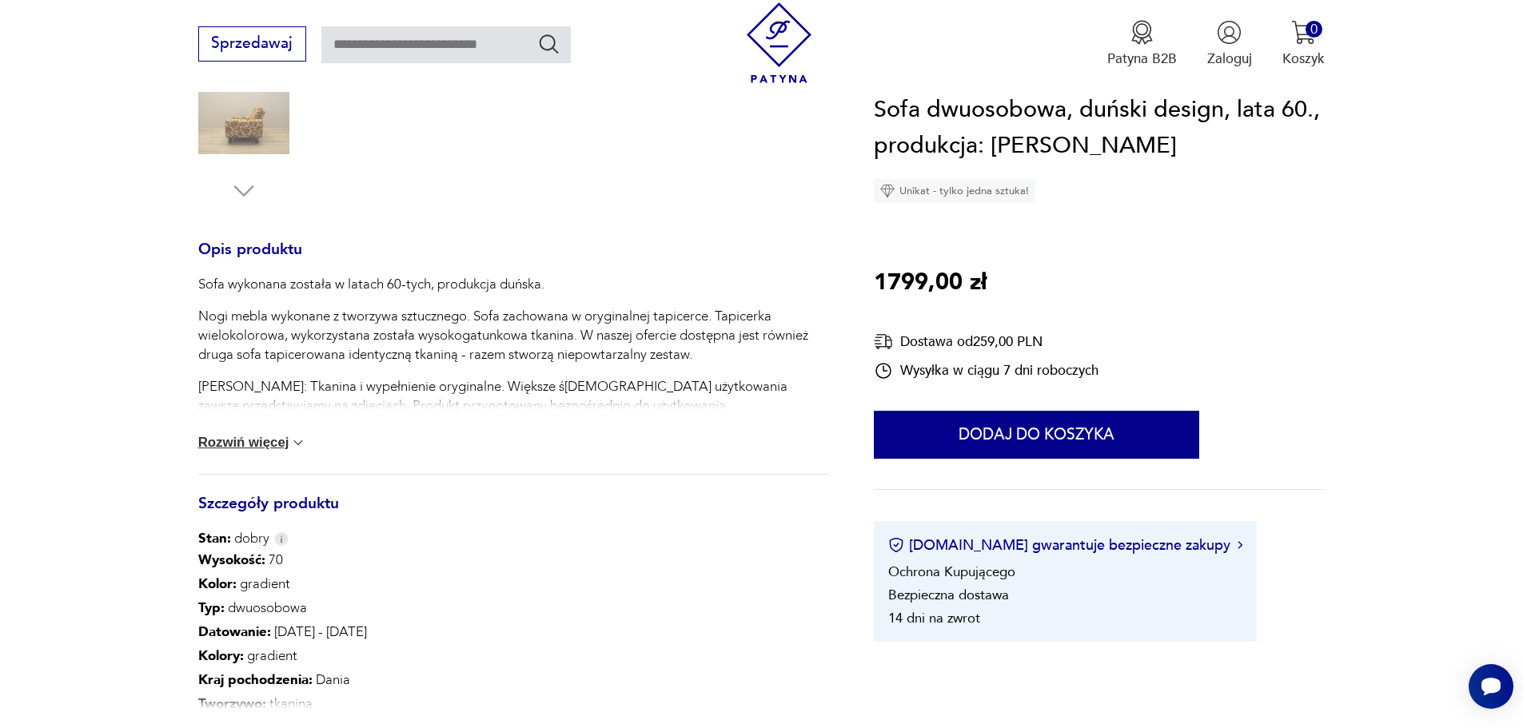
click at [280, 435] on button "Rozwiń więcej" at bounding box center [252, 443] width 109 height 16
